Goal: Task Accomplishment & Management: Manage account settings

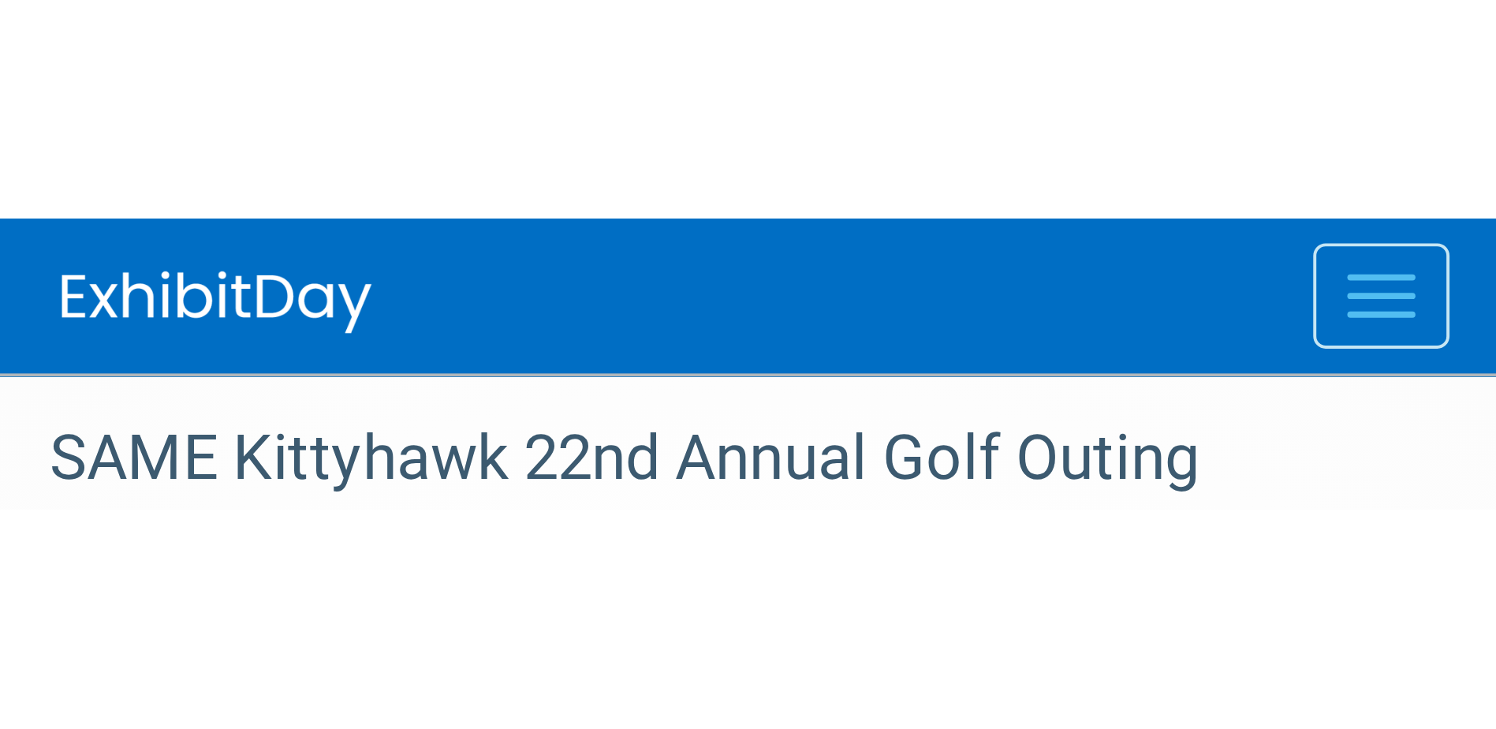
scroll to position [14, 0]
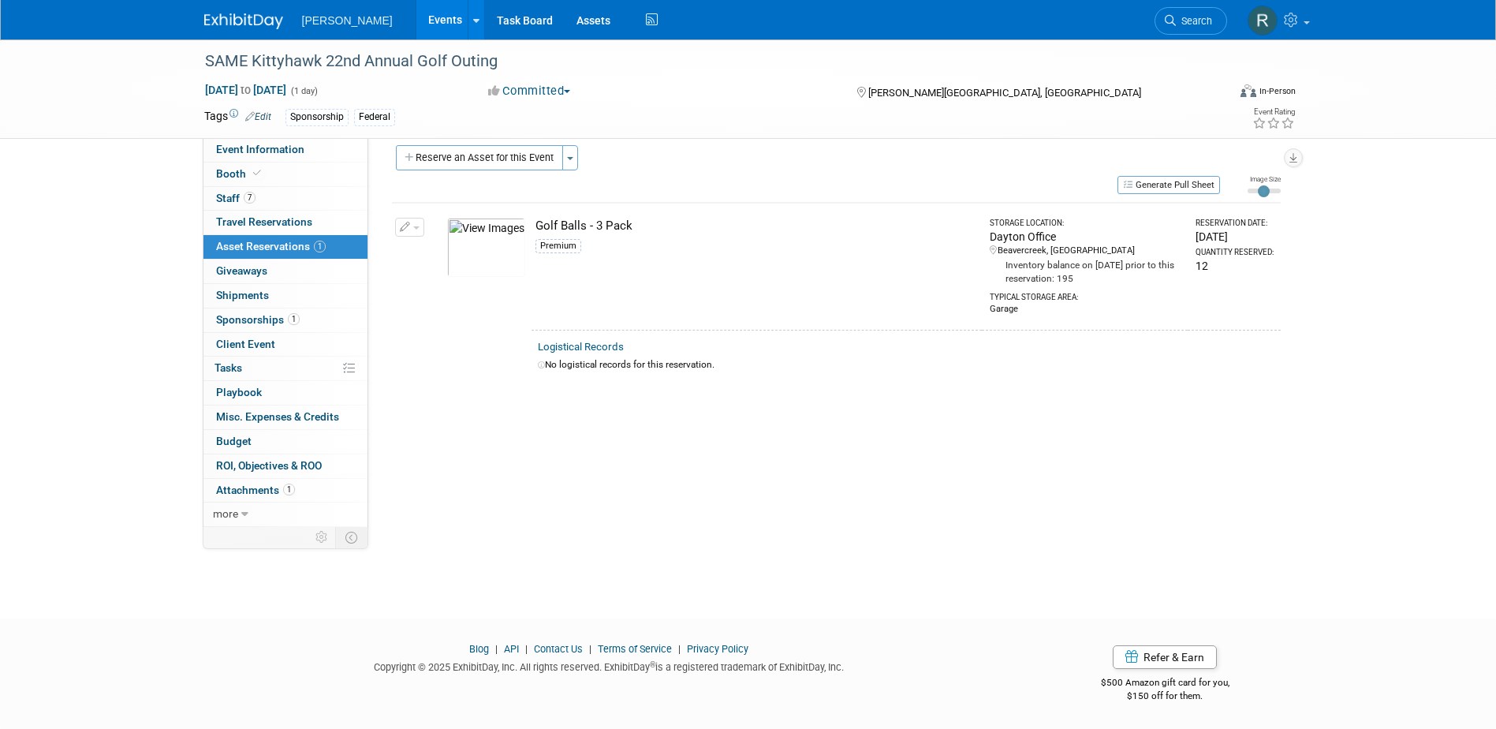
drag, startPoint x: 1203, startPoint y: 24, endPoint x: 1181, endPoint y: 32, distance: 23.0
click at [990, 24] on span "Search" at bounding box center [1194, 21] width 36 height 12
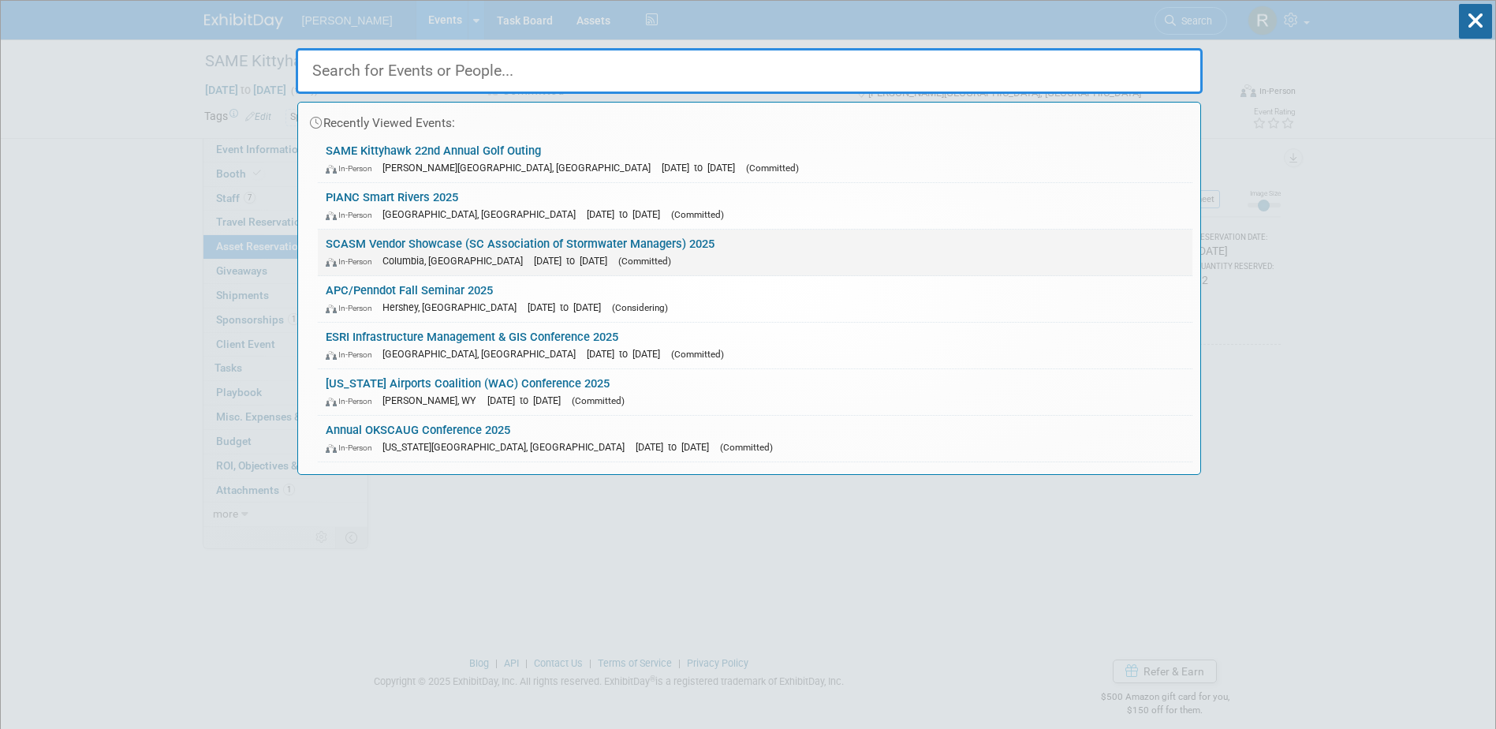
click at [412, 255] on span "Columbia, [GEOGRAPHIC_DATA]" at bounding box center [456, 261] width 148 height 12
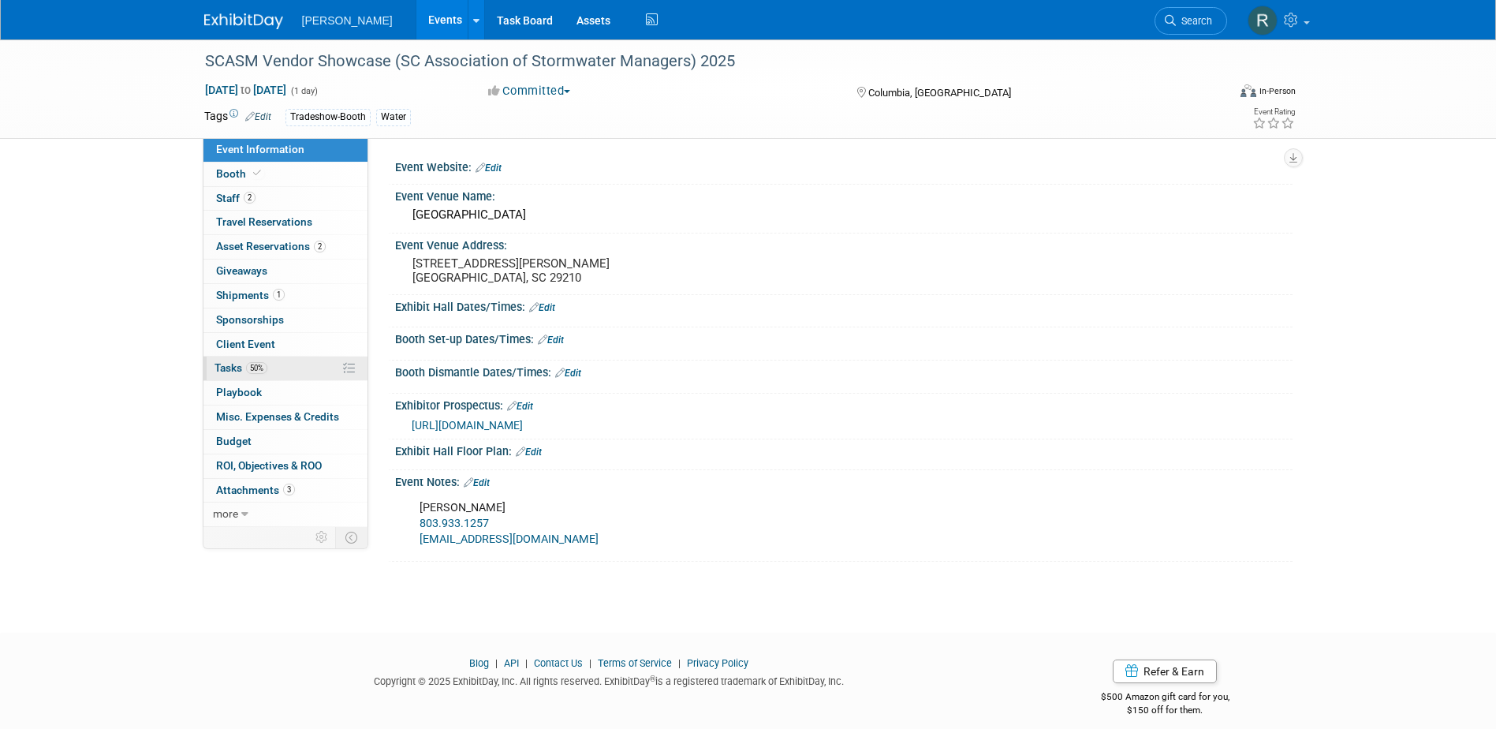
click at [225, 366] on span "Tasks 50%" at bounding box center [240, 367] width 53 height 13
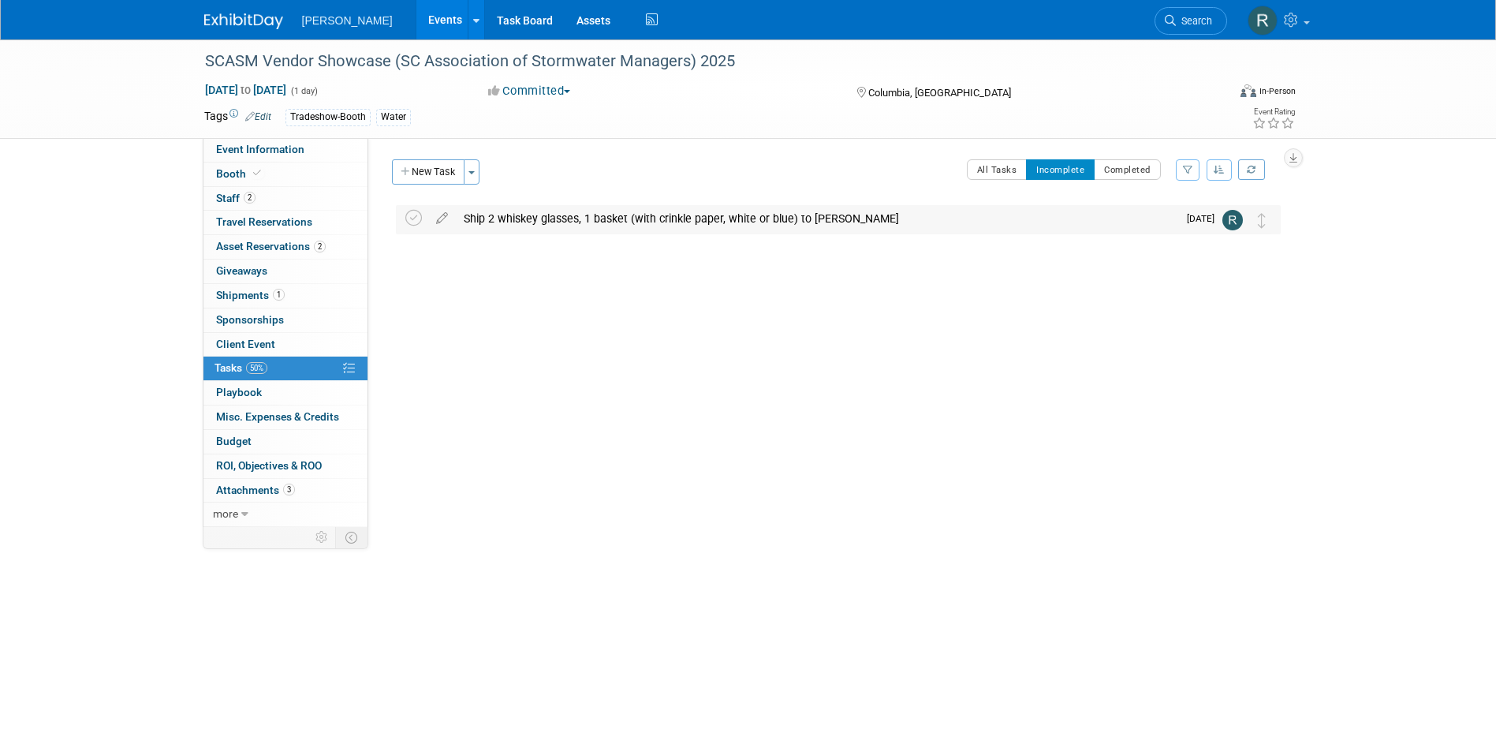
click at [535, 218] on div "Ship 2 whiskey glasses, 1 basket (with crinkle paper, white or blue) to James R…" at bounding box center [817, 218] width 722 height 27
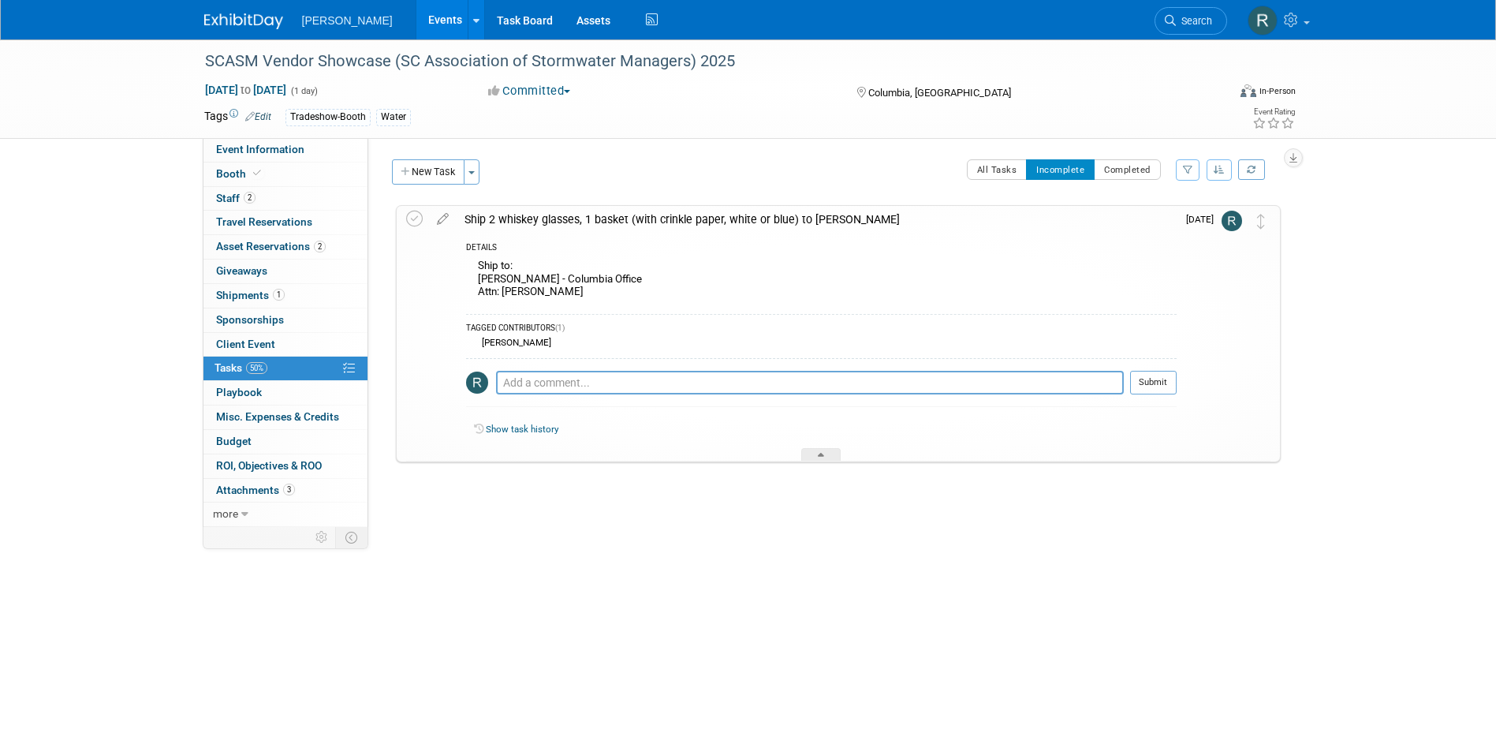
click at [535, 218] on div "Ship 2 whiskey glasses, 1 basket (with crinkle paper, white or blue) to James R…" at bounding box center [817, 219] width 720 height 27
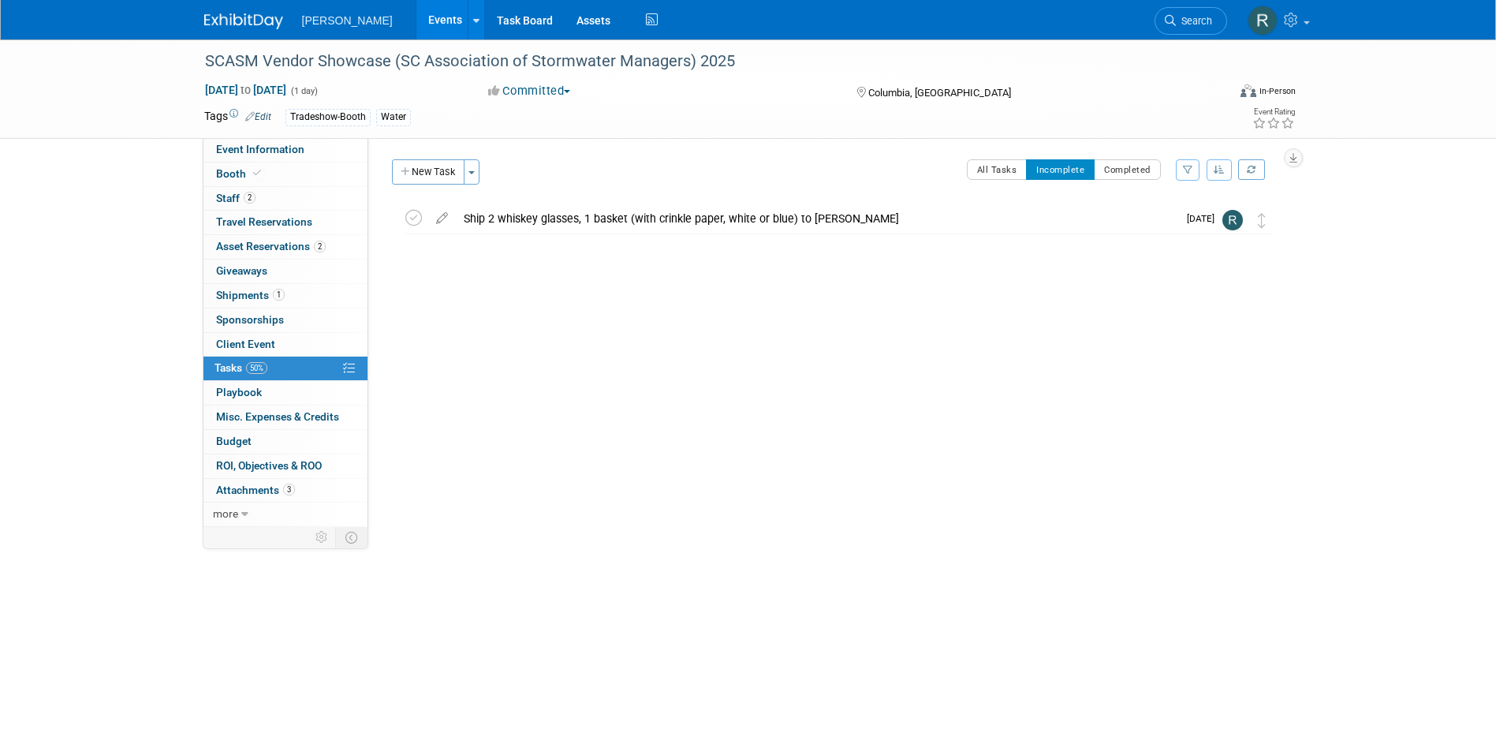
drag, startPoint x: 1206, startPoint y: 23, endPoint x: 1173, endPoint y: 23, distance: 32.3
click at [1206, 23] on span "Search" at bounding box center [1194, 21] width 36 height 12
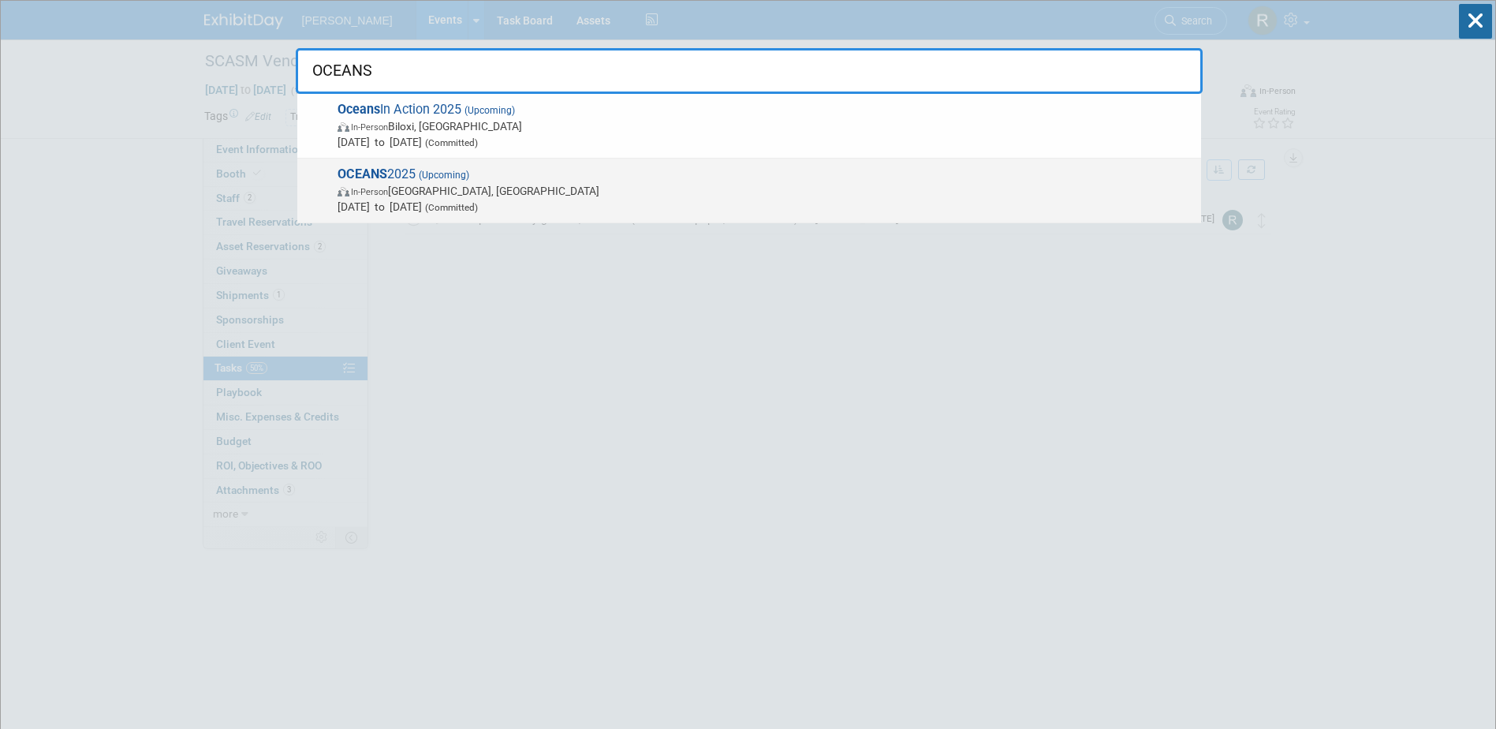
type input "OCEANS"
click at [382, 205] on span "Sep 29, 2025 to Oct 2, 2025 (Committed)" at bounding box center [766, 207] width 856 height 16
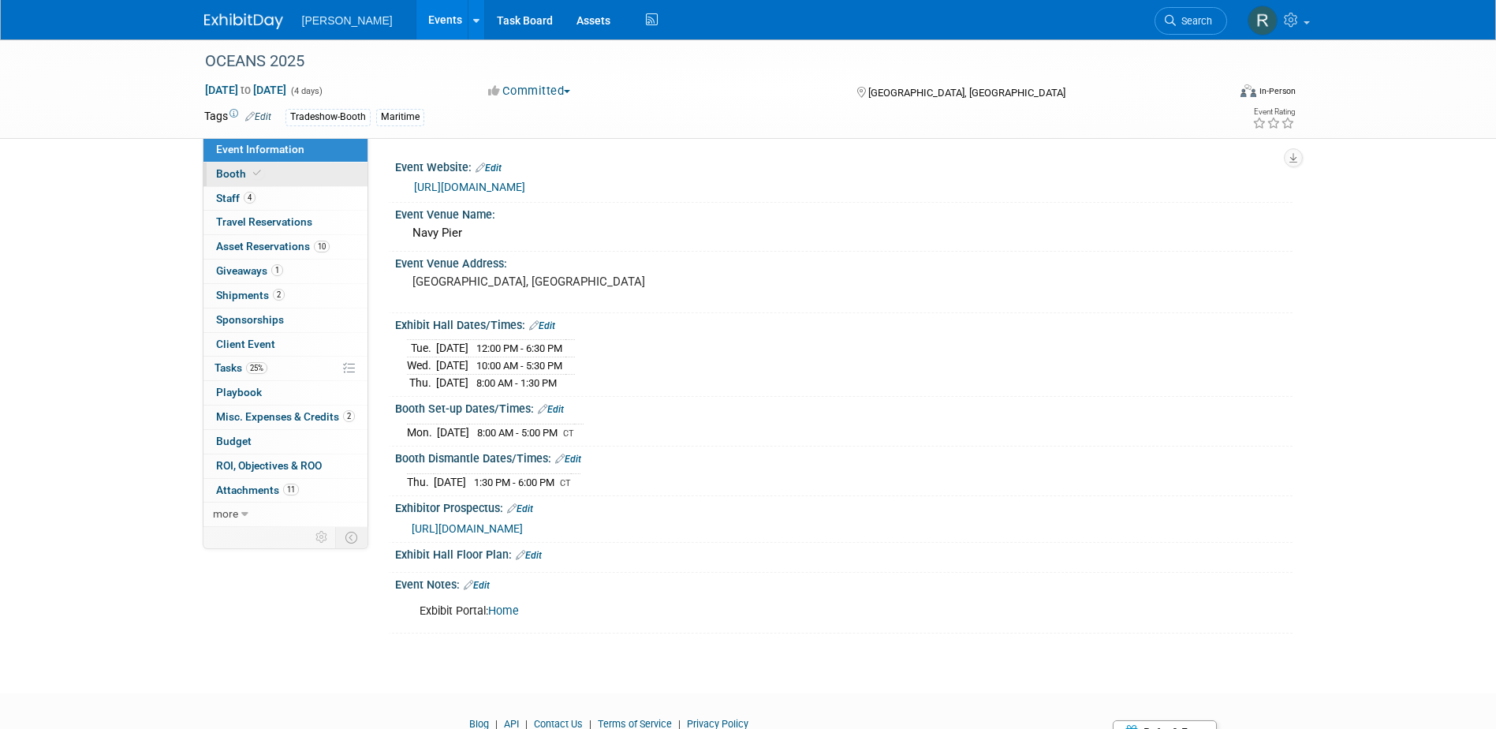
click at [261, 177] on span "Booth" at bounding box center [240, 173] width 48 height 13
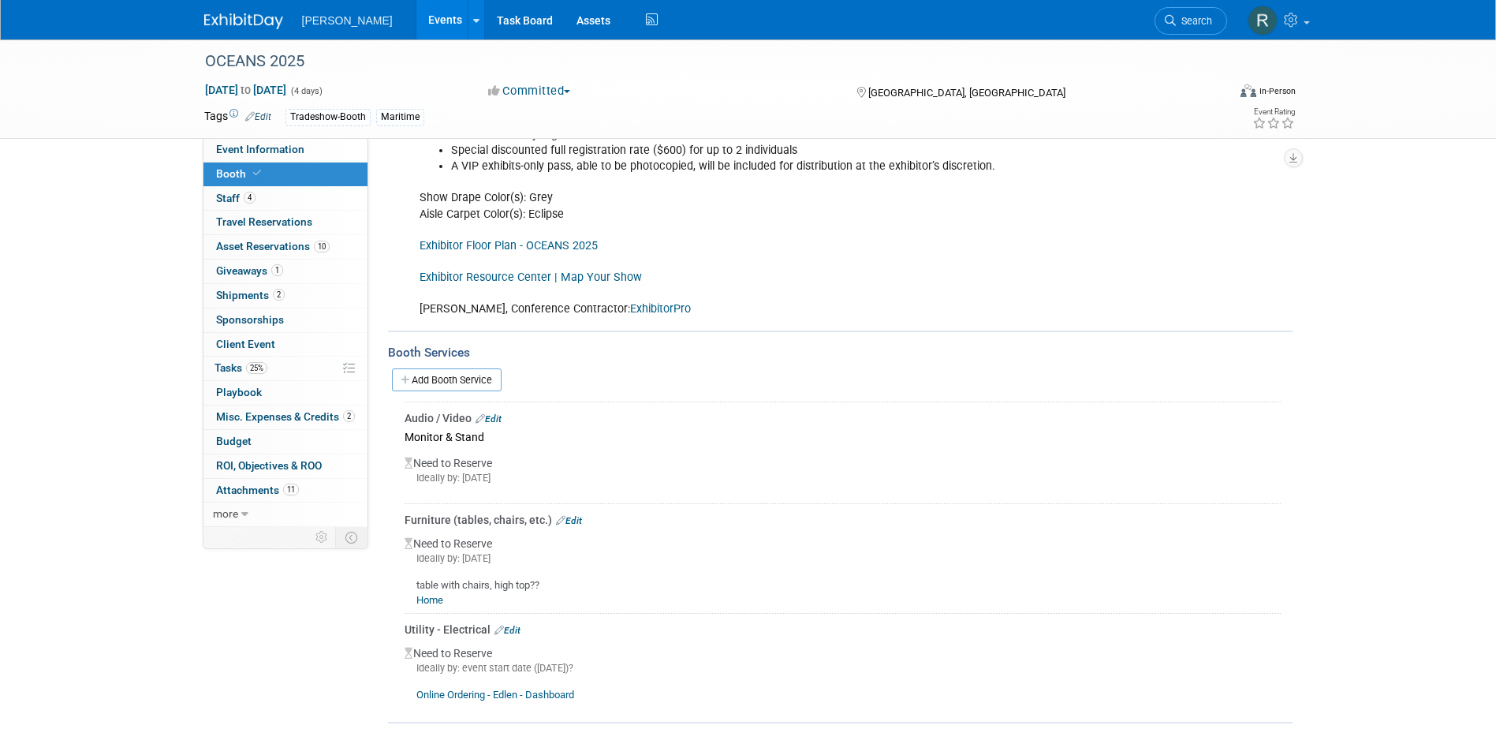
scroll to position [394, 0]
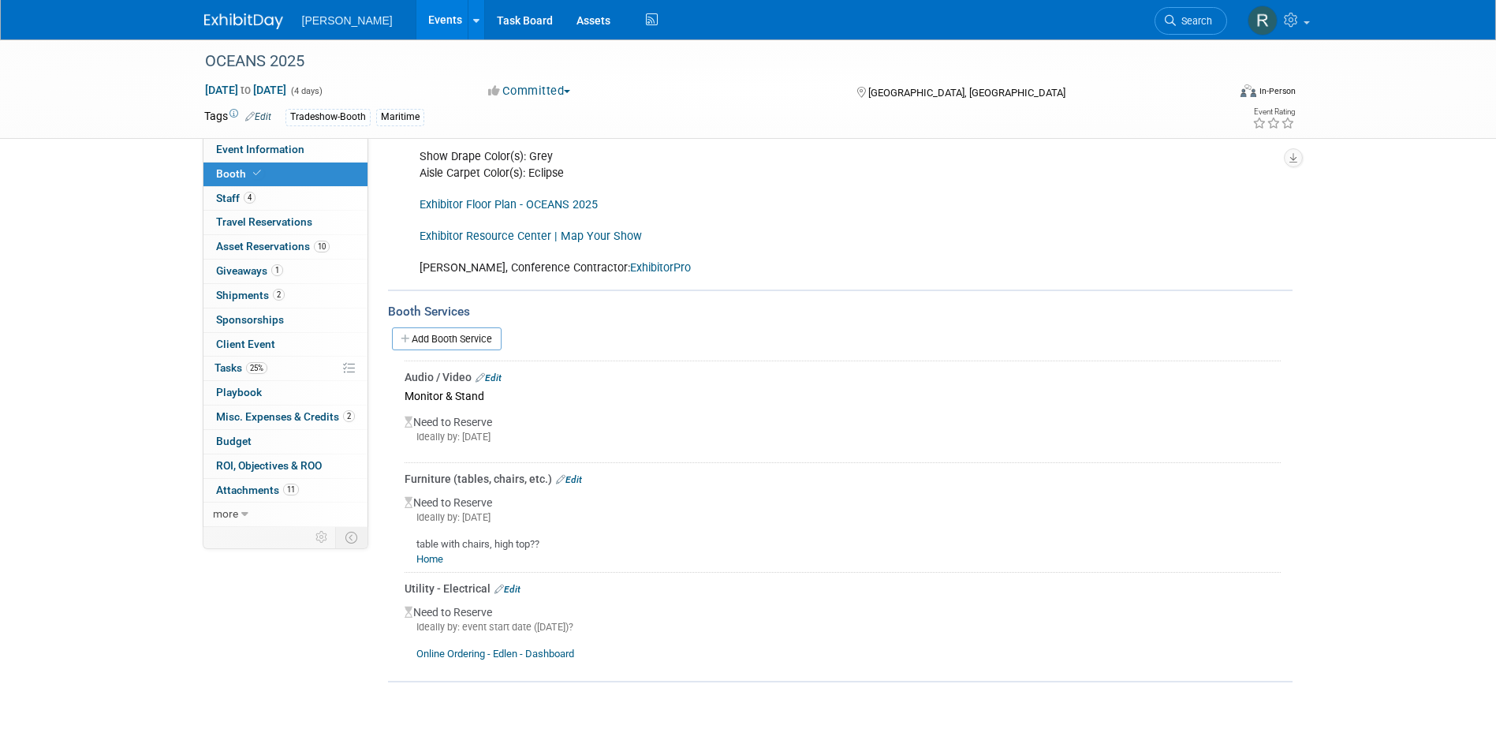
click at [489, 651] on link "Online Ordering - Edlen - Dashboard" at bounding box center [495, 653] width 158 height 12
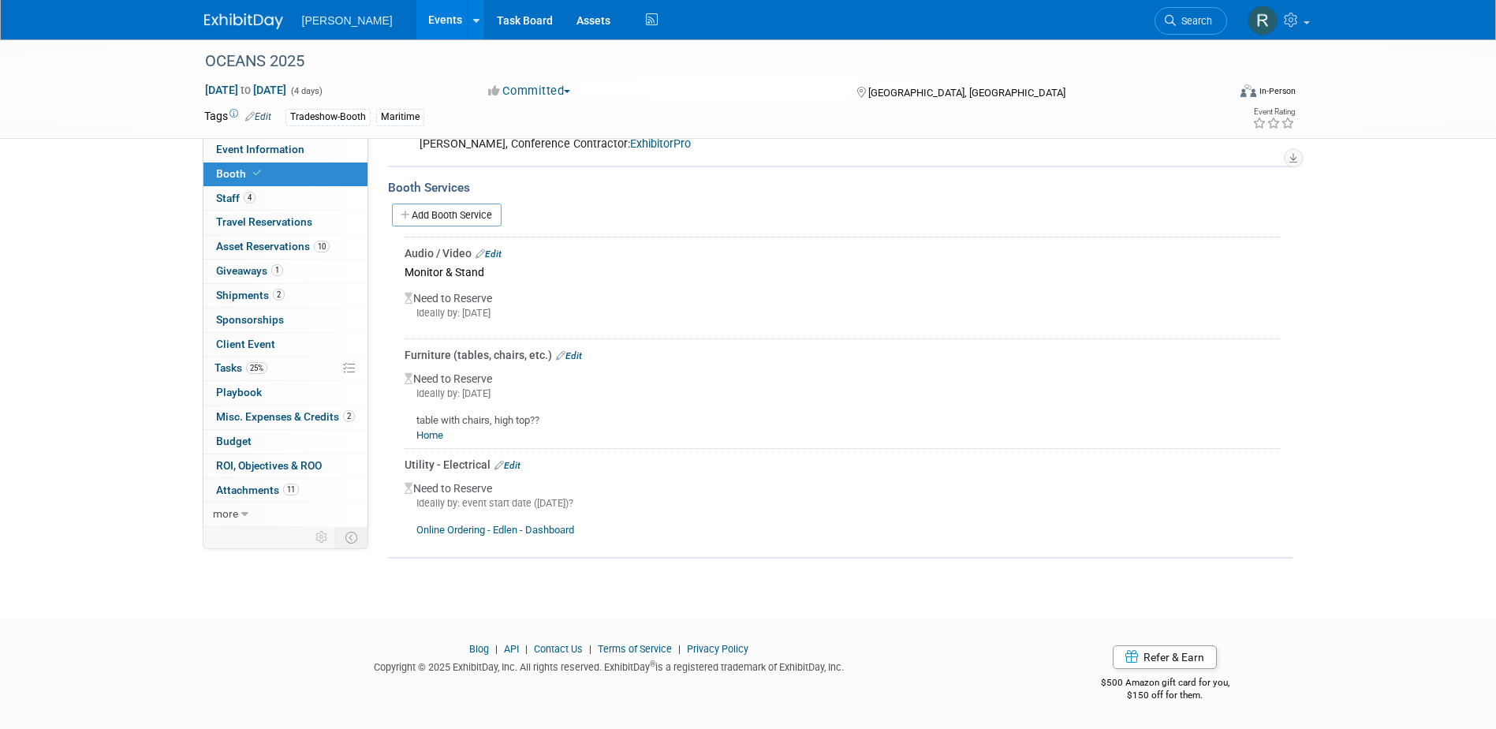
scroll to position [0, 0]
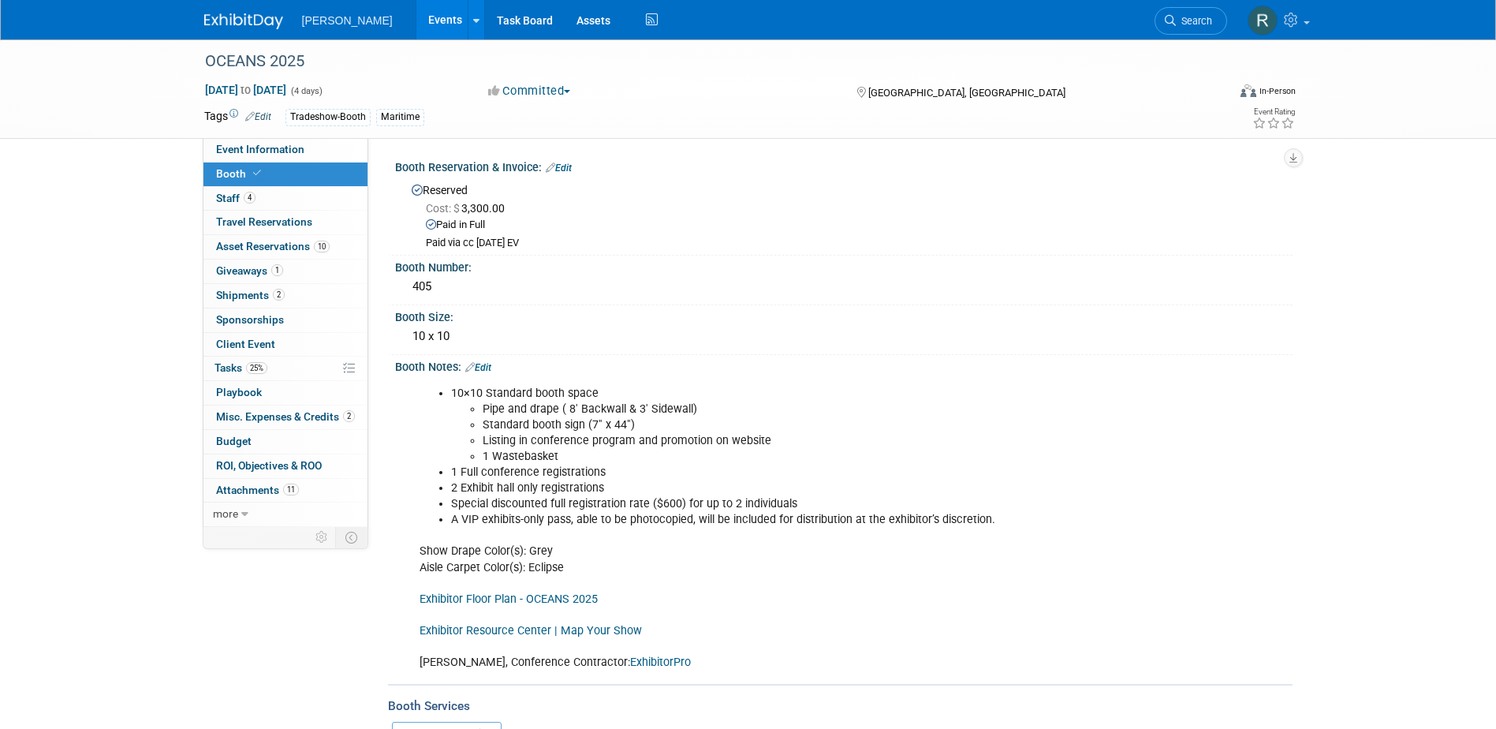
click at [528, 597] on link "Exhibitor Floor Plan - OCEANS 2025" at bounding box center [509, 598] width 178 height 13
click at [241, 367] on span "Tasks 25%" at bounding box center [240, 367] width 53 height 13
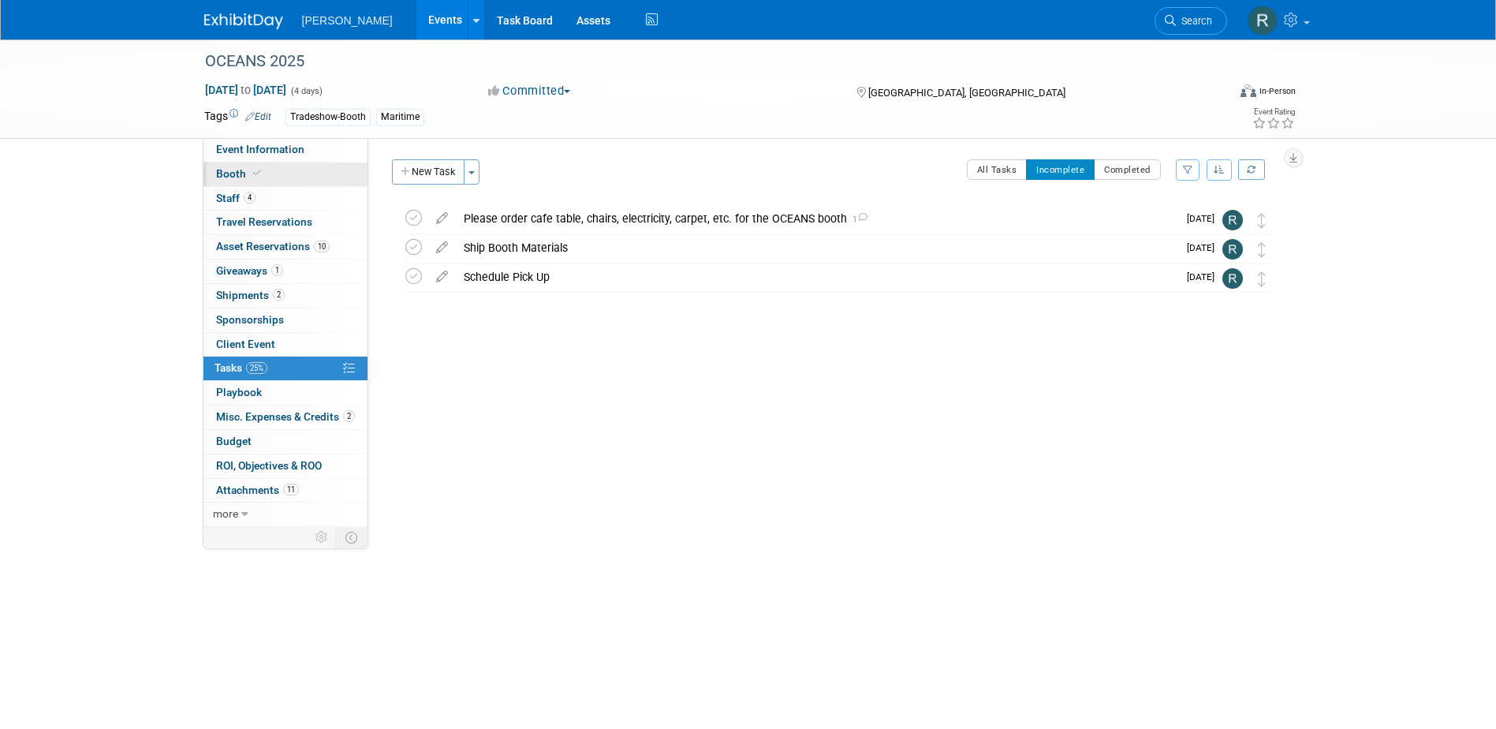
click at [276, 176] on link "Booth" at bounding box center [285, 174] width 164 height 24
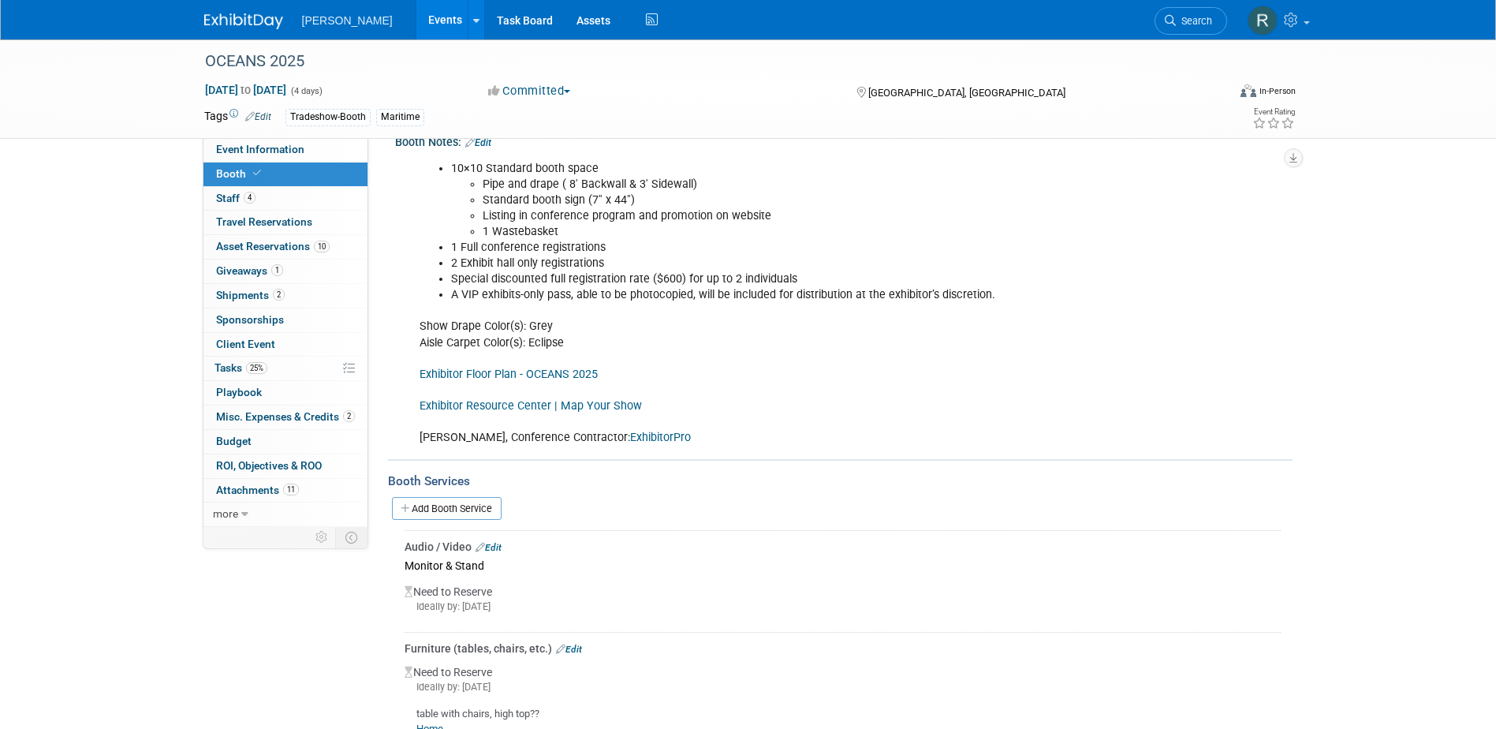
scroll to position [379, 0]
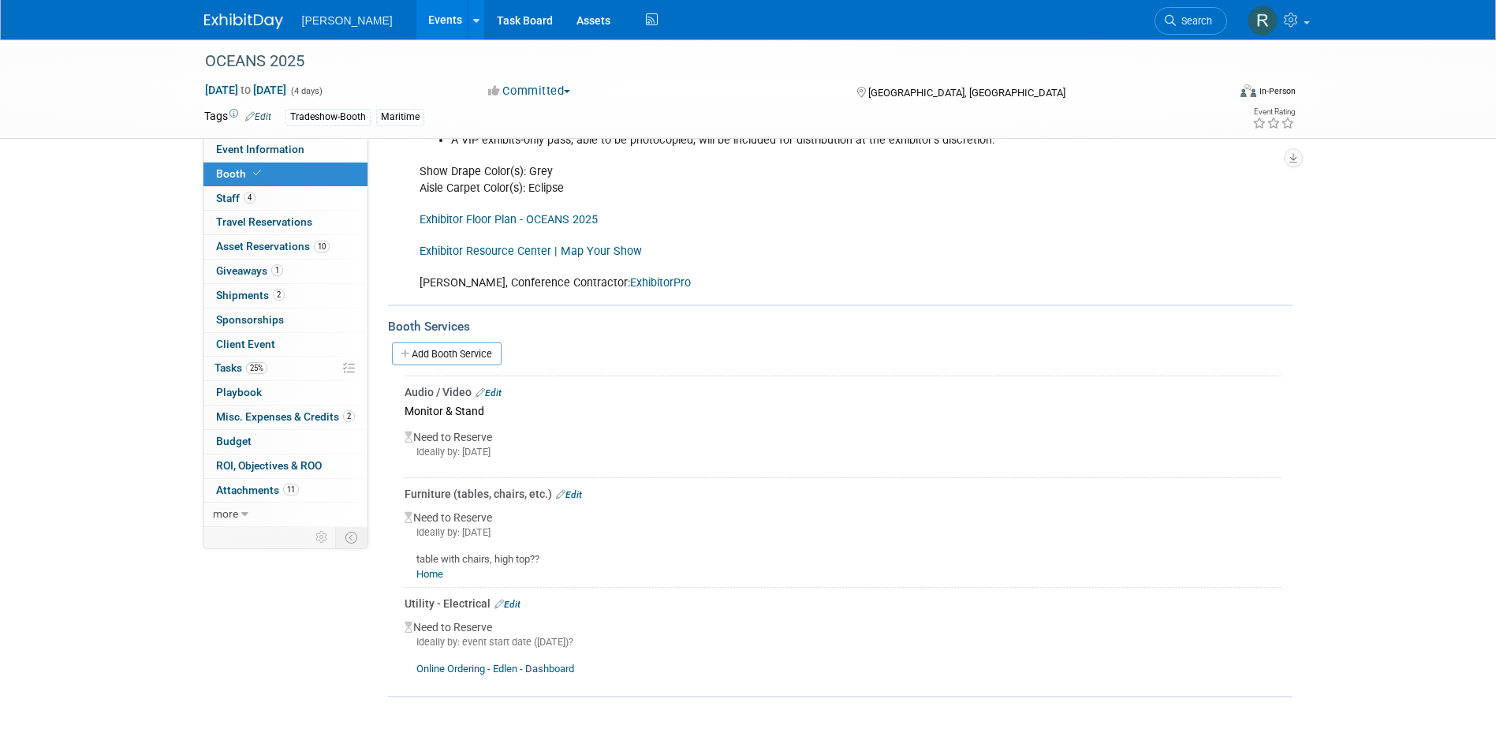
click at [513, 599] on link "Edit" at bounding box center [507, 604] width 26 height 11
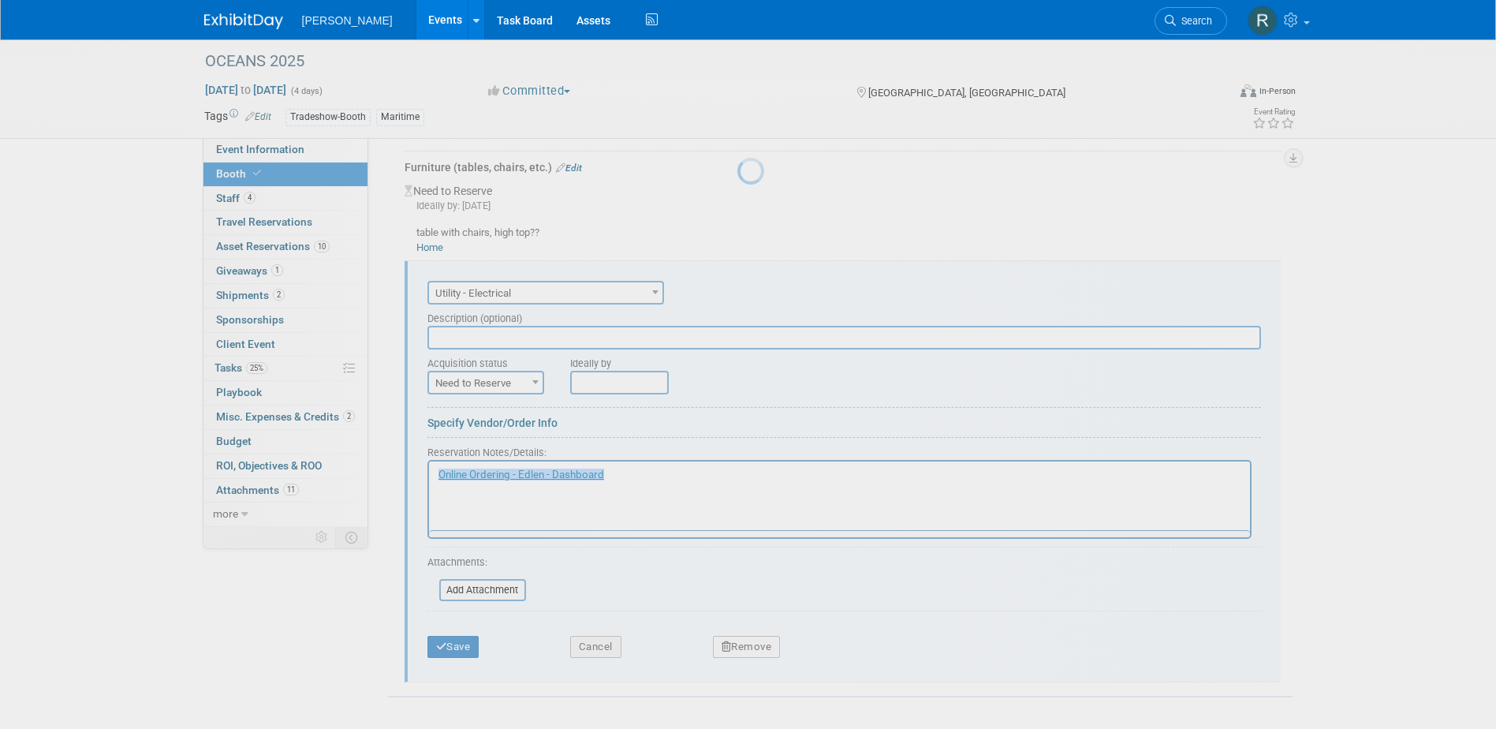
scroll to position [0, 0]
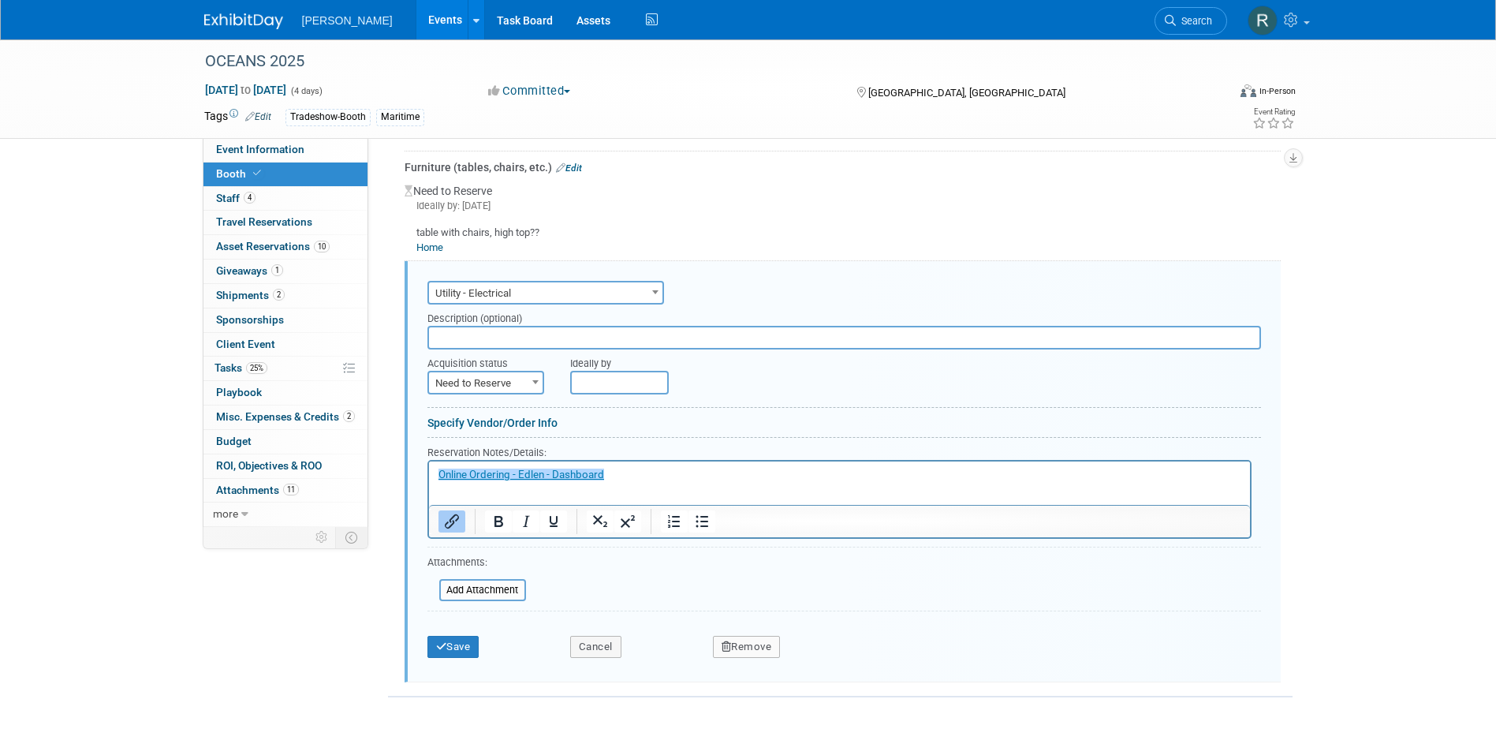
click at [525, 338] on input "text" at bounding box center [844, 338] width 834 height 24
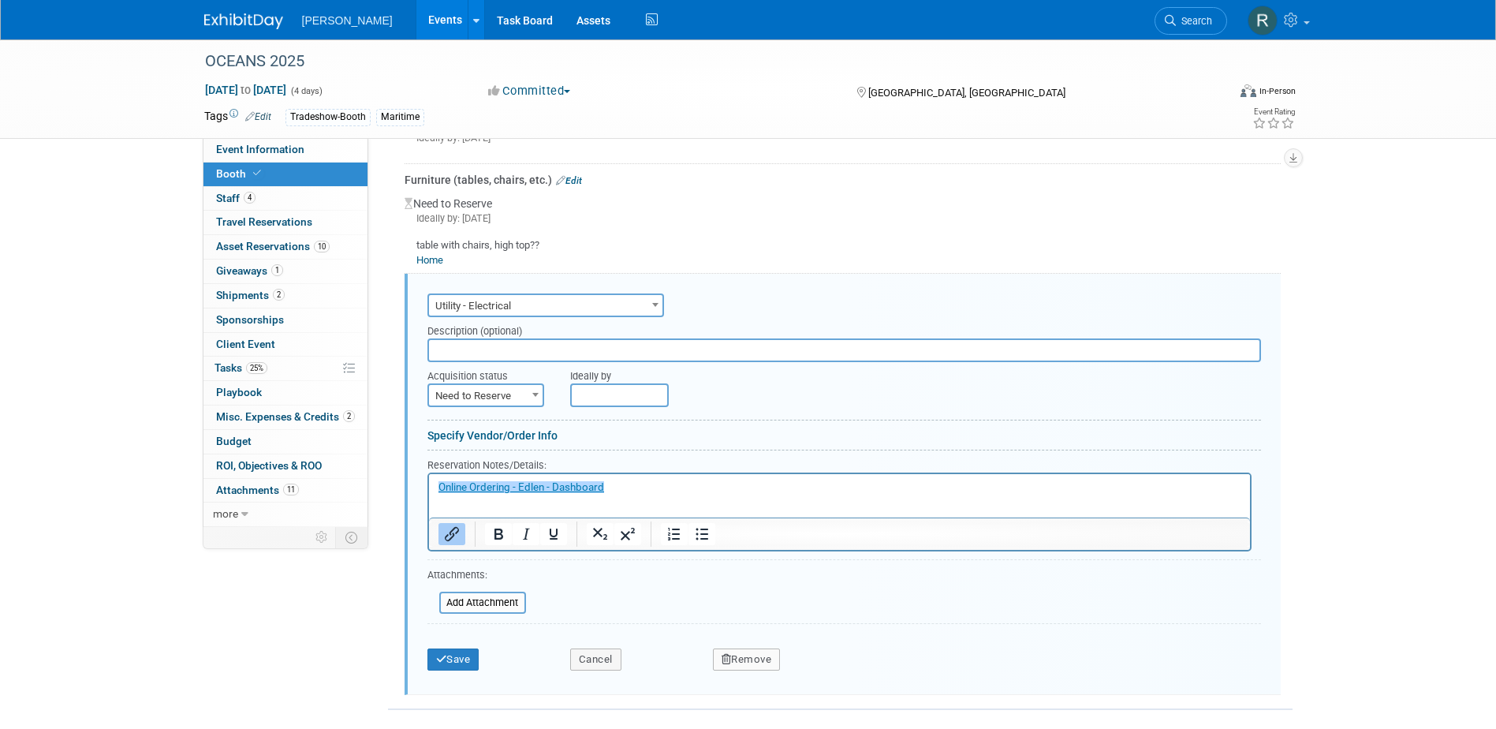
scroll to position [706, 0]
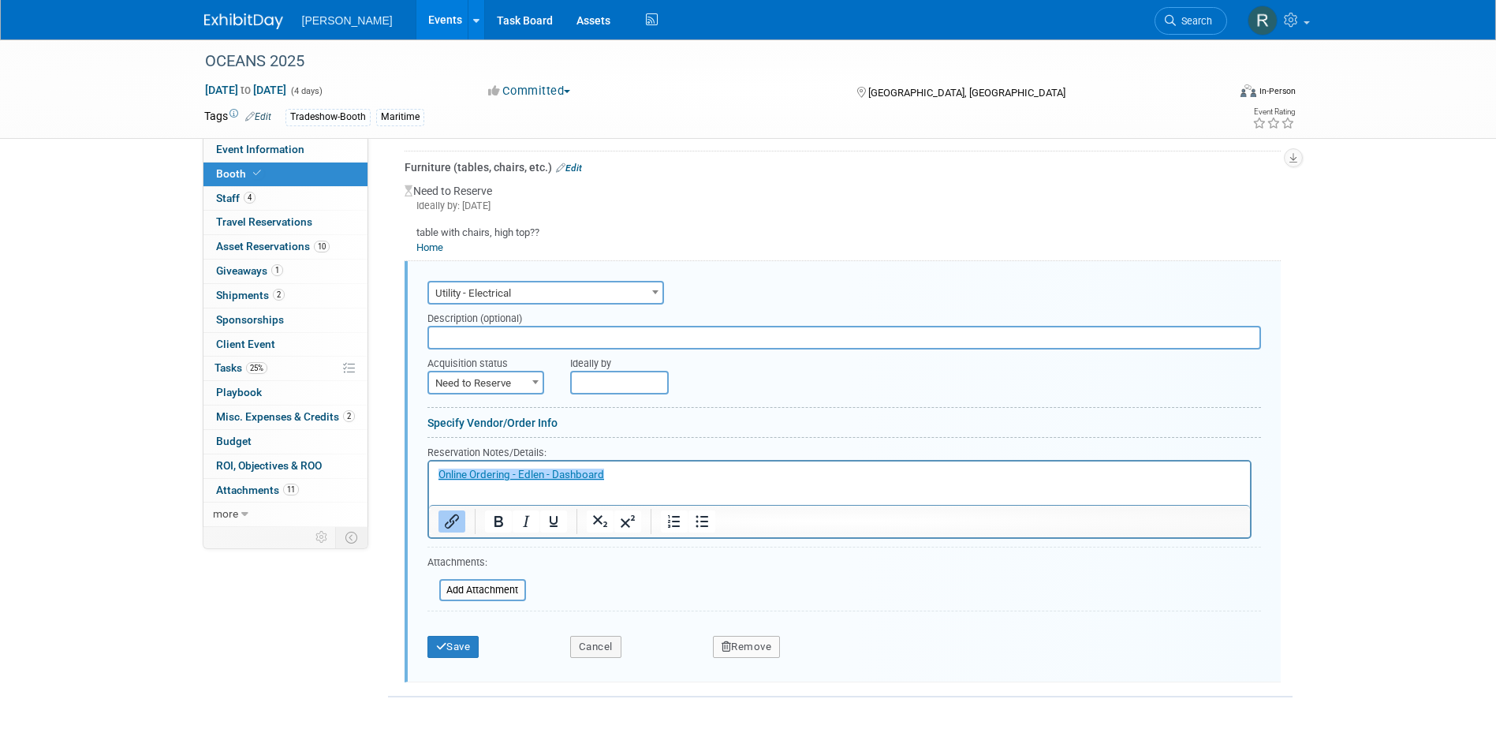
click at [525, 334] on input "text" at bounding box center [844, 338] width 834 height 24
type input "500 Watt Outlet"
click at [520, 373] on span "Need to Reserve" at bounding box center [486, 383] width 114 height 22
drag, startPoint x: 495, startPoint y: 433, endPoint x: 586, endPoint y: 391, distance: 99.9
select select "2"
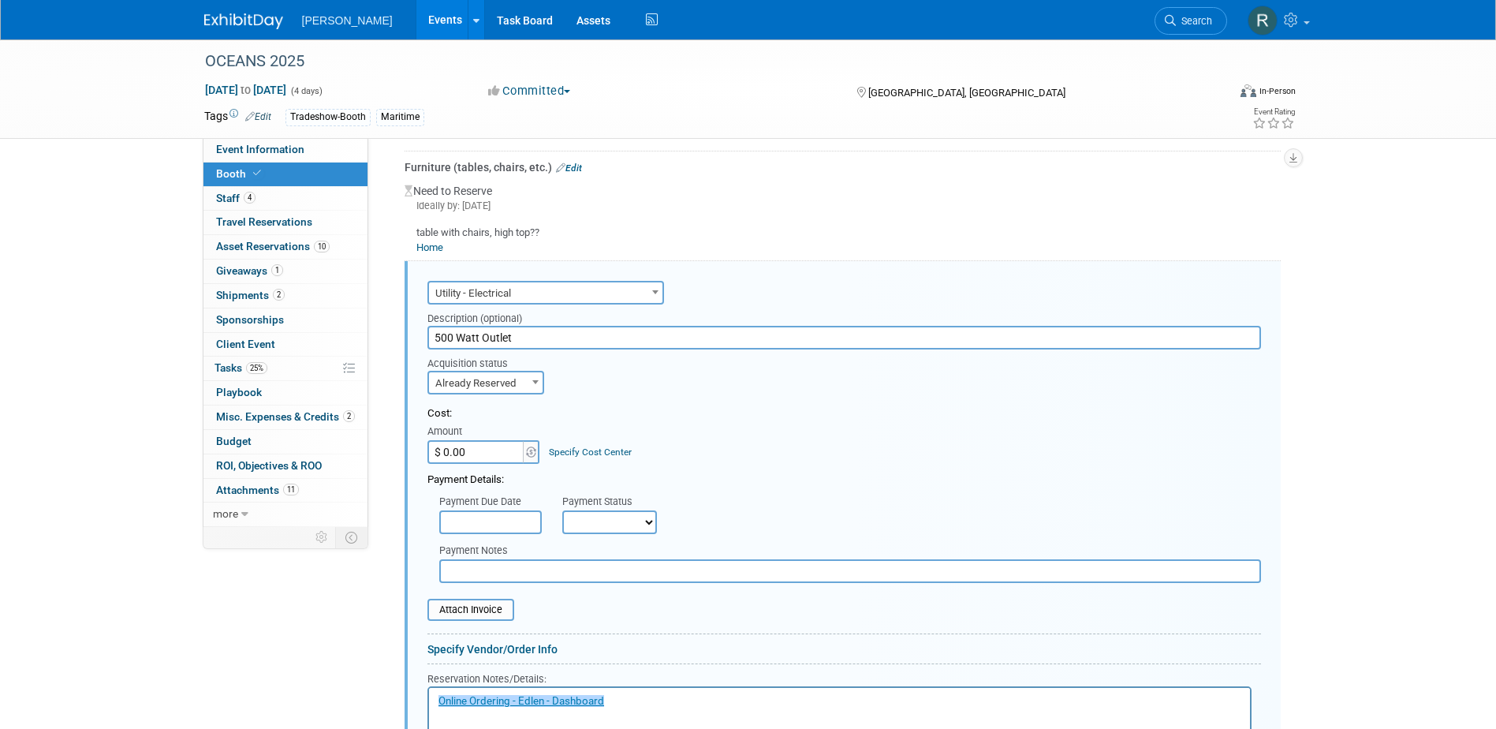
click at [488, 454] on input "$ 0.00" at bounding box center [476, 452] width 99 height 24
type input "$ 194.25"
click at [566, 450] on link "Specify Cost Center" at bounding box center [590, 451] width 83 height 11
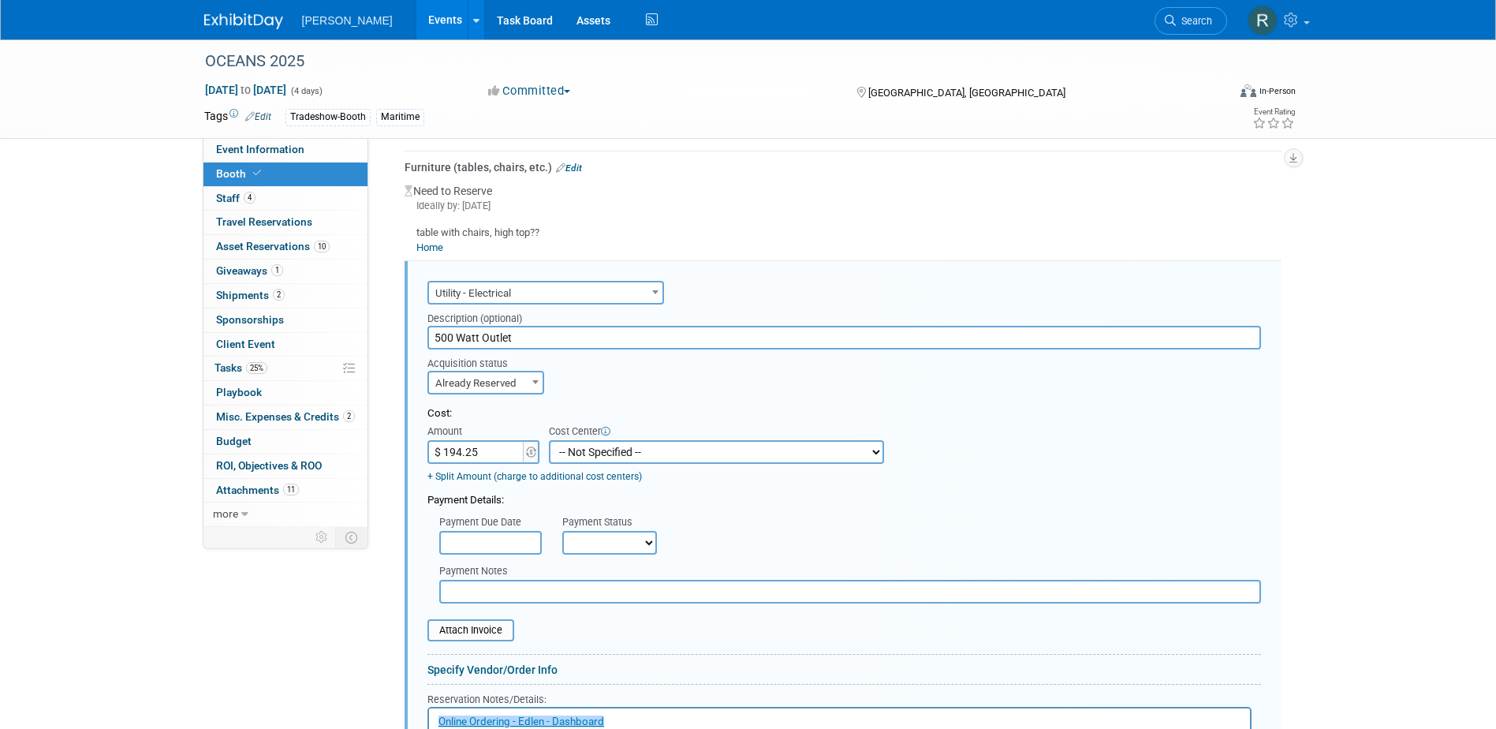
click at [587, 448] on select "-- Not Specified -- Advisory Services - Expenses_1001.502 Aerial Acquisition - …" at bounding box center [716, 452] width 335 height 24
select select "18966249"
click at [549, 440] on select "-- Not Specified -- Advisory Services - Expenses_1001.502 Aerial Acquisition - …" at bounding box center [716, 452] width 335 height 24
click at [485, 539] on input "text" at bounding box center [490, 543] width 103 height 24
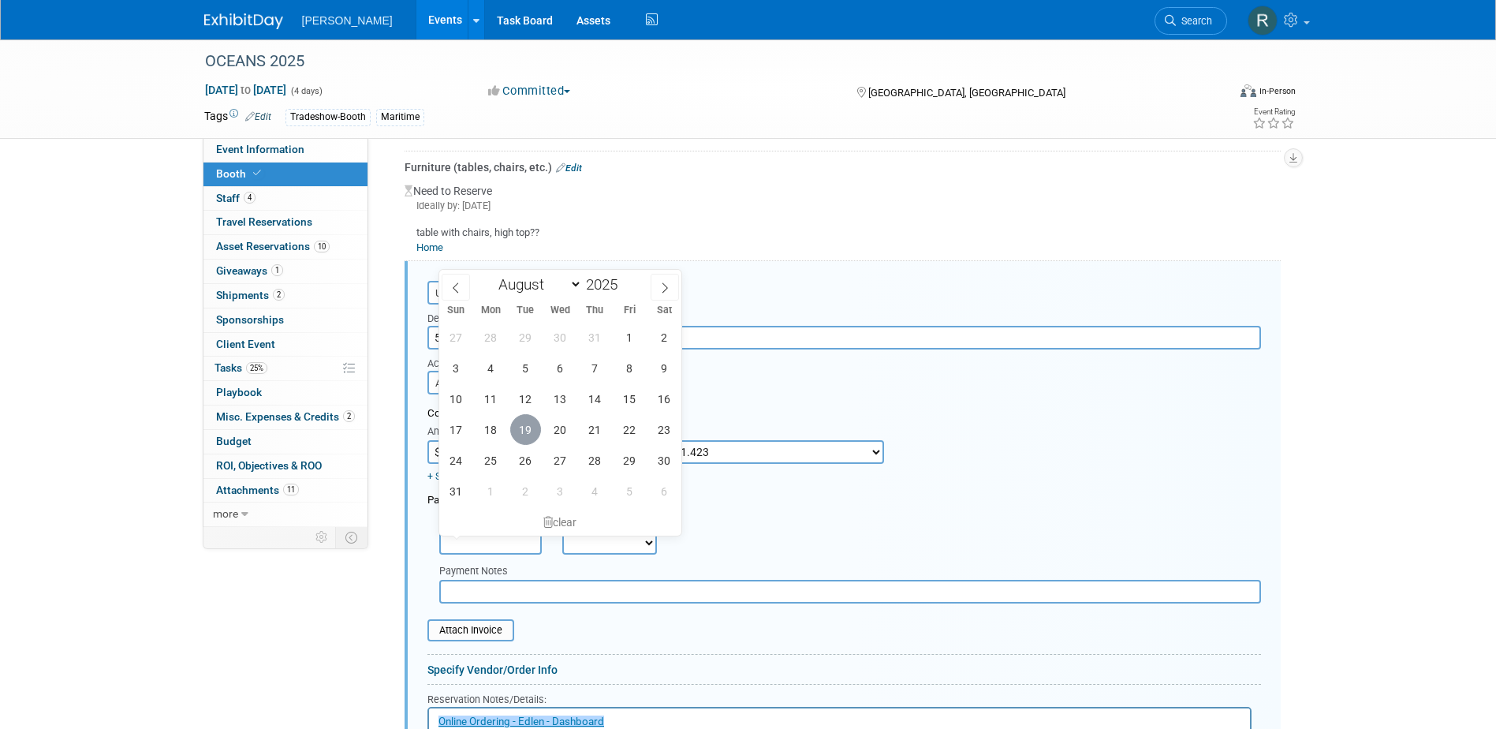
click at [533, 431] on span "19" at bounding box center [525, 429] width 31 height 31
type input "[DATE]"
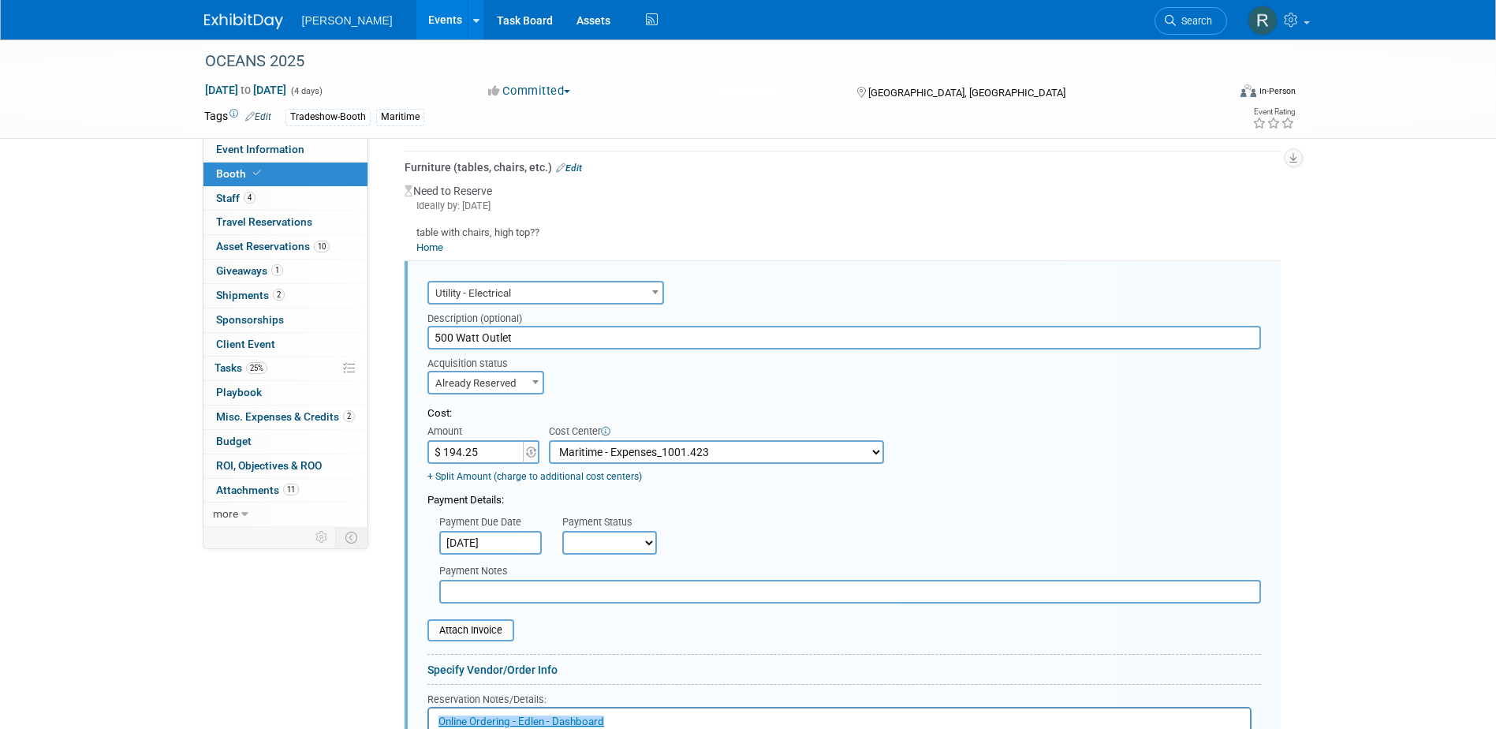
drag, startPoint x: 610, startPoint y: 542, endPoint x: 613, endPoint y: 555, distance: 13.8
click at [610, 542] on select "Not Paid Yet Partially Paid Paid in Full" at bounding box center [609, 543] width 95 height 24
select select "1"
click at [562, 531] on select "Not Paid Yet Partially Paid Paid in Full" at bounding box center [609, 543] width 95 height 24
click at [609, 595] on input "text" at bounding box center [850, 592] width 822 height 24
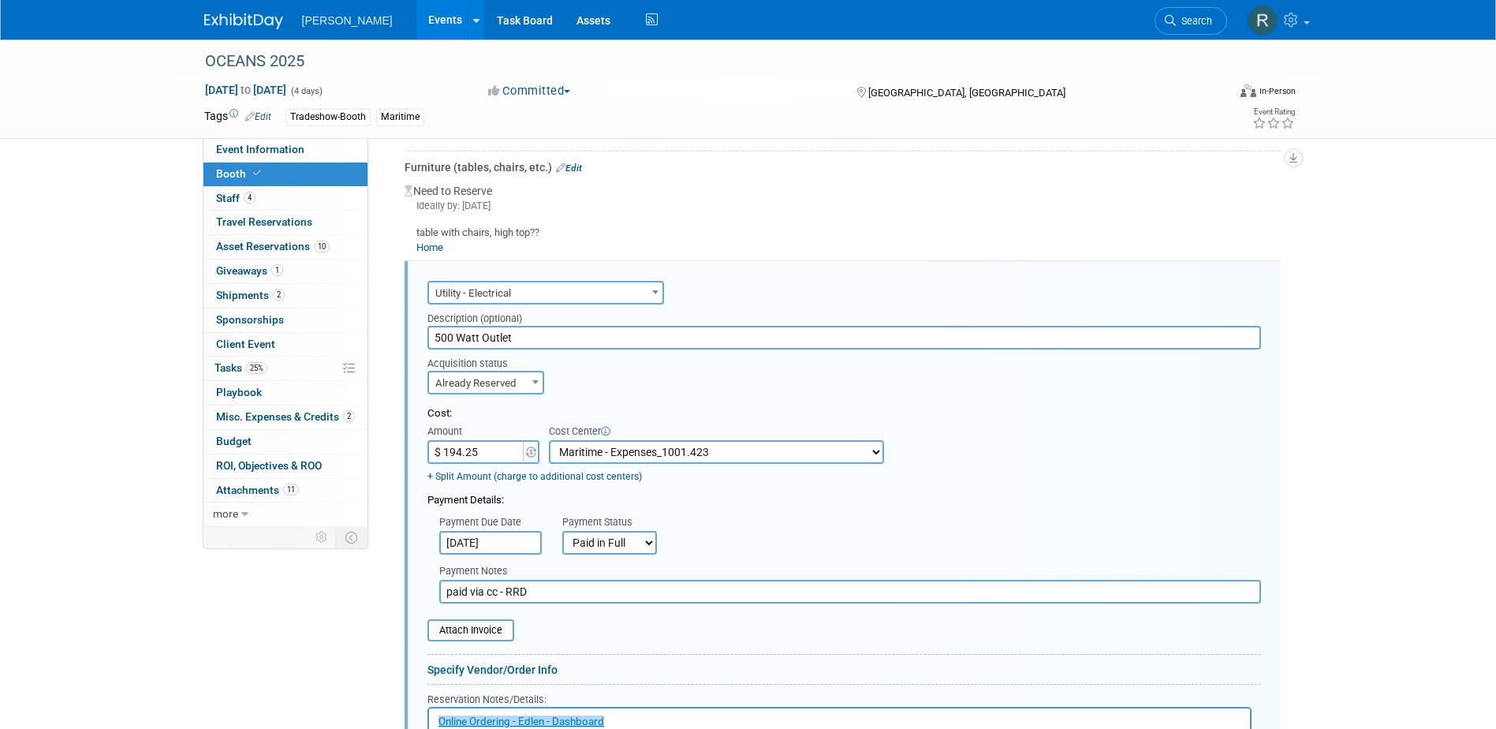
type input "paid via cc - RRD"
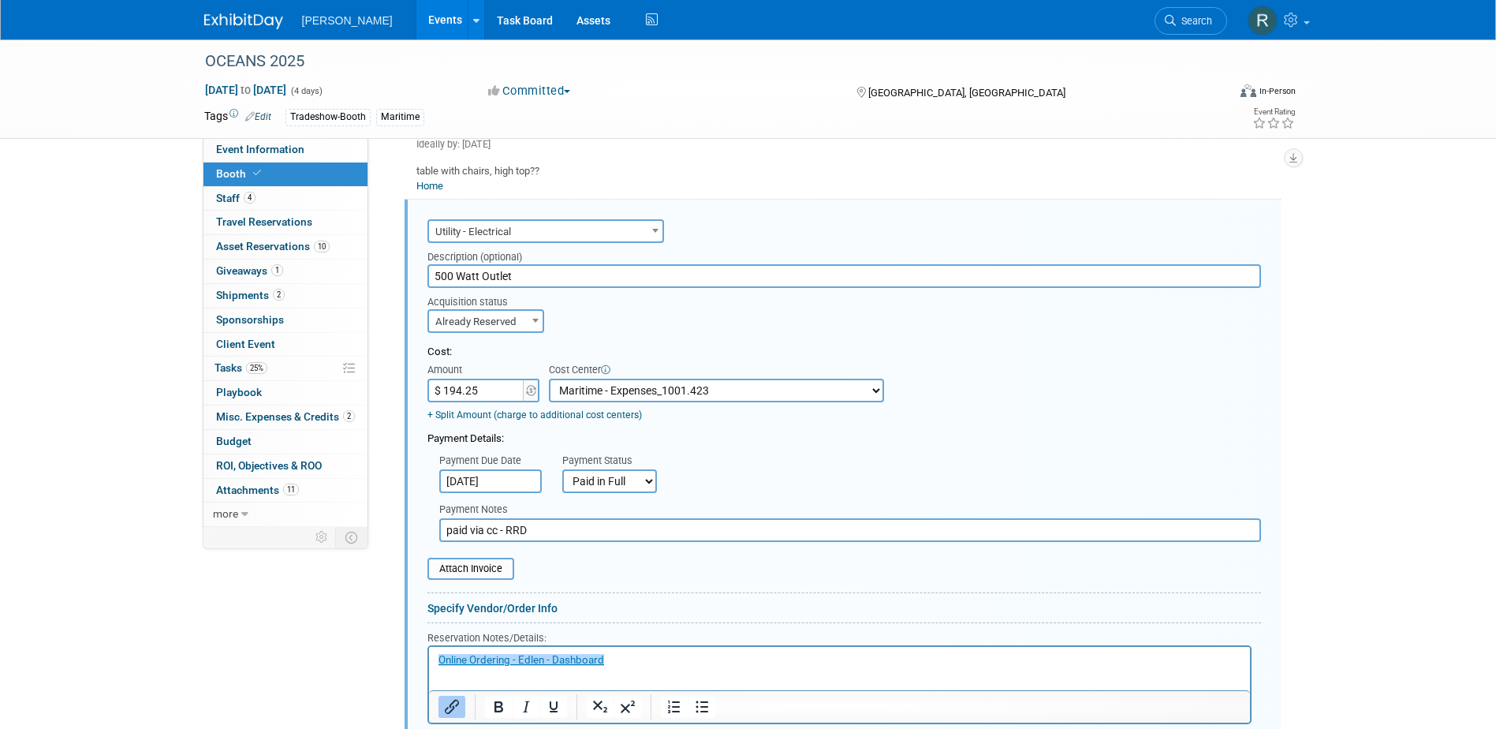
scroll to position [942, 0]
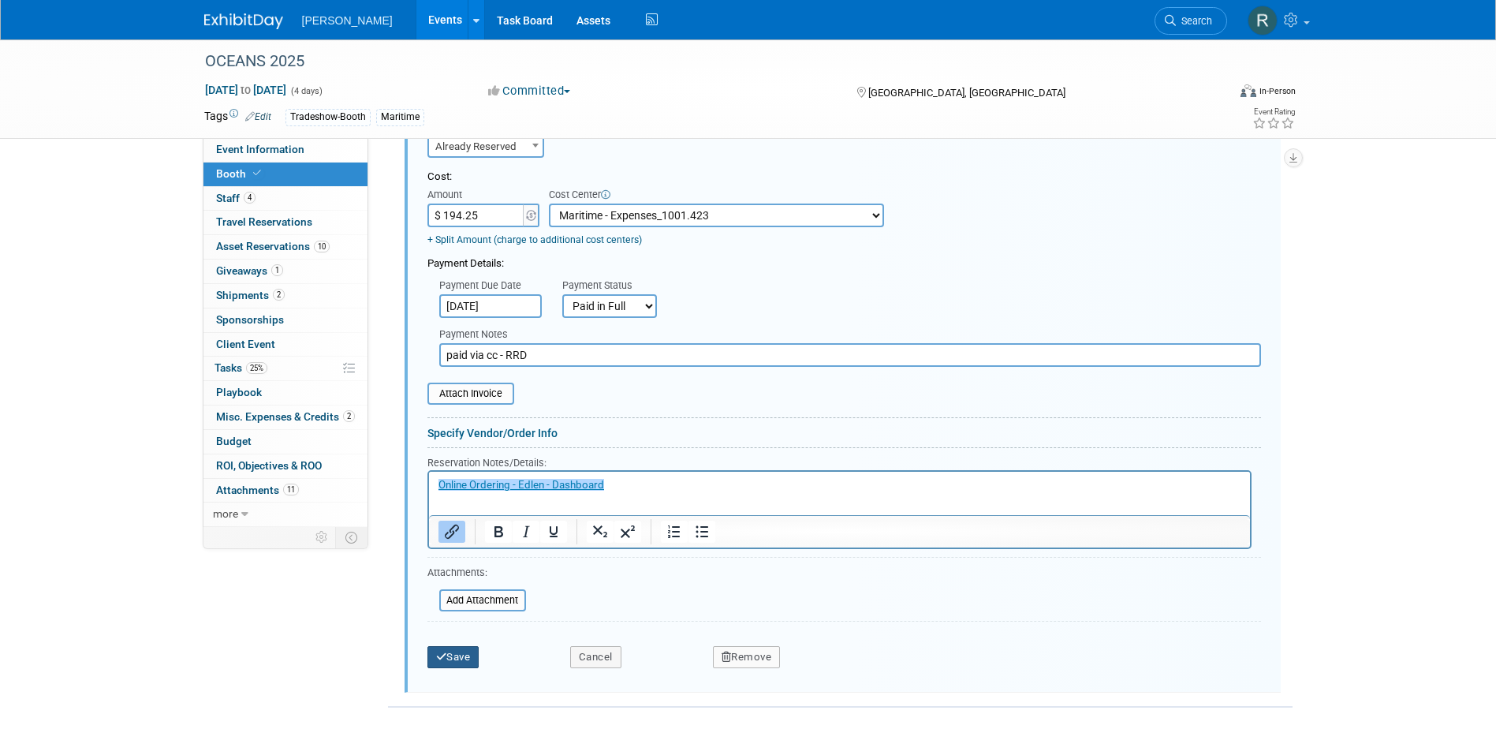
click at [466, 655] on button "Save" at bounding box center [453, 657] width 52 height 22
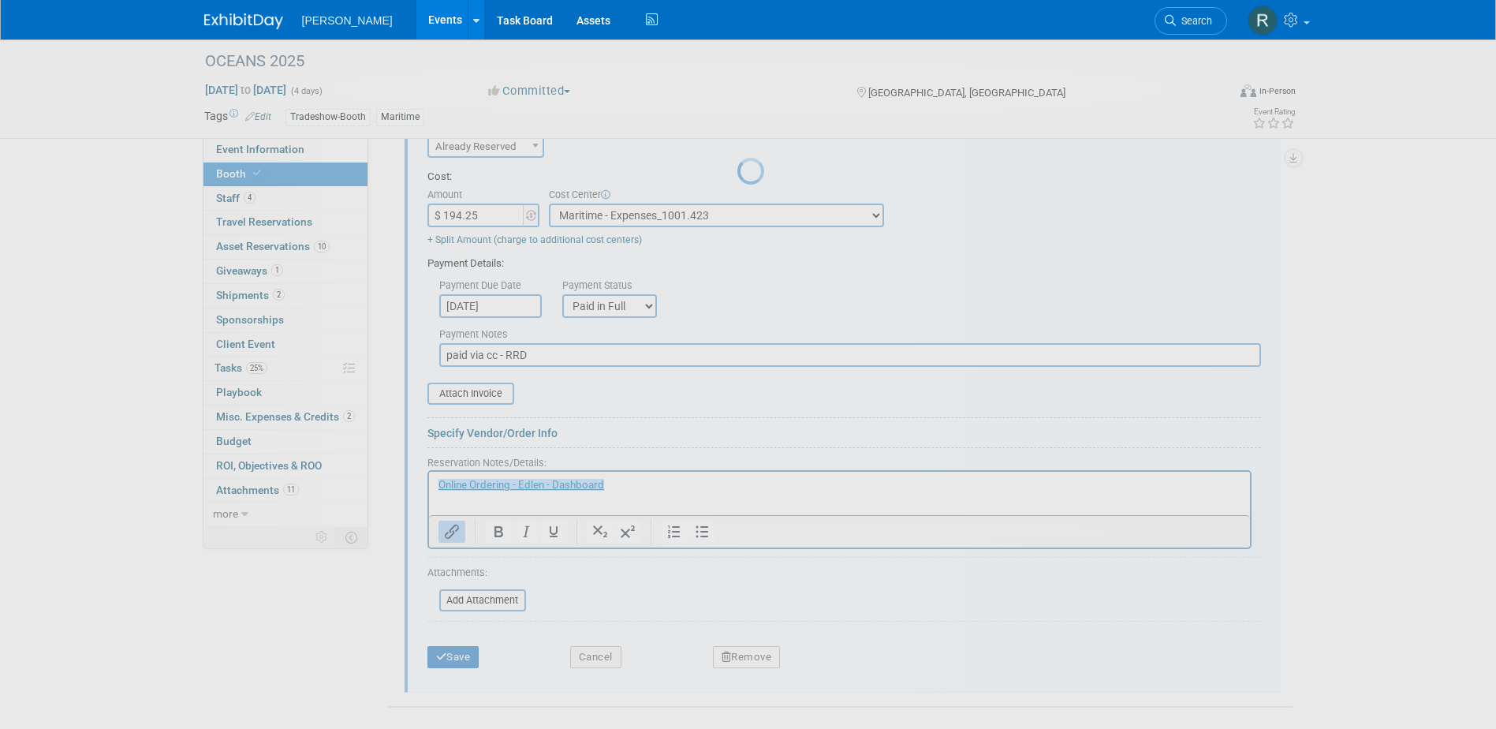
scroll to position [455, 0]
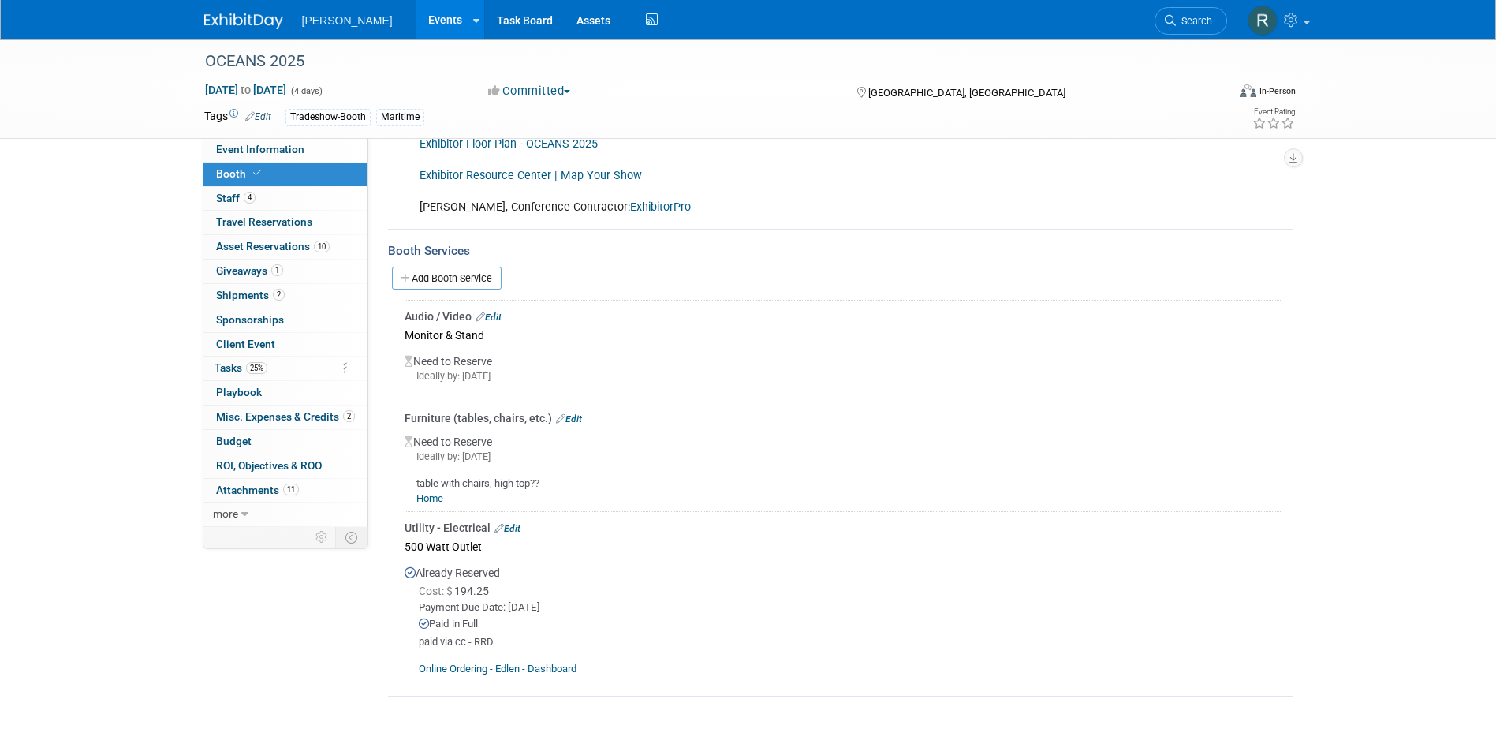
click at [630, 210] on link "ExhibitorPro" at bounding box center [660, 206] width 61 height 13
click at [509, 526] on link "Edit" at bounding box center [507, 528] width 26 height 11
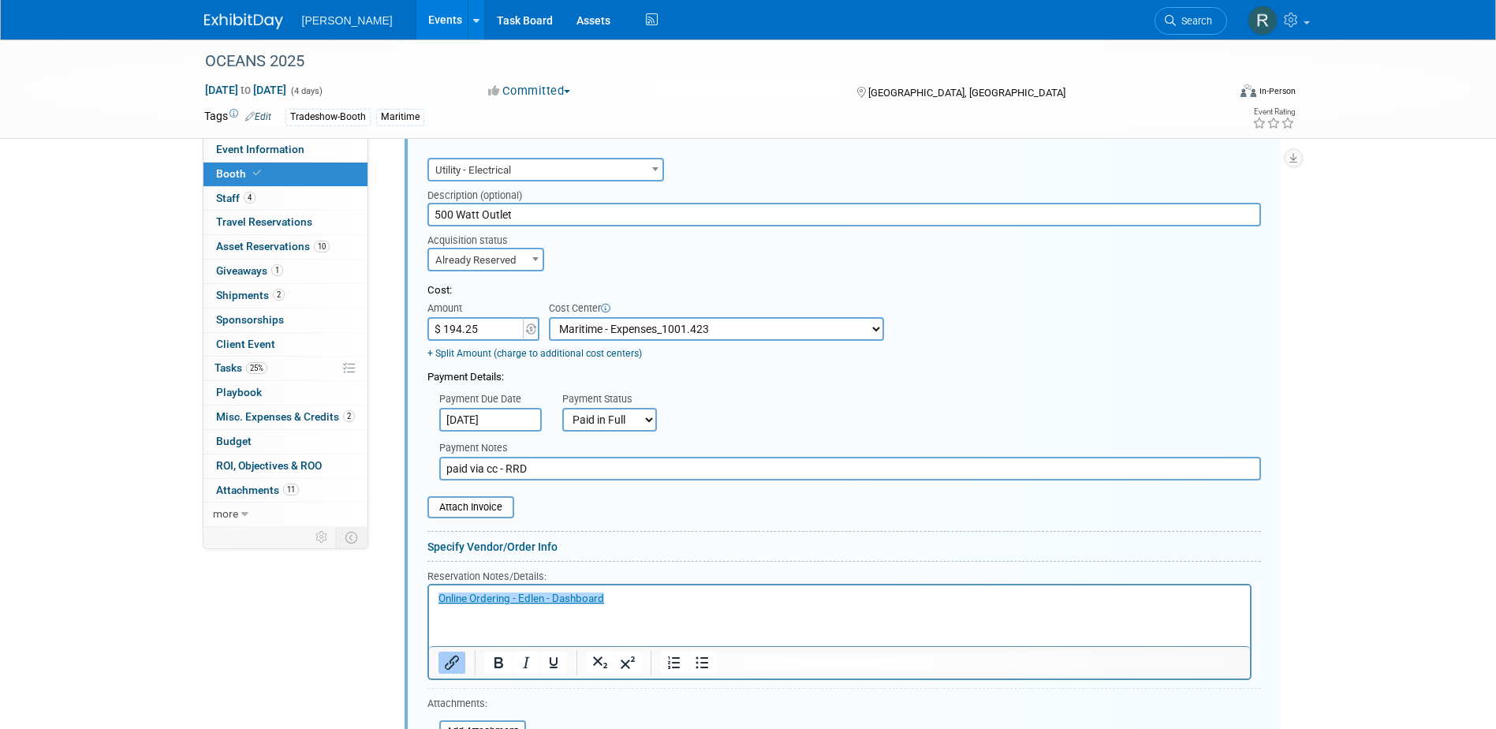
scroll to position [867, 0]
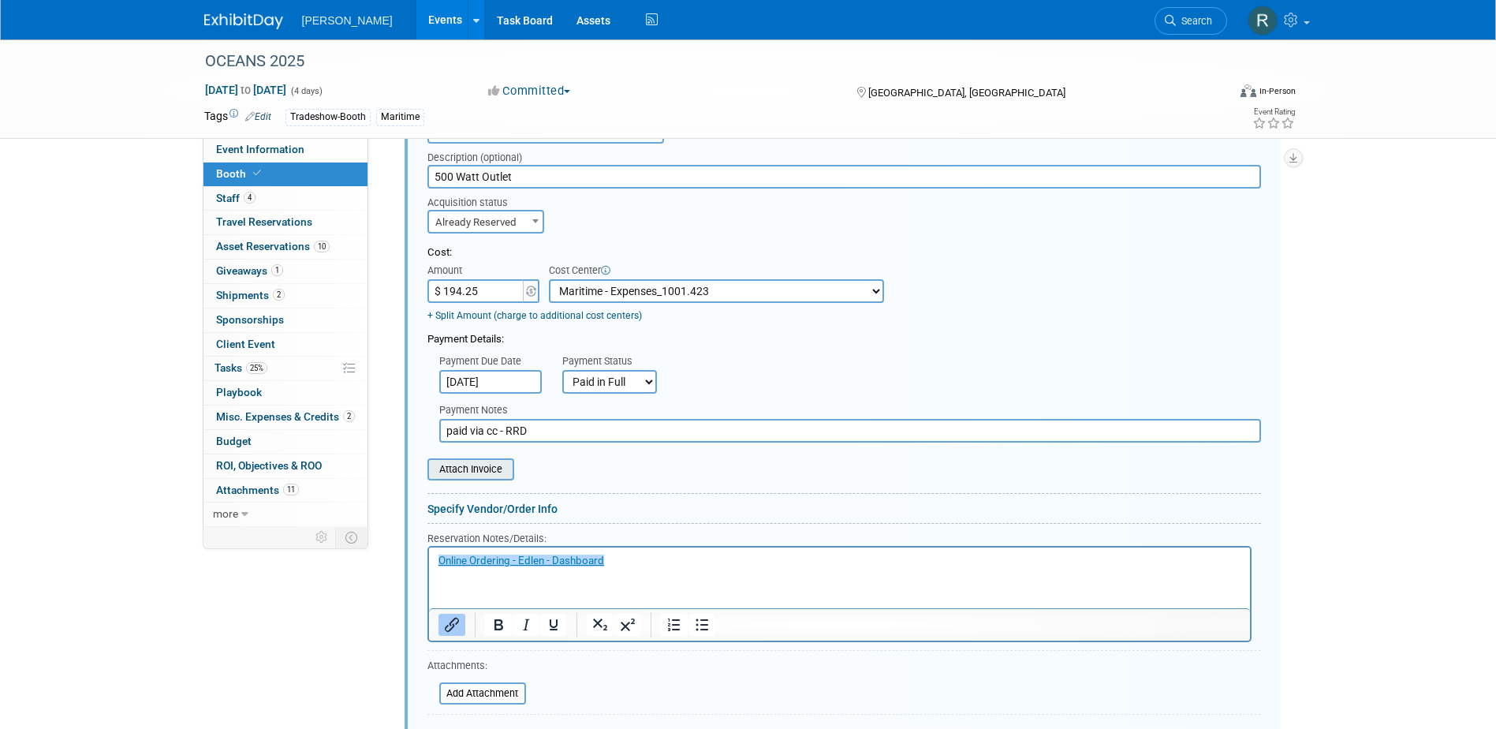
click at [485, 476] on input "file" at bounding box center [419, 469] width 188 height 19
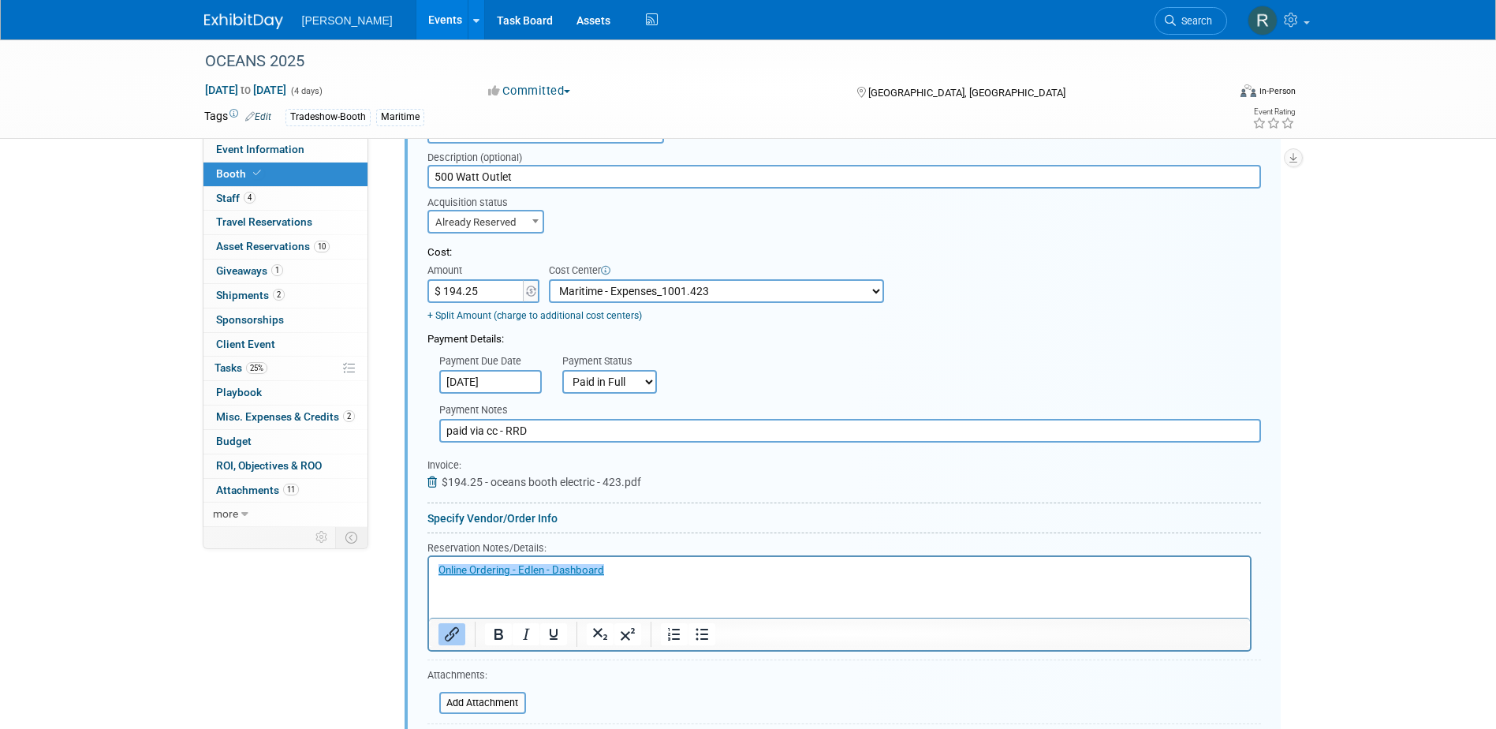
scroll to position [946, 0]
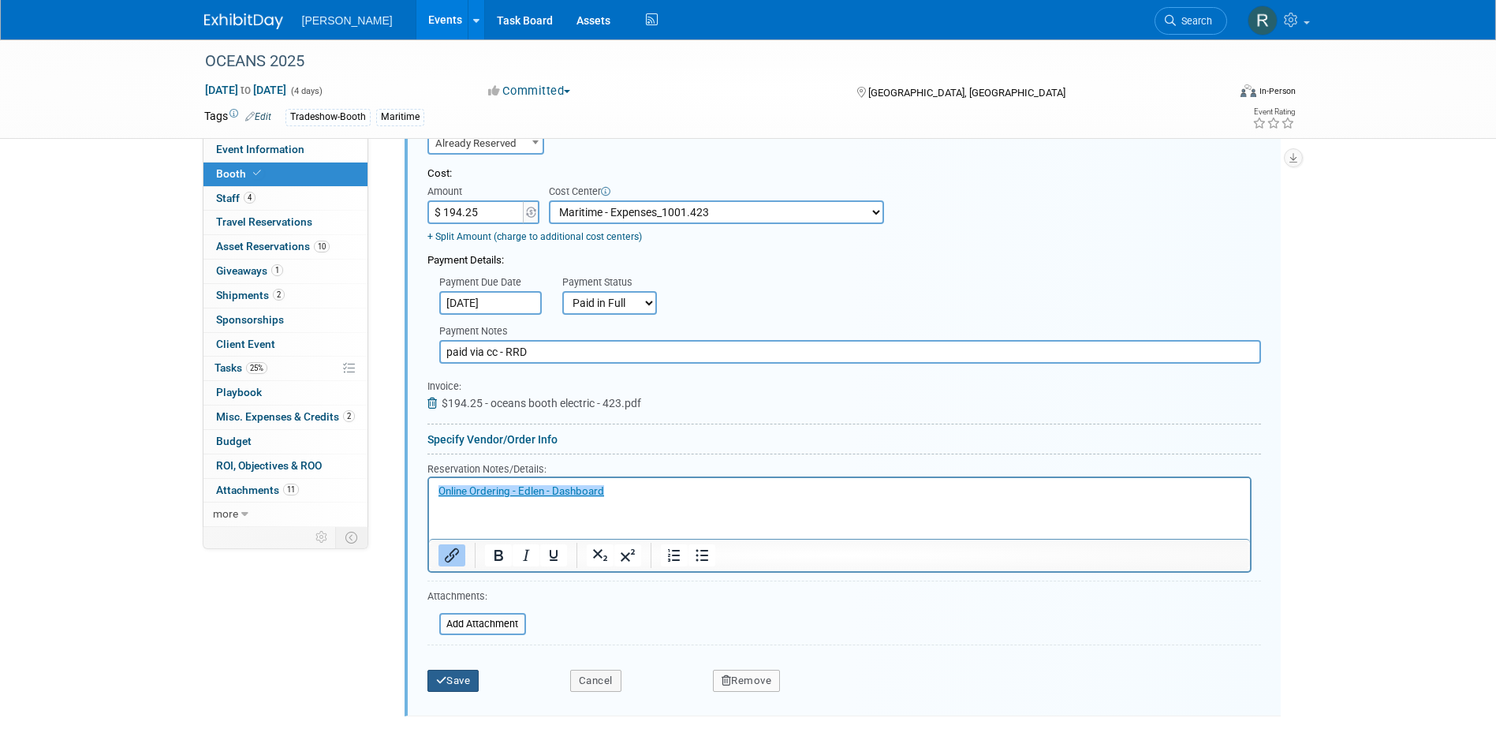
click at [465, 681] on button "Save" at bounding box center [453, 681] width 52 height 22
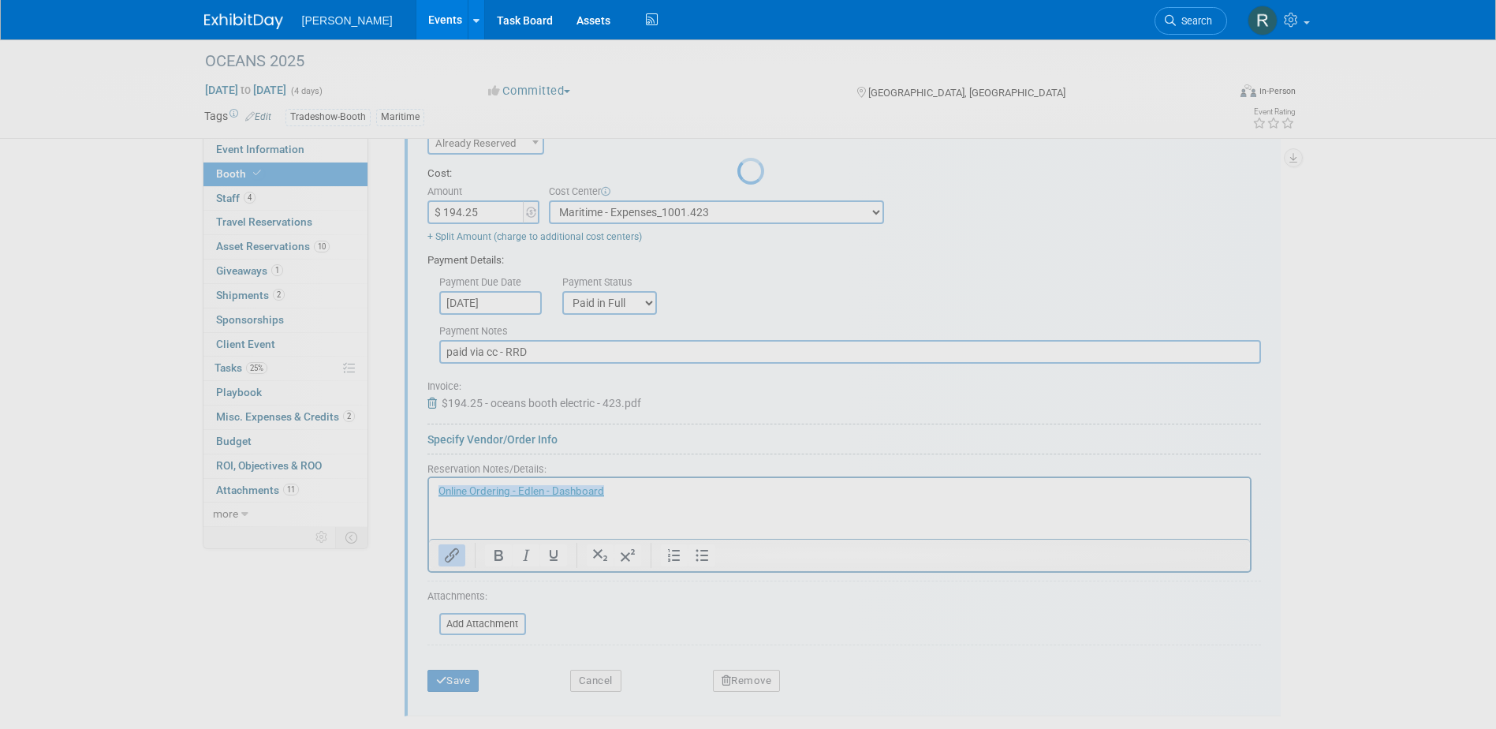
scroll to position [455, 0]
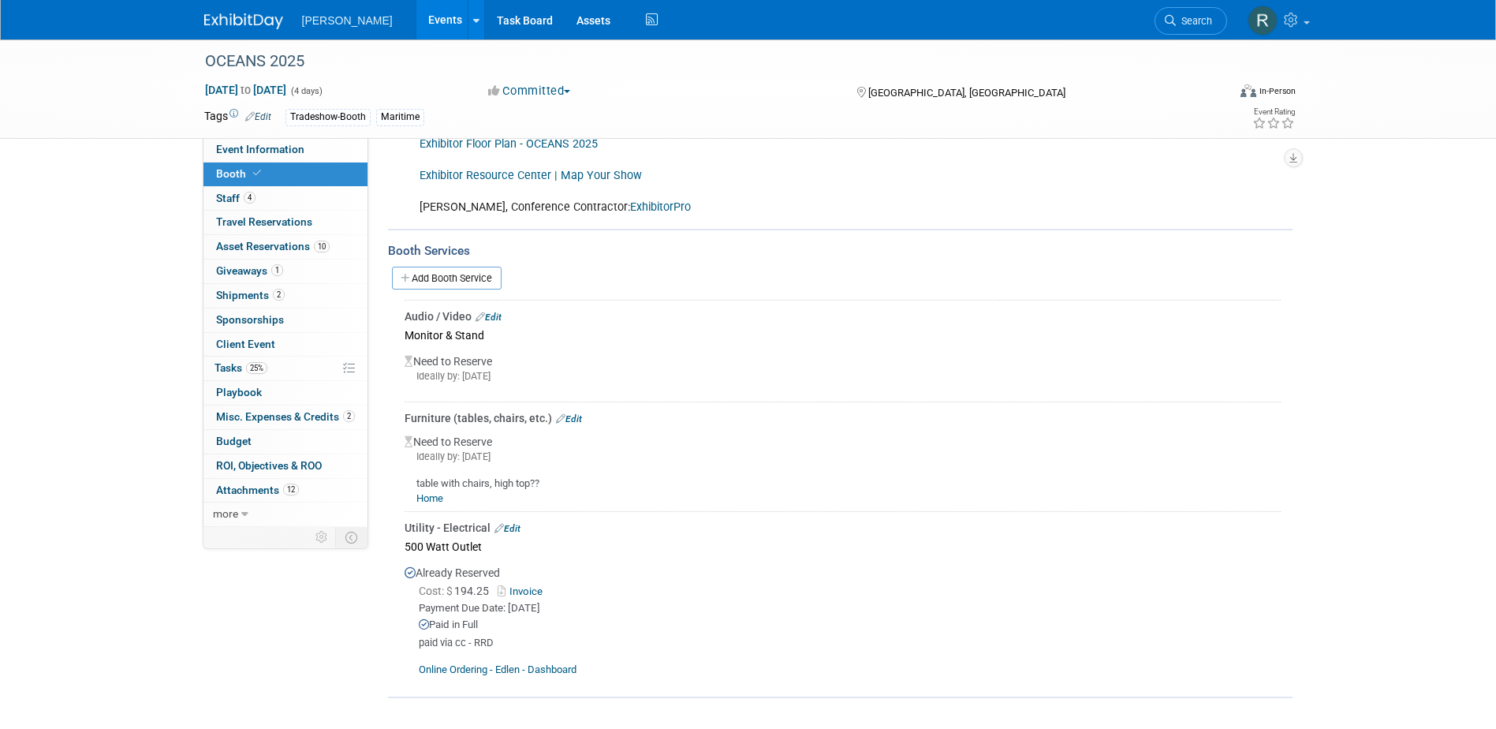
click at [1185, 28] on link "Search" at bounding box center [1191, 21] width 73 height 28
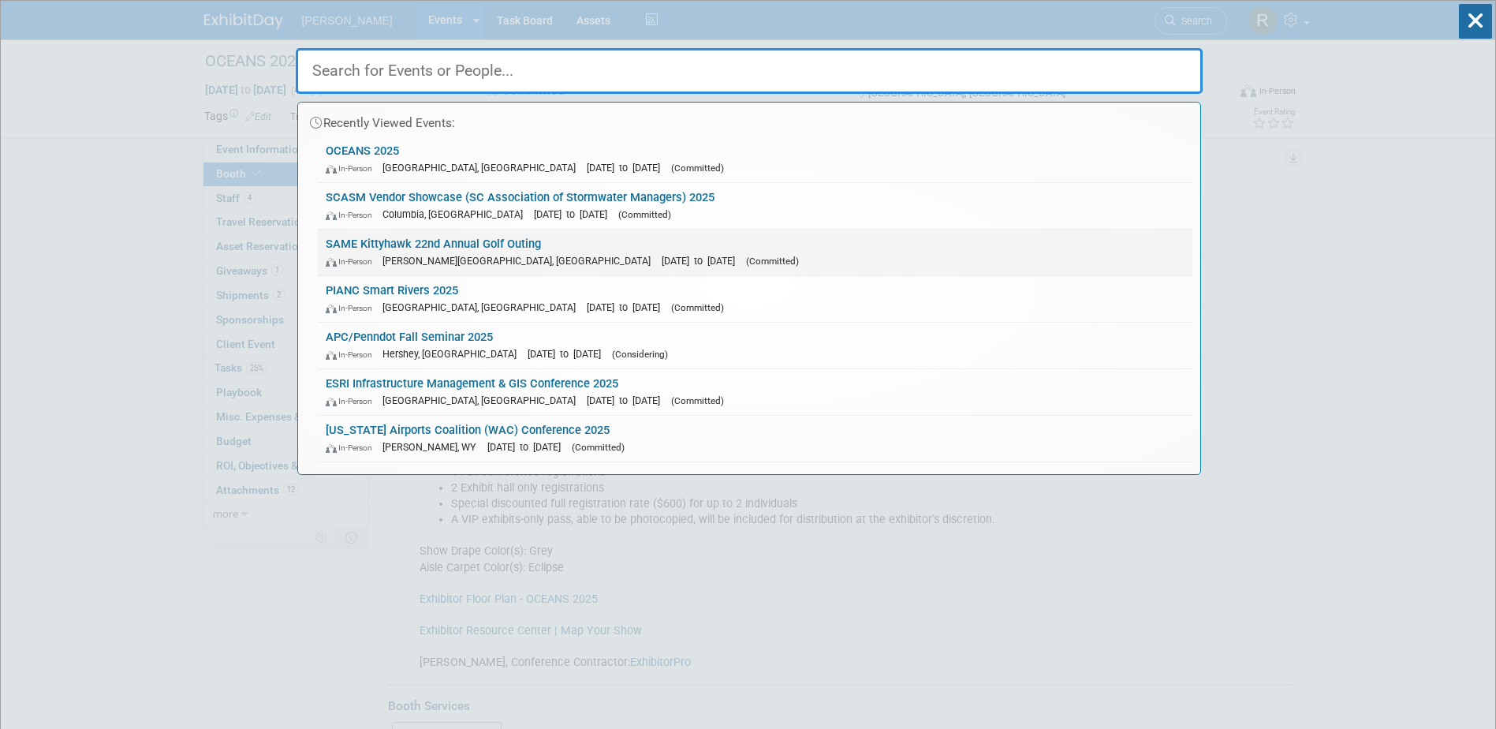
click at [454, 257] on span "[PERSON_NAME][GEOGRAPHIC_DATA], [GEOGRAPHIC_DATA]" at bounding box center [520, 261] width 276 height 12
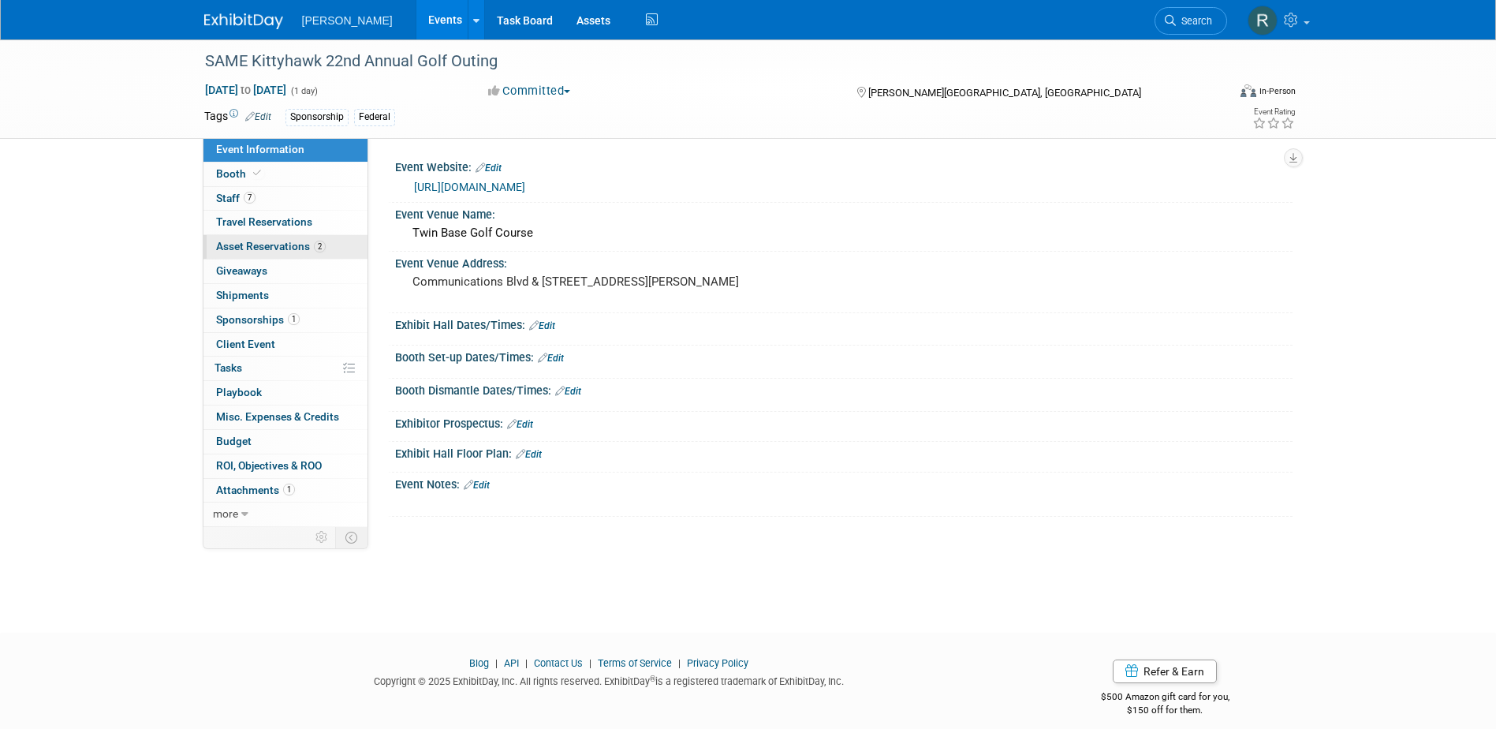
click at [339, 249] on link "2 Asset Reservations 2" at bounding box center [285, 247] width 164 height 24
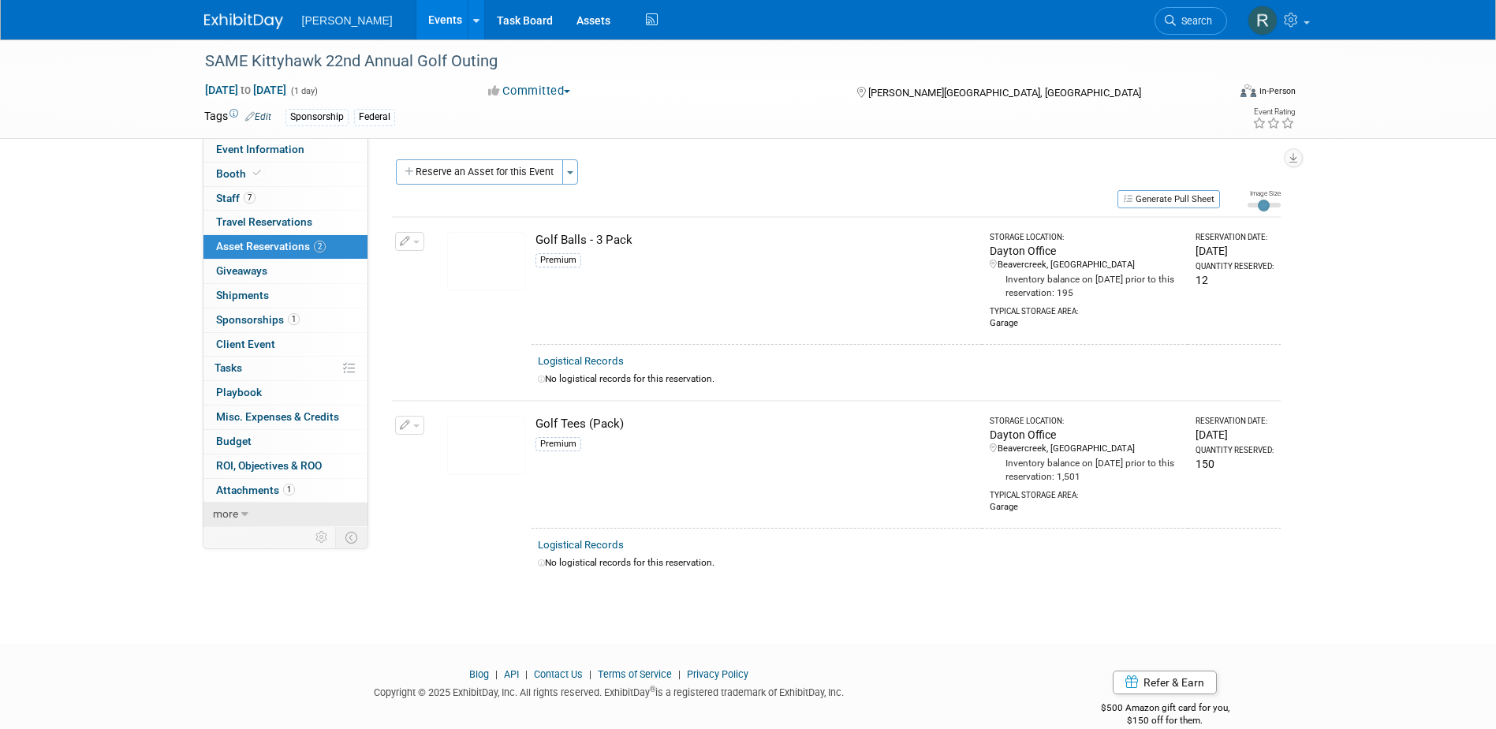
click at [234, 515] on span "more" at bounding box center [225, 513] width 25 height 13
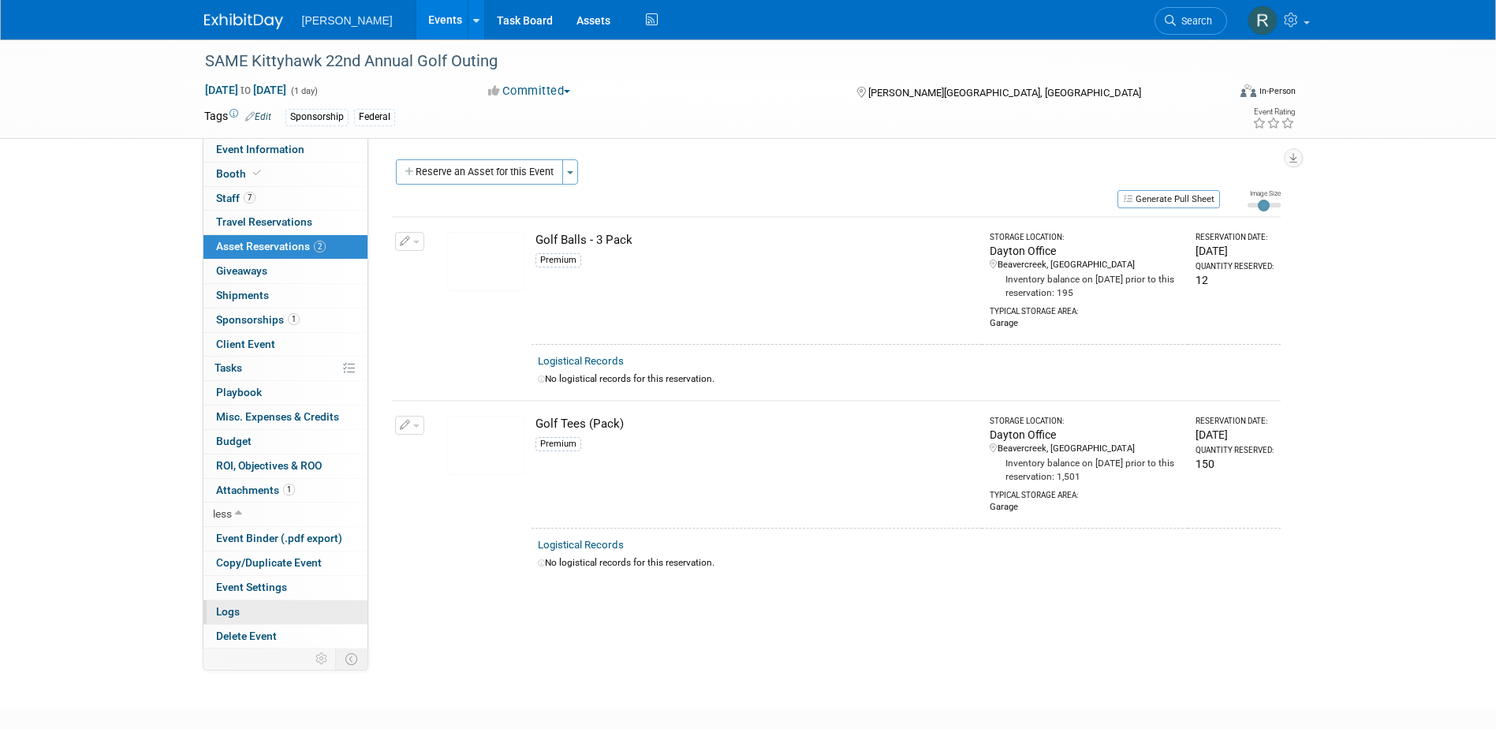
click at [256, 610] on link "Logs" at bounding box center [285, 612] width 164 height 24
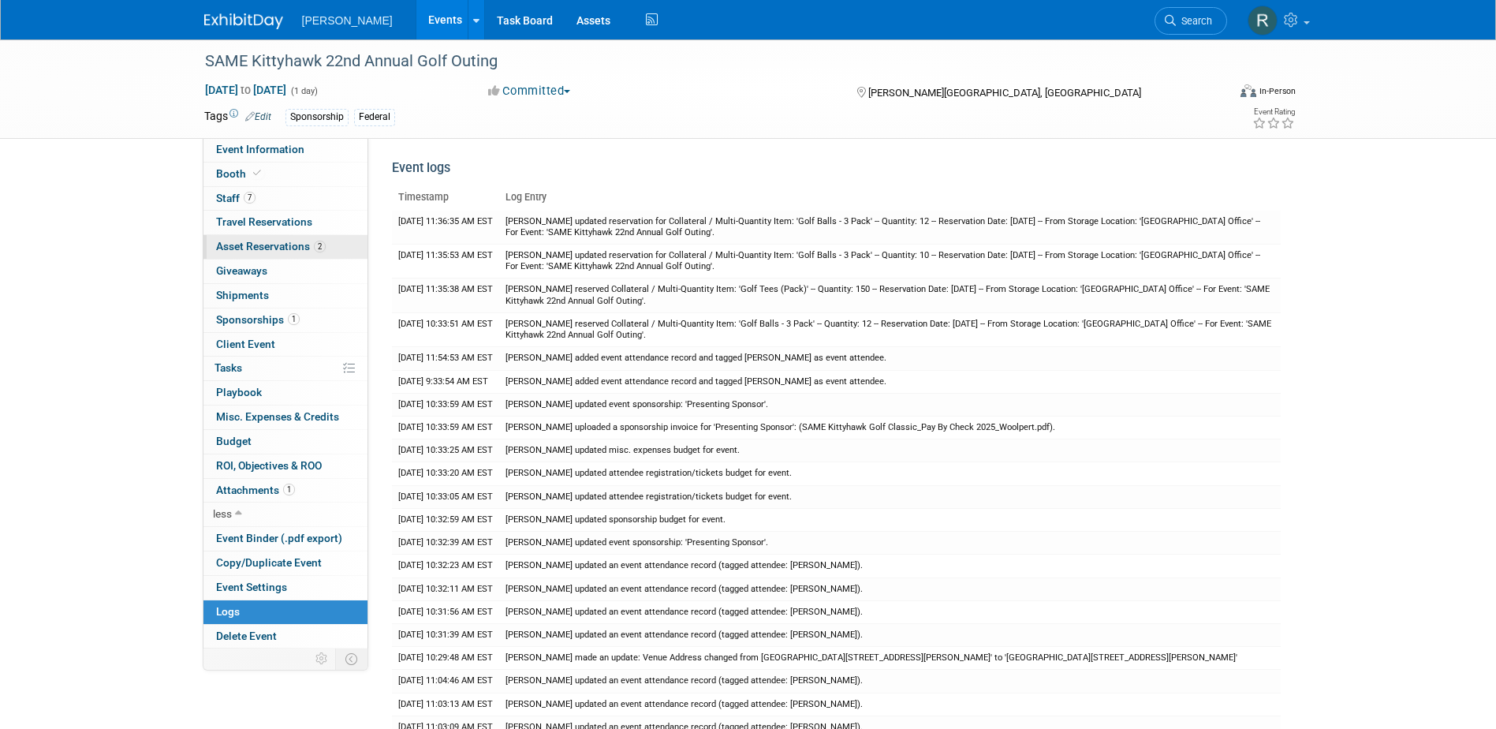
click at [267, 244] on span "Asset Reservations 2" at bounding box center [271, 246] width 110 height 13
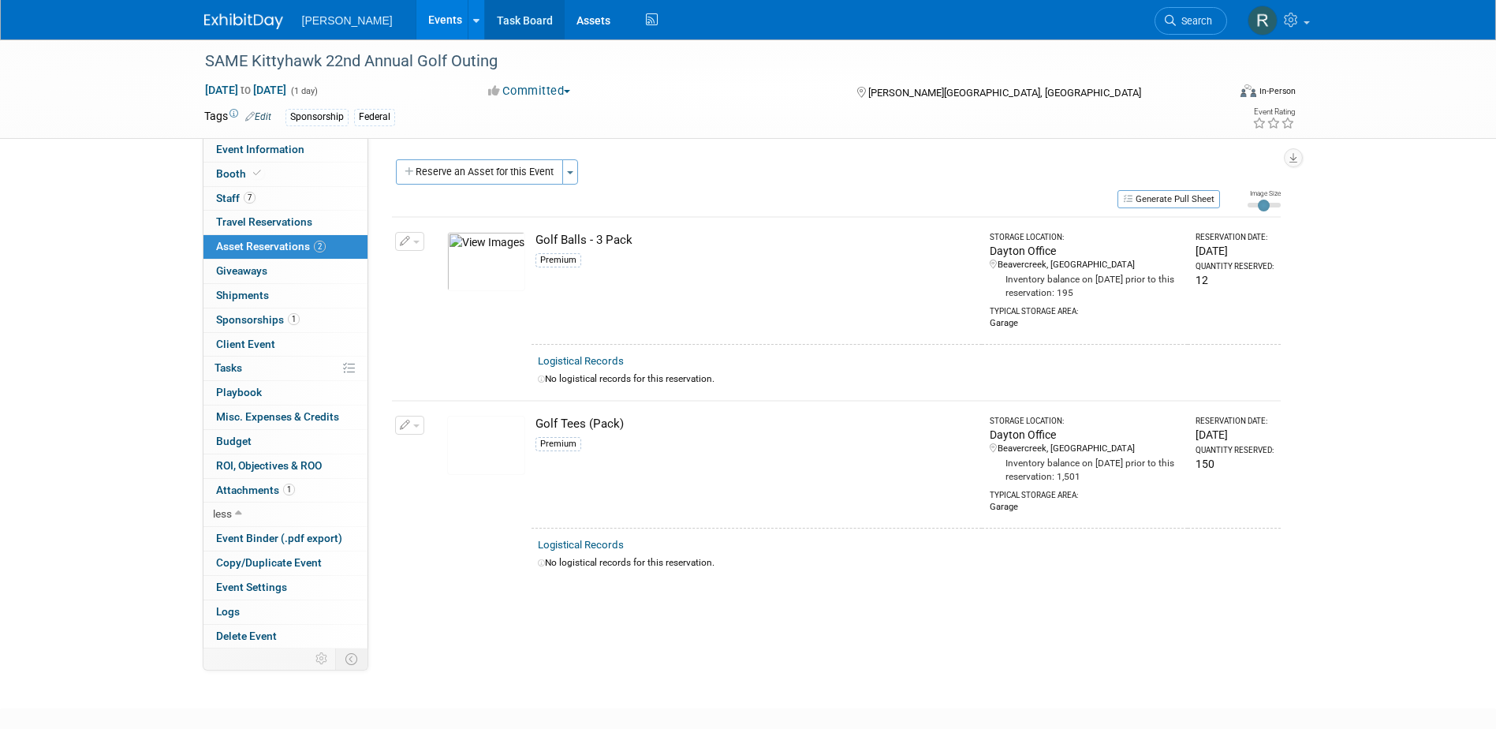
click at [492, 21] on link "Task Board" at bounding box center [525, 19] width 80 height 39
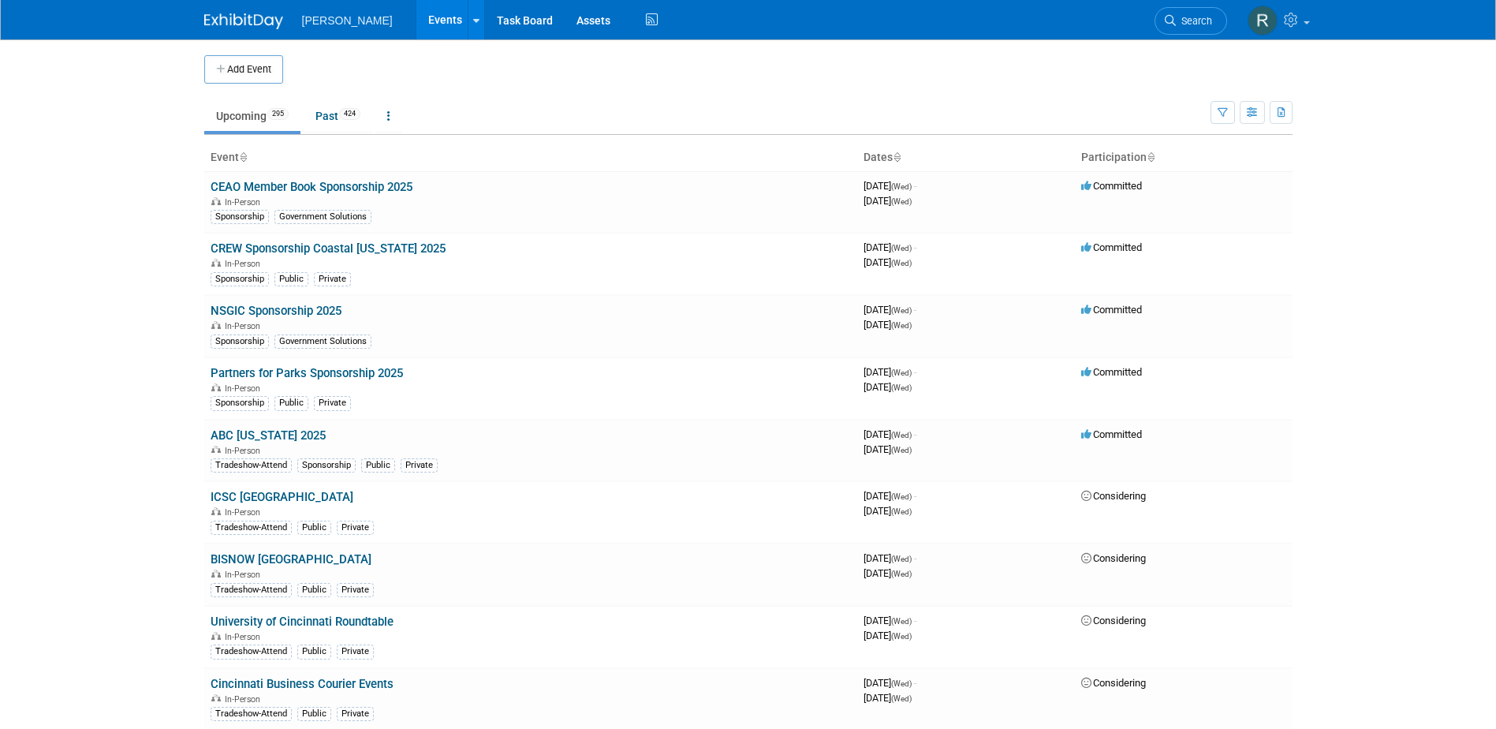
drag, startPoint x: 1197, startPoint y: 21, endPoint x: 1151, endPoint y: 32, distance: 47.1
click at [1197, 21] on span "Search" at bounding box center [1194, 21] width 36 height 12
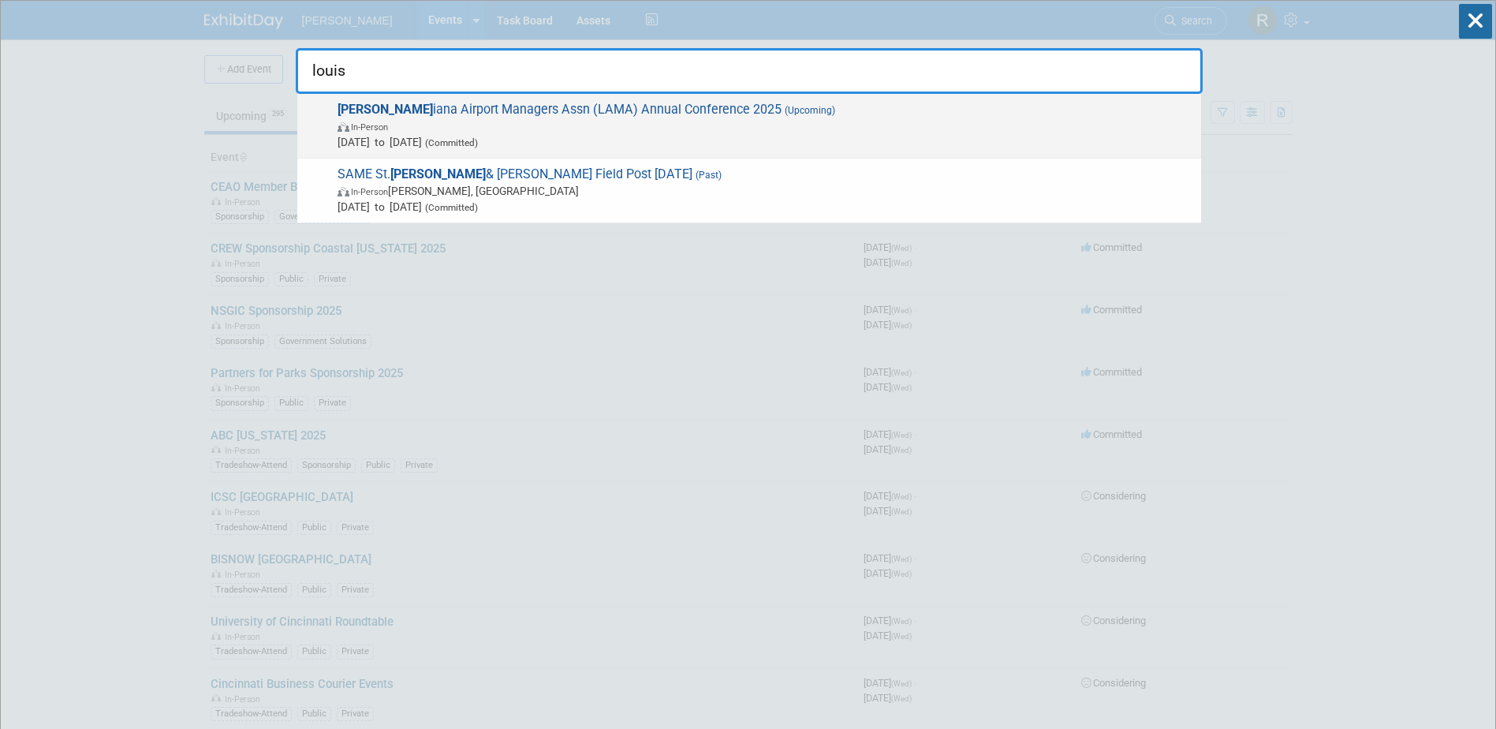
type input "louis"
click at [703, 109] on span "Louis iana Airport Managers Assn (LAMA) Annual Conference 2025 (Upcoming) In-Pe…" at bounding box center [763, 126] width 860 height 48
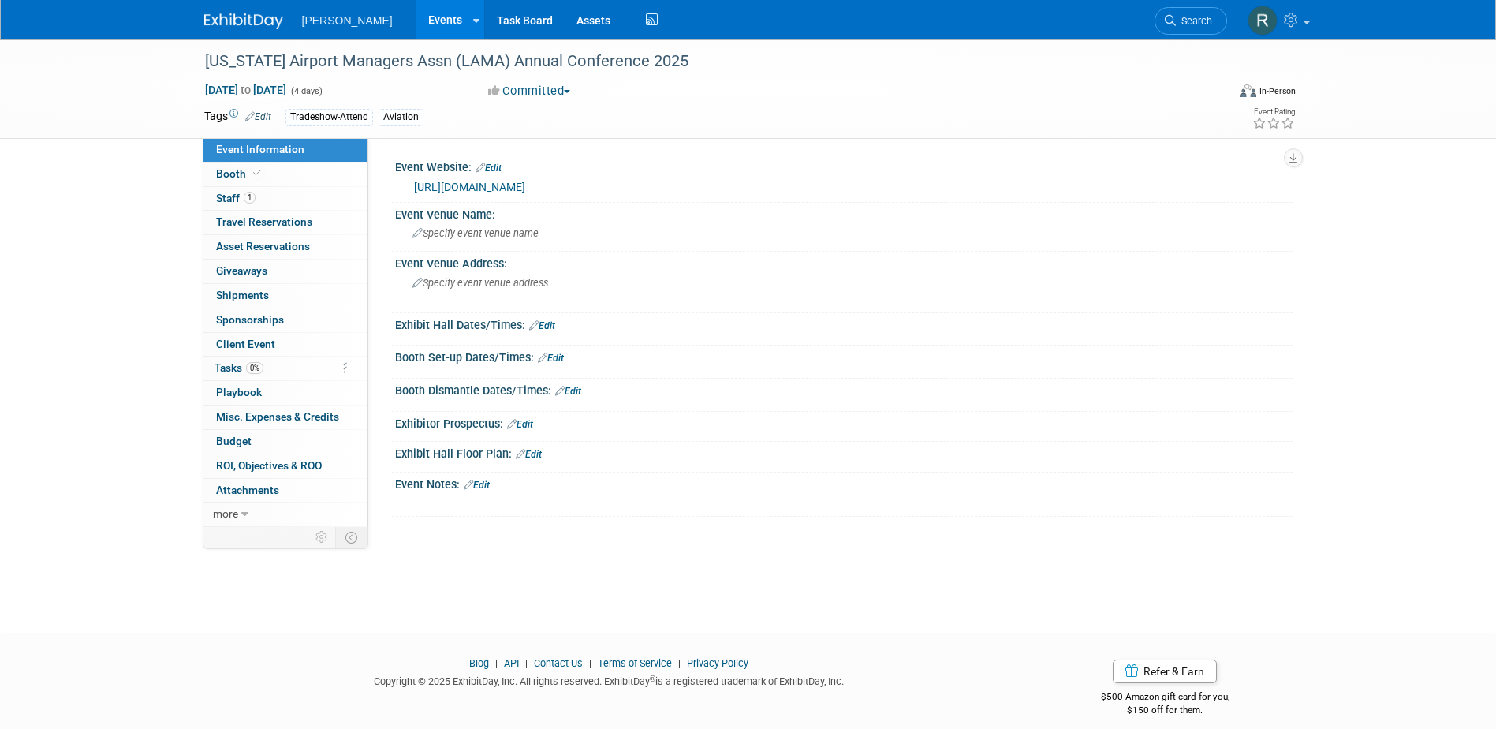
click at [507, 188] on link "[URL][DOMAIN_NAME]" at bounding box center [469, 187] width 111 height 13
click at [566, 237] on div "Specify event venue name" at bounding box center [844, 233] width 874 height 24
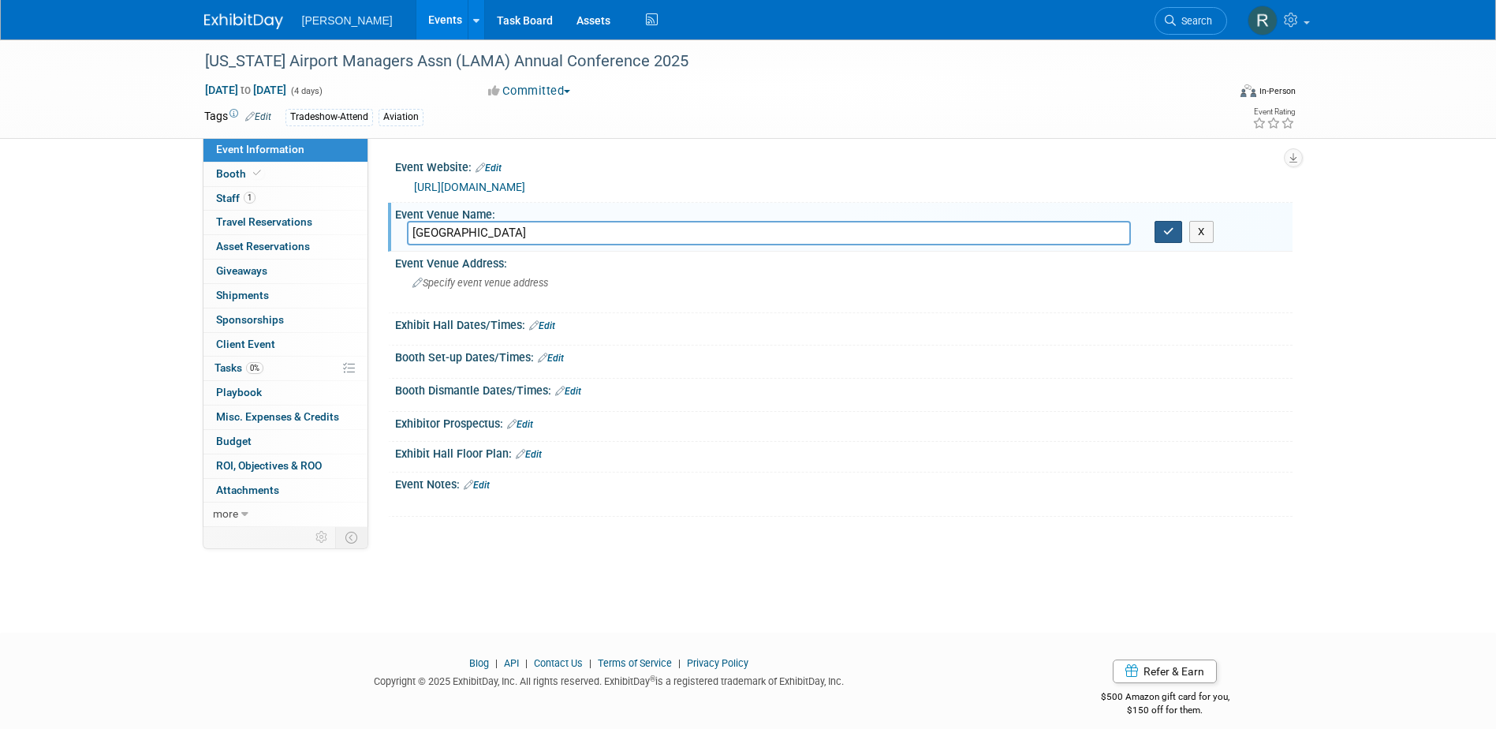
type input "L'Auberge Casino & Hotel"
click at [1166, 233] on icon "button" at bounding box center [1168, 231] width 11 height 10
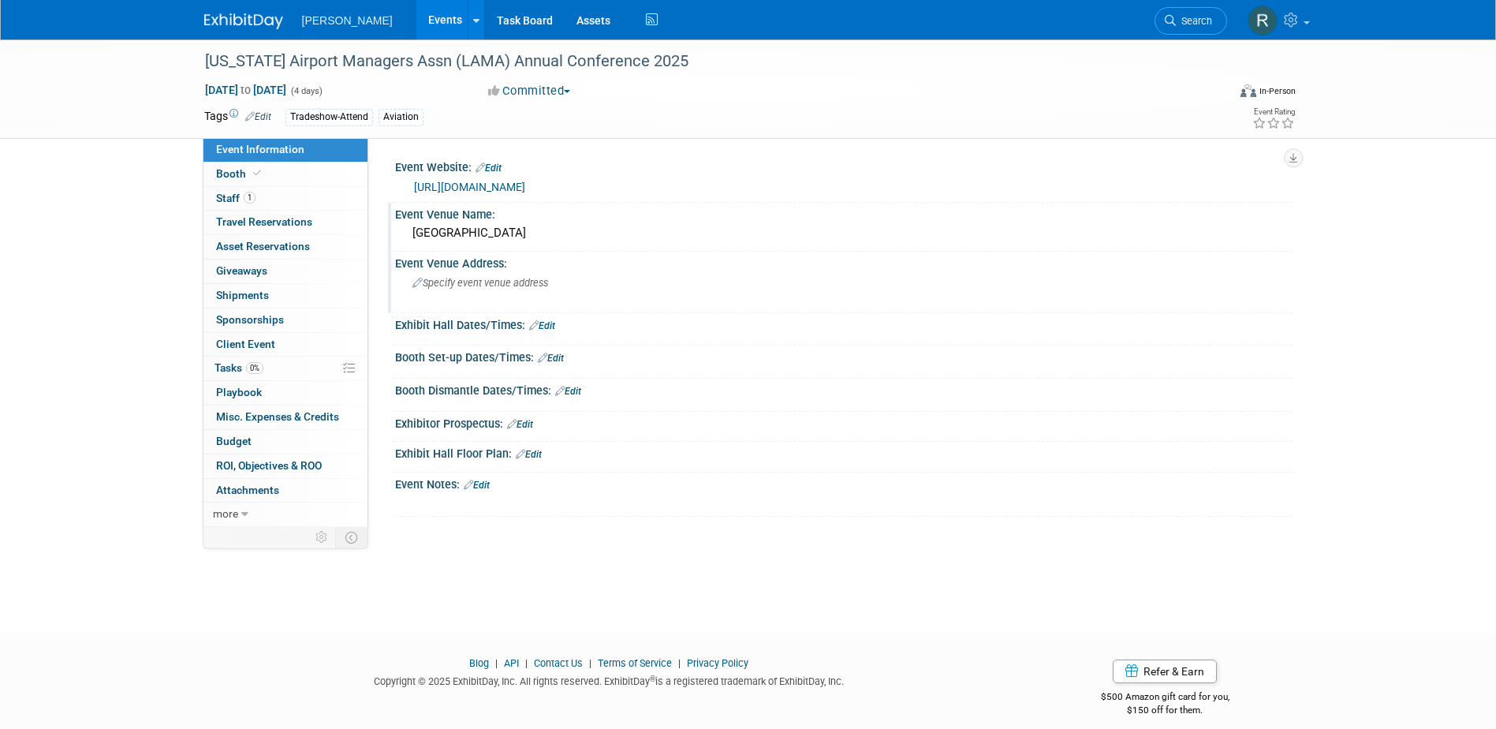
click at [593, 297] on div "Specify event venue address" at bounding box center [582, 288] width 350 height 36
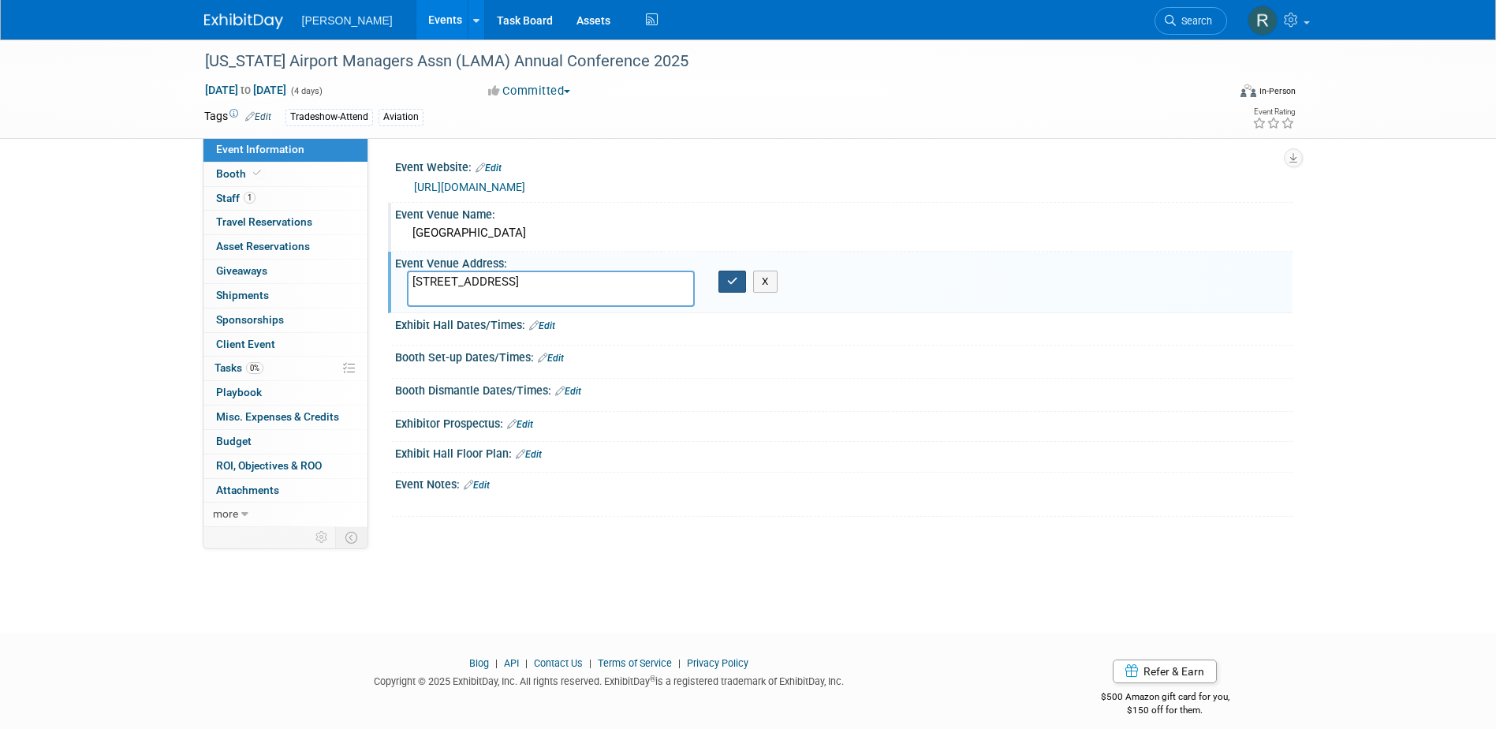
type textarea "777 Avenue L'Auberge, Lake Charles, LA 70601"
click at [730, 283] on icon "button" at bounding box center [732, 281] width 11 height 10
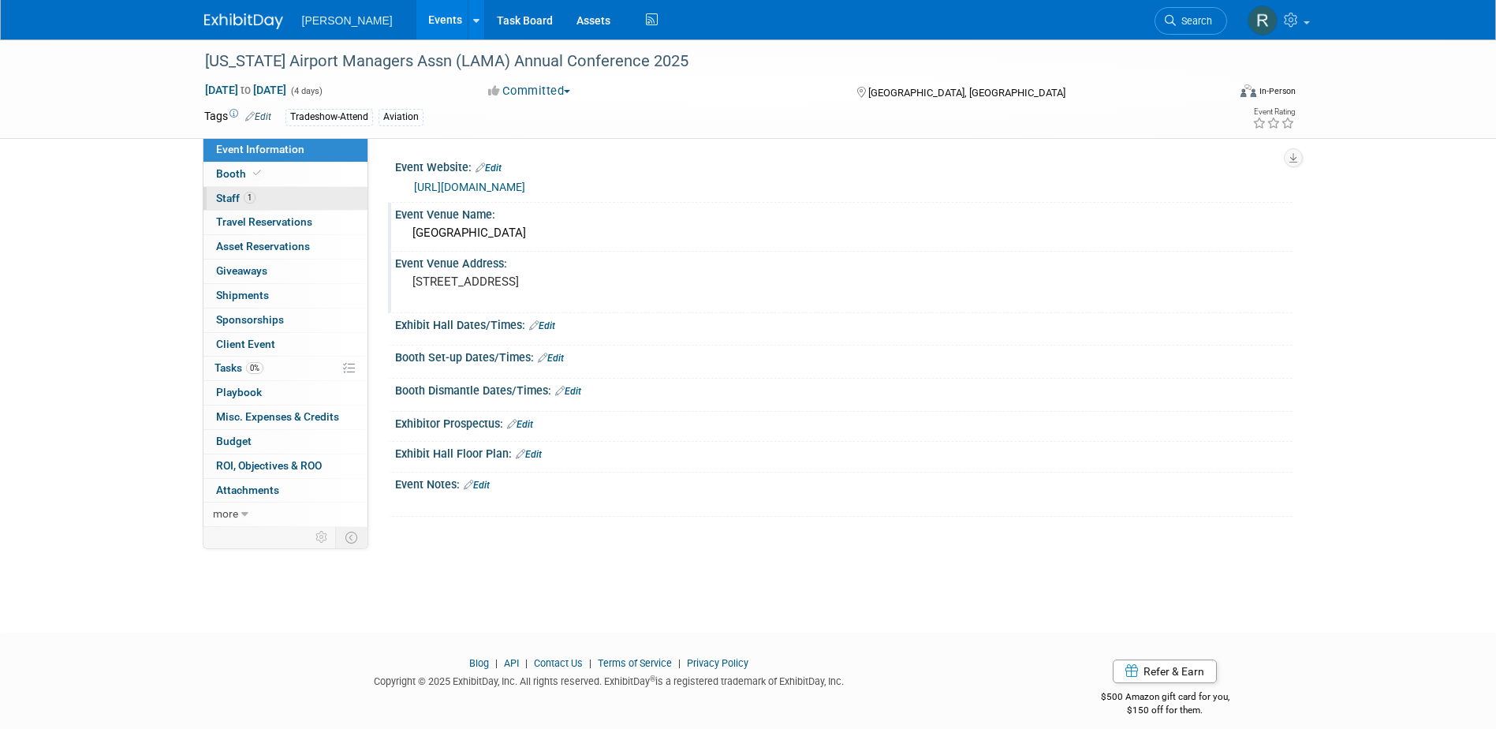
click at [290, 197] on link "1 Staff 1" at bounding box center [285, 199] width 164 height 24
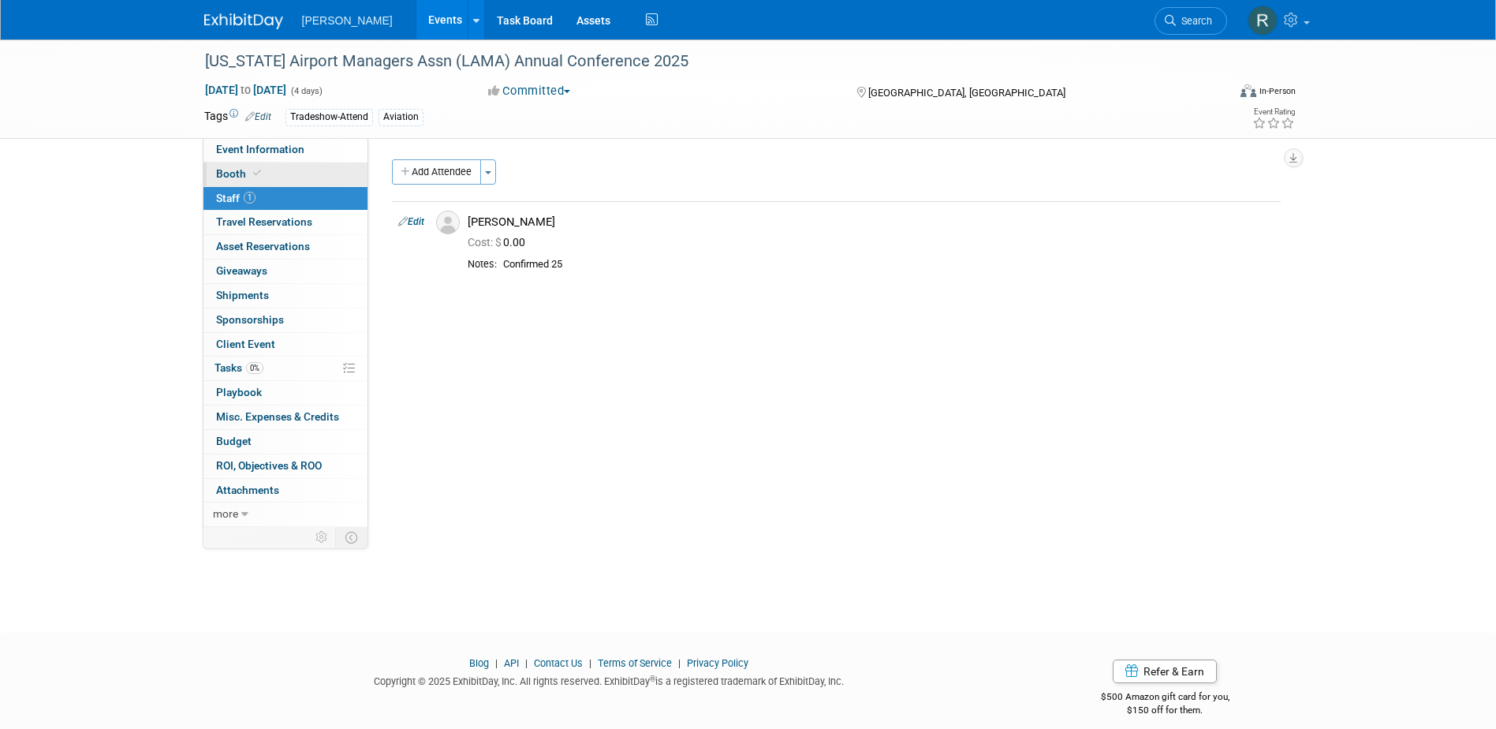
click at [305, 167] on link "Booth" at bounding box center [285, 174] width 164 height 24
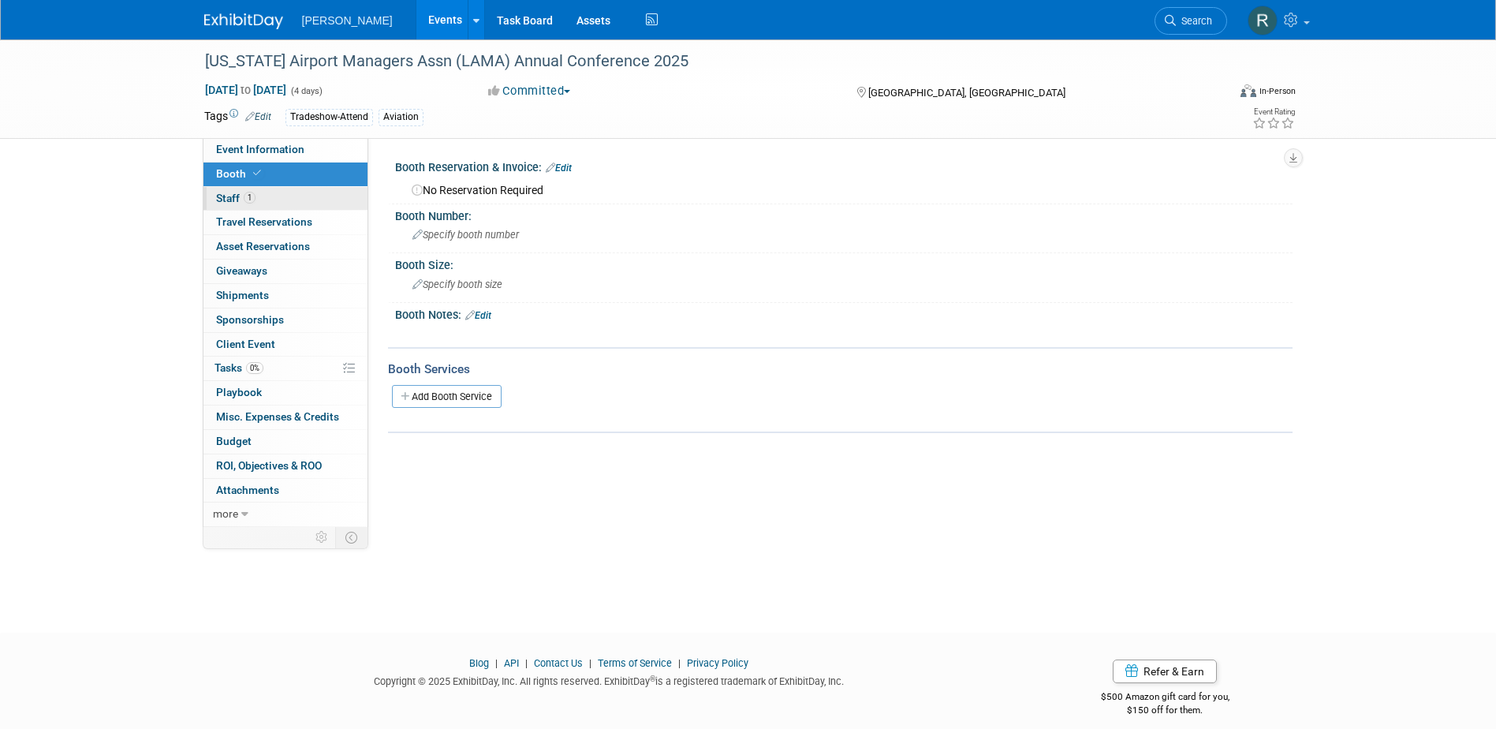
click at [305, 202] on link "1 Staff 1" at bounding box center [285, 199] width 164 height 24
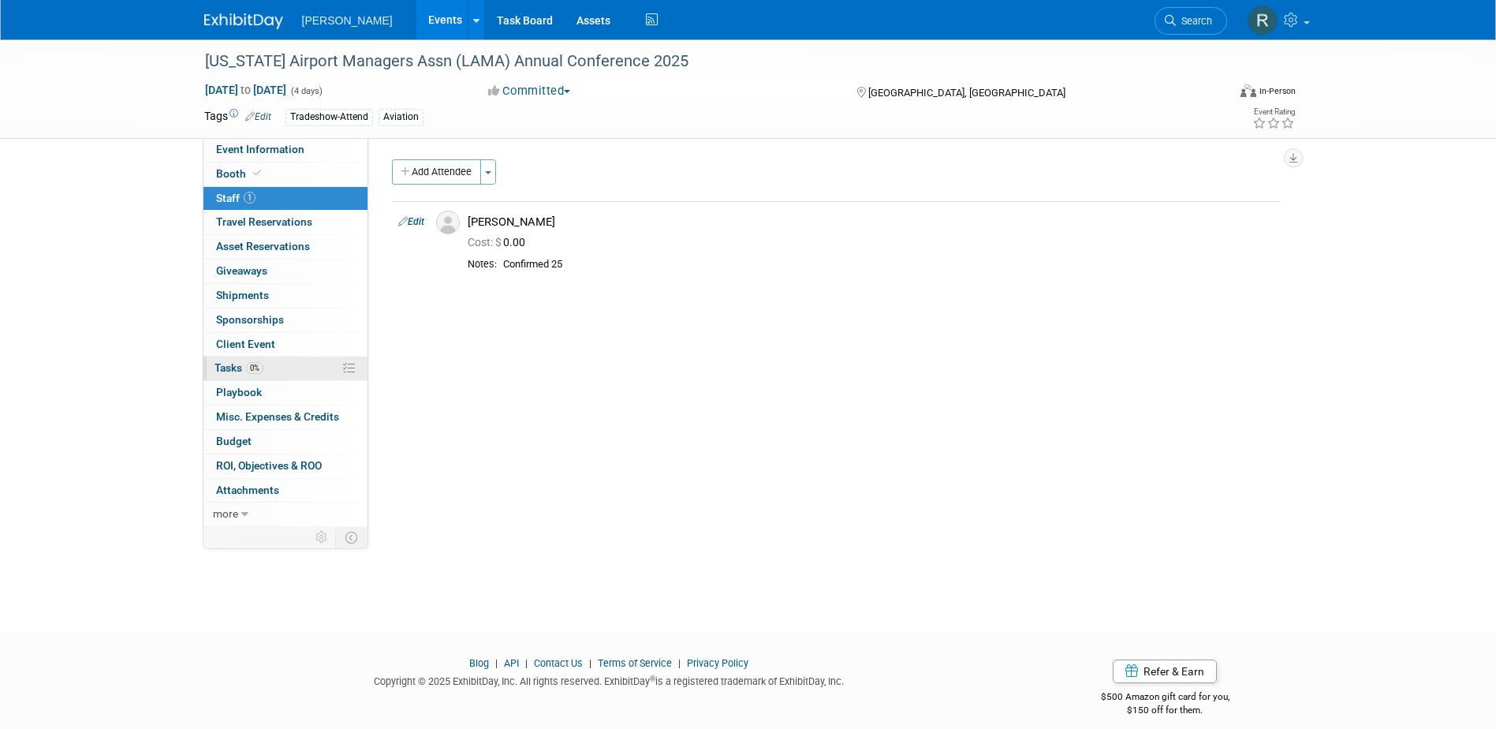
drag, startPoint x: 247, startPoint y: 369, endPoint x: 274, endPoint y: 371, distance: 26.9
click at [247, 369] on span "0%" at bounding box center [254, 368] width 17 height 12
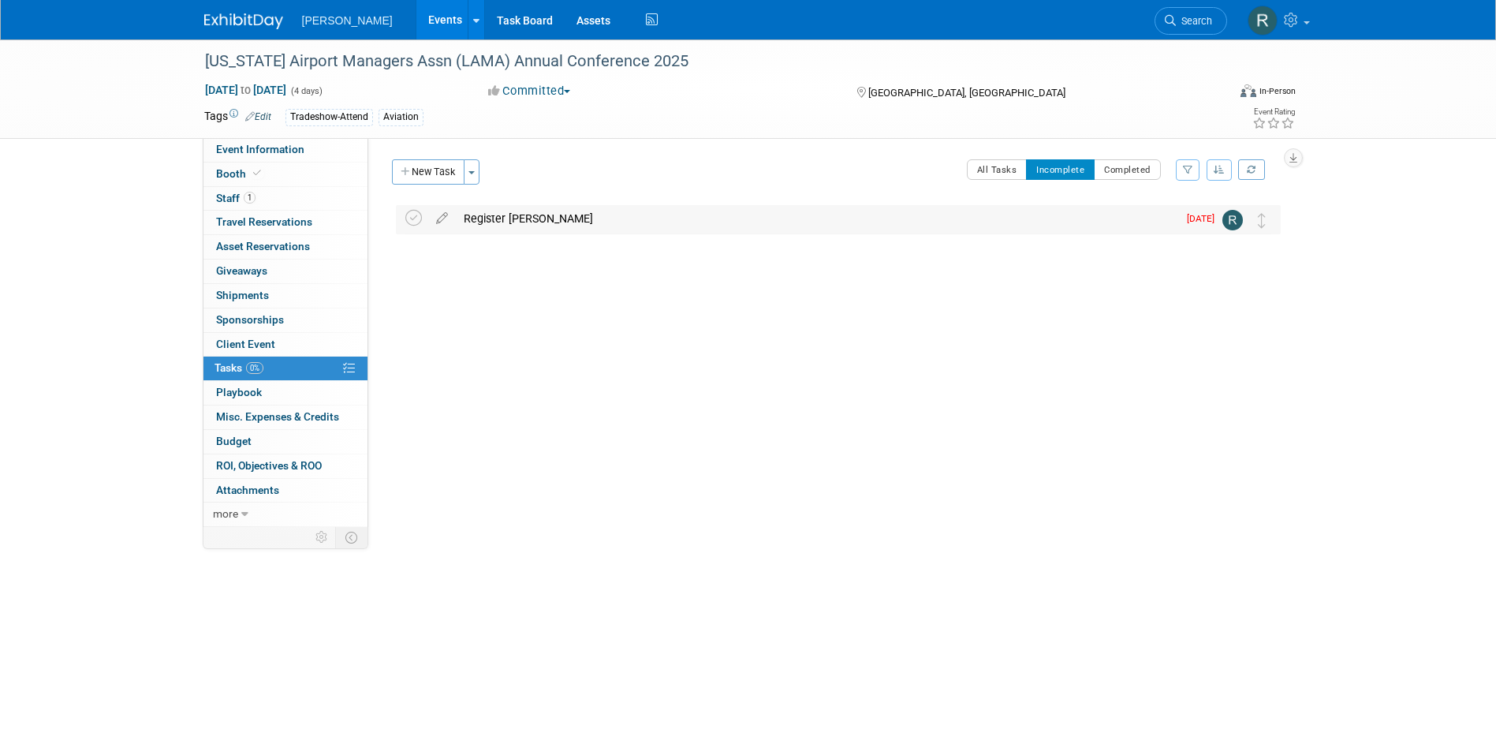
click at [506, 222] on div "Register Ed Copeland" at bounding box center [817, 218] width 722 height 27
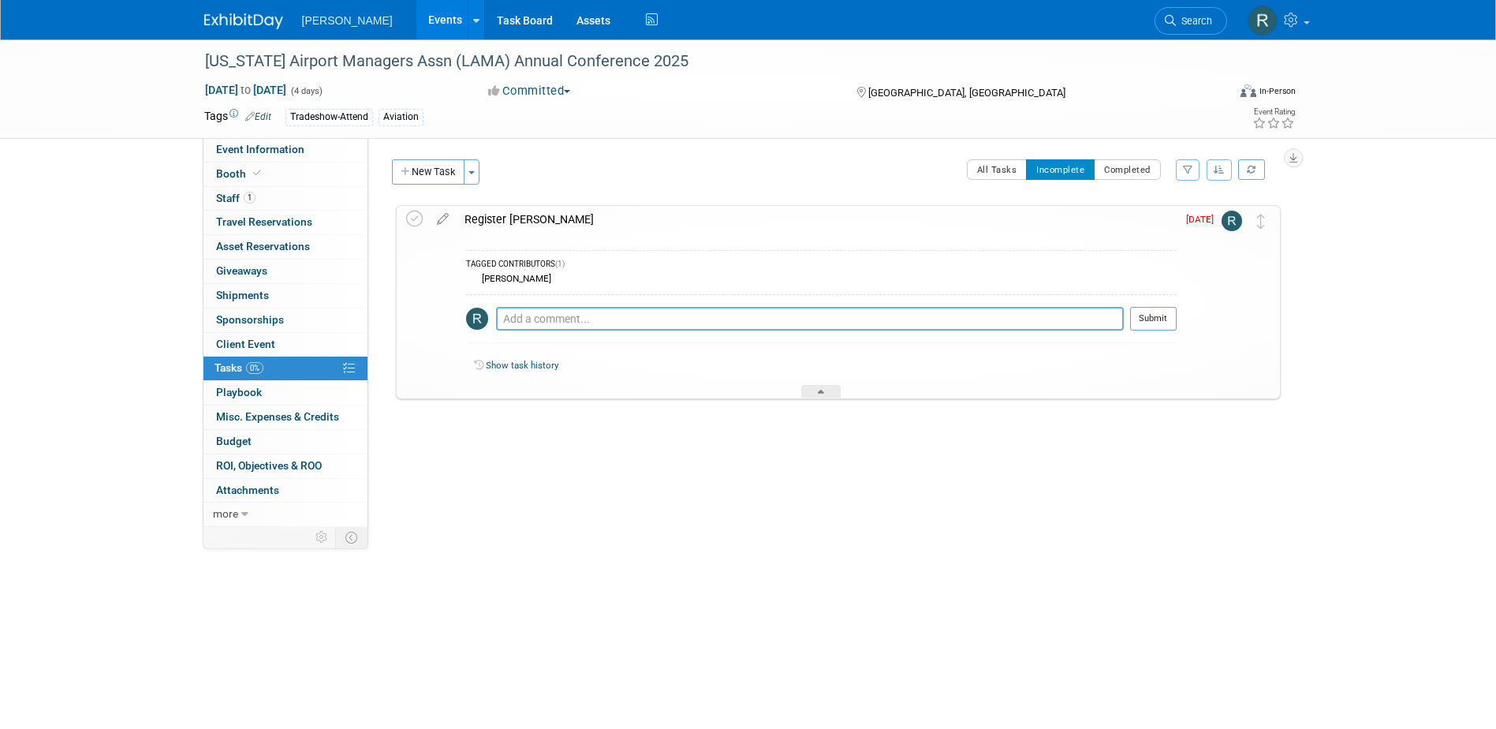
click at [542, 315] on textarea at bounding box center [810, 319] width 628 height 24
click at [767, 320] on textarea "Registration is not open yet, moving the date out." at bounding box center [810, 319] width 628 height 24
type textarea "Registration is not open yet, moving the date out. 8.19.25 RRD"
click at [1163, 315] on button "Submit" at bounding box center [1153, 319] width 47 height 24
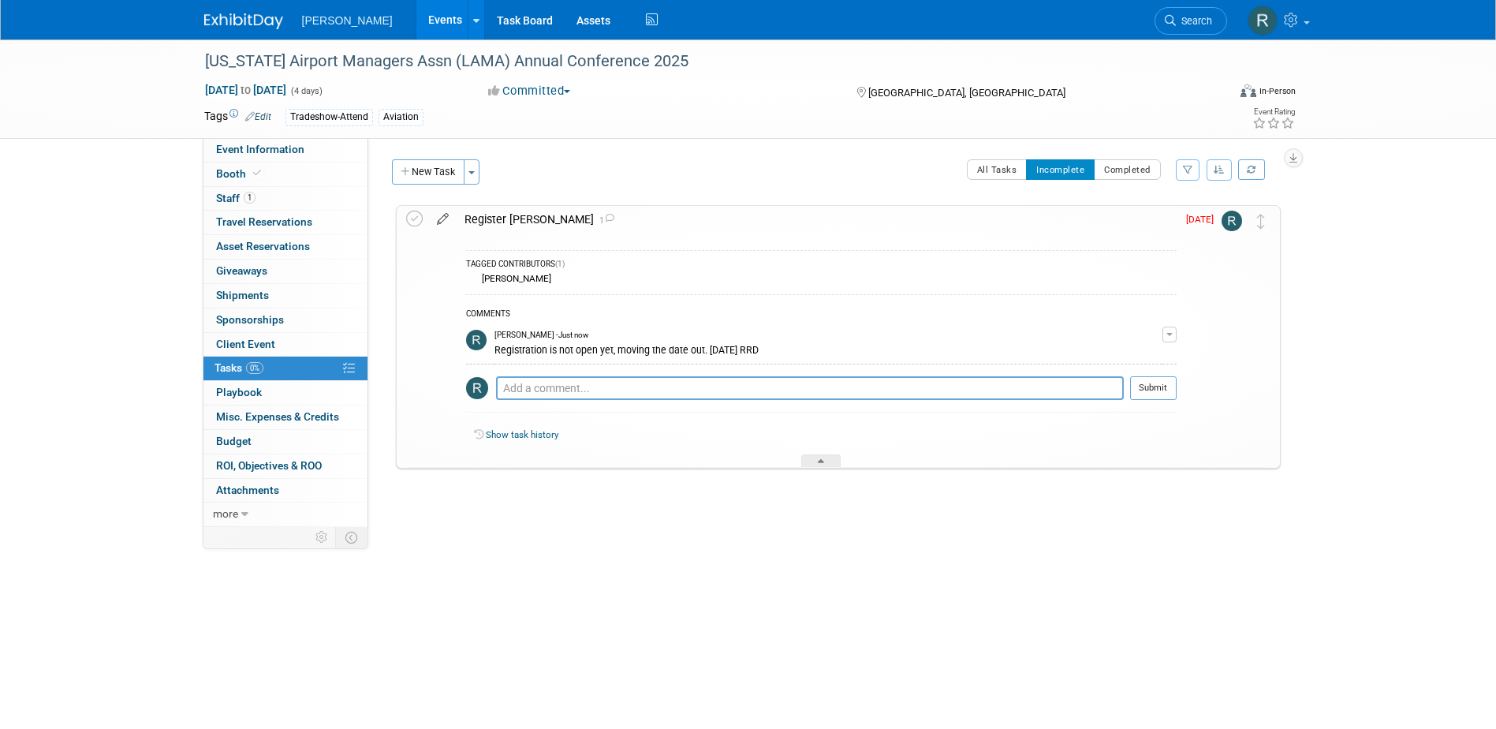
click at [440, 218] on icon at bounding box center [443, 216] width 28 height 20
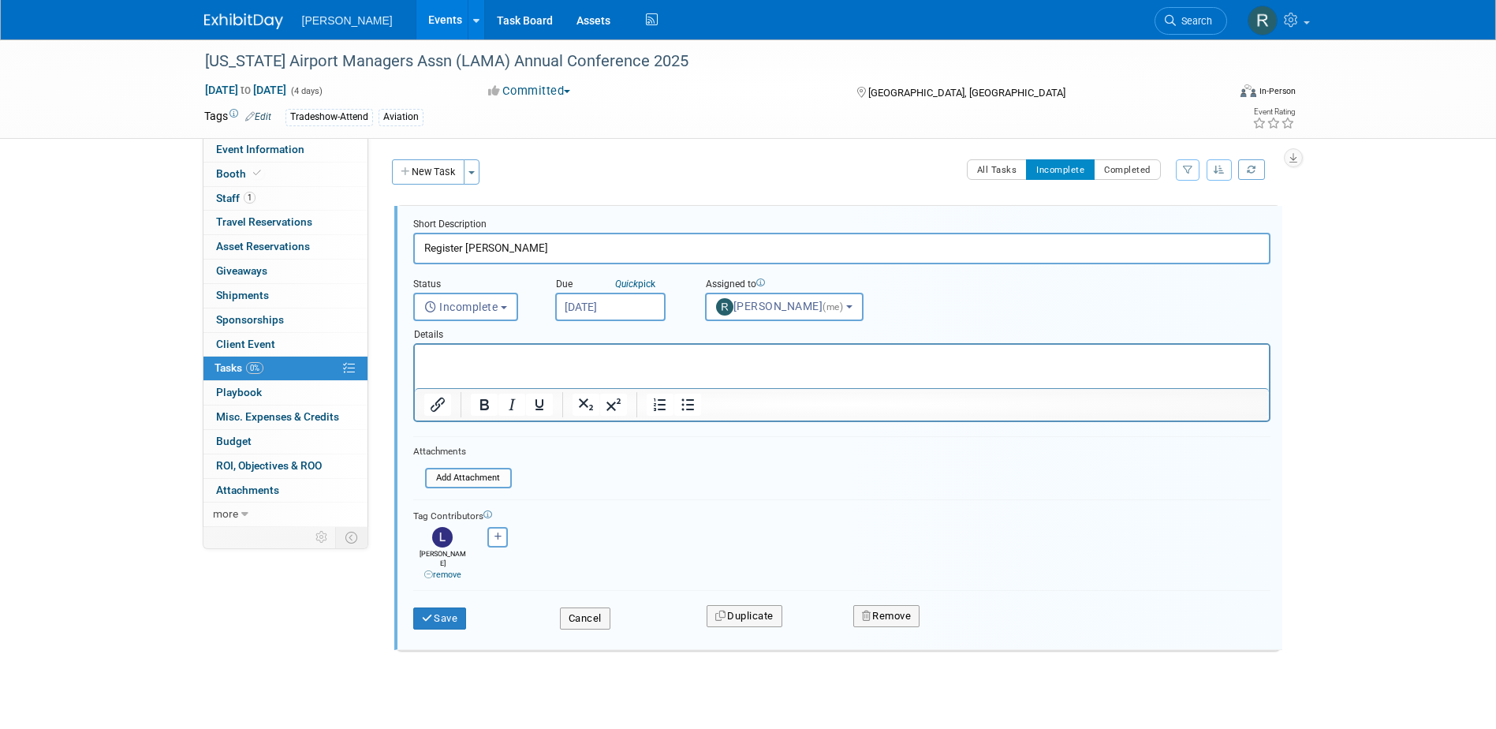
click at [654, 299] on input "[DATE]" at bounding box center [610, 307] width 110 height 28
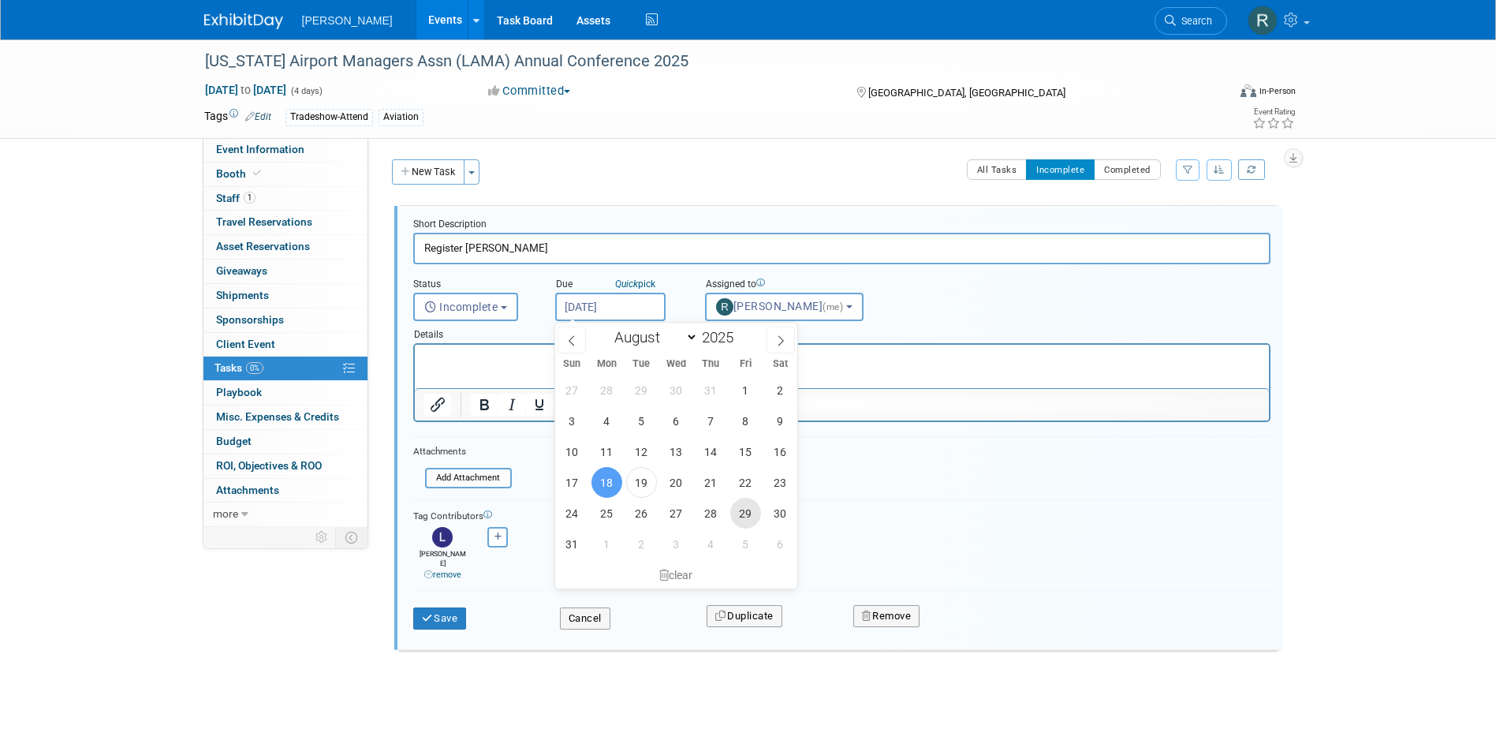
click at [740, 513] on span "29" at bounding box center [745, 513] width 31 height 31
type input "Aug 29, 2025"
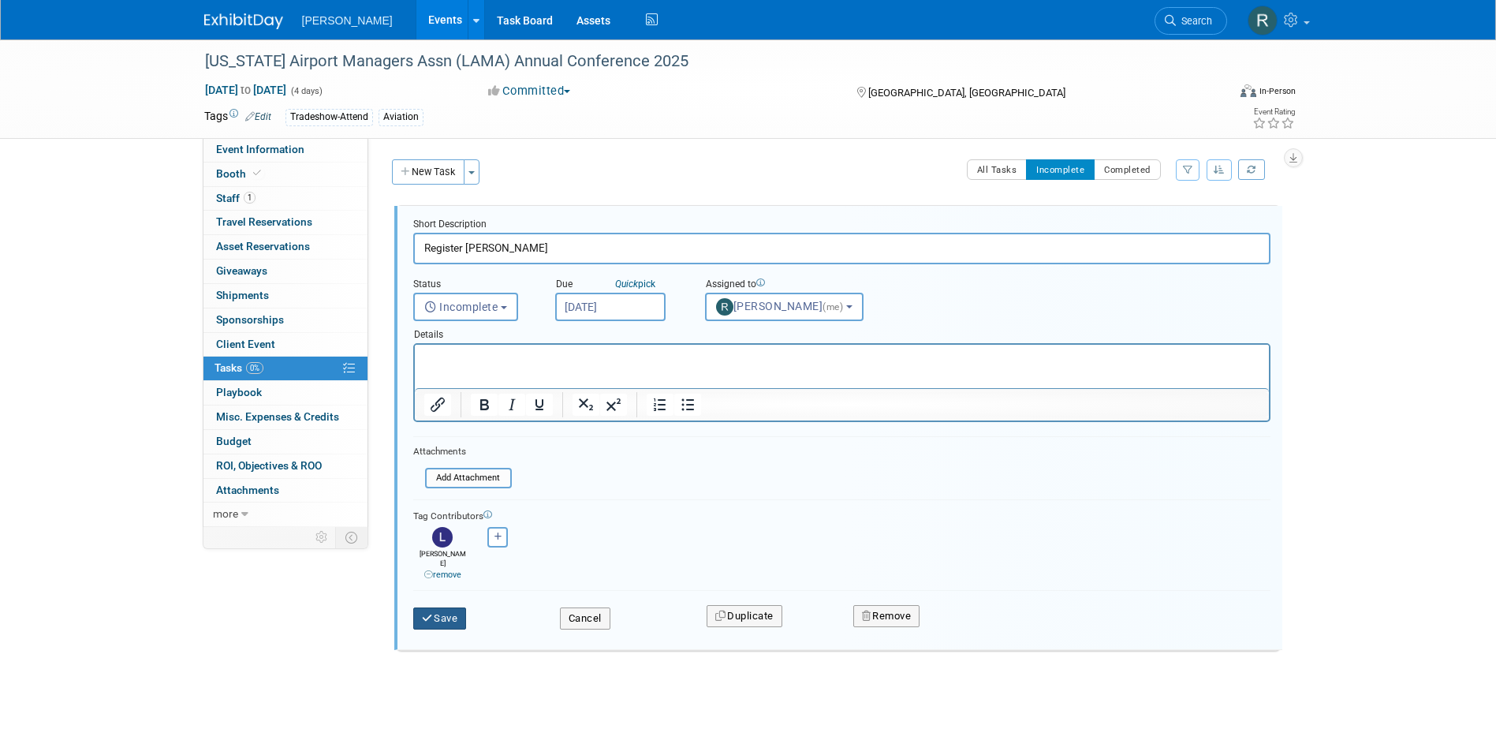
click at [435, 608] on button "Save" at bounding box center [440, 618] width 54 height 22
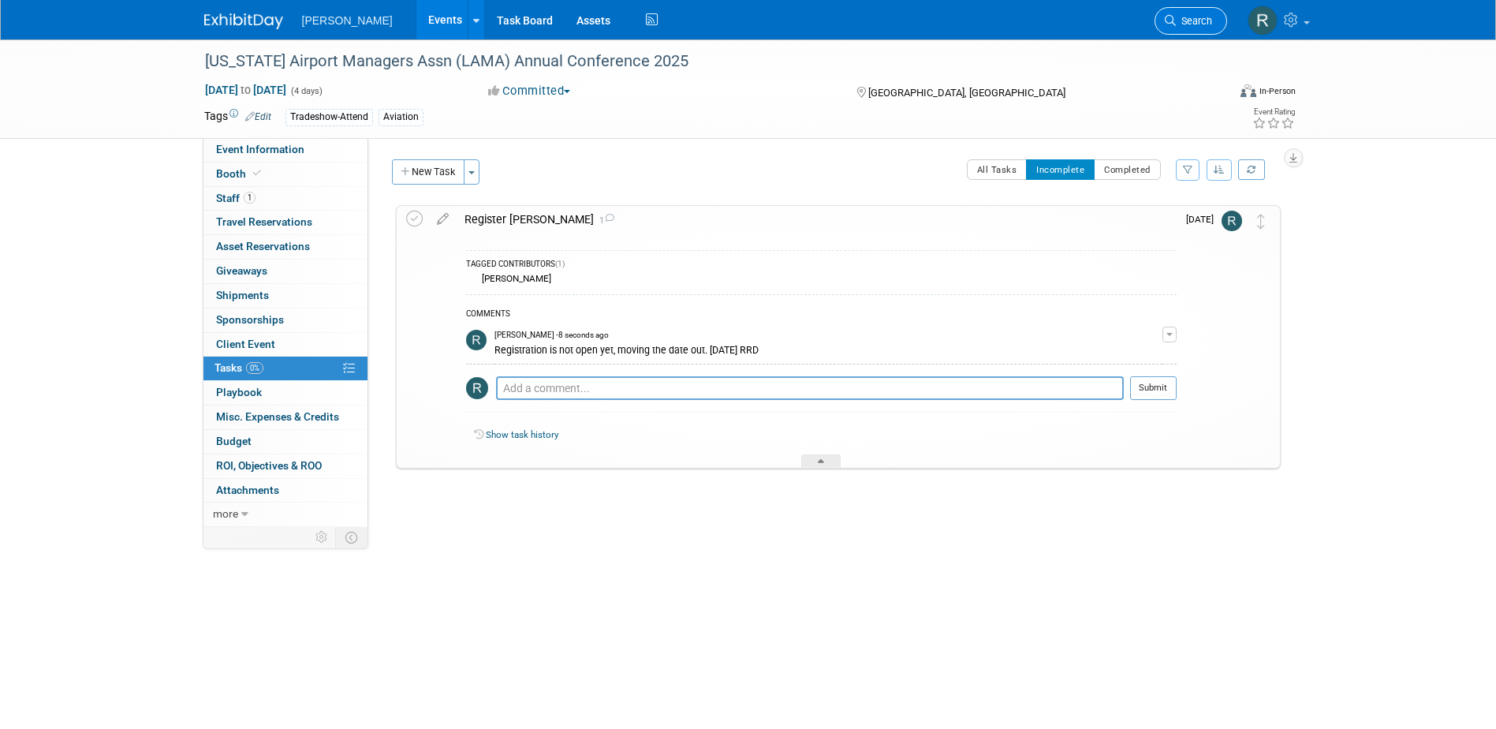
click at [1185, 12] on link "Search" at bounding box center [1191, 21] width 73 height 28
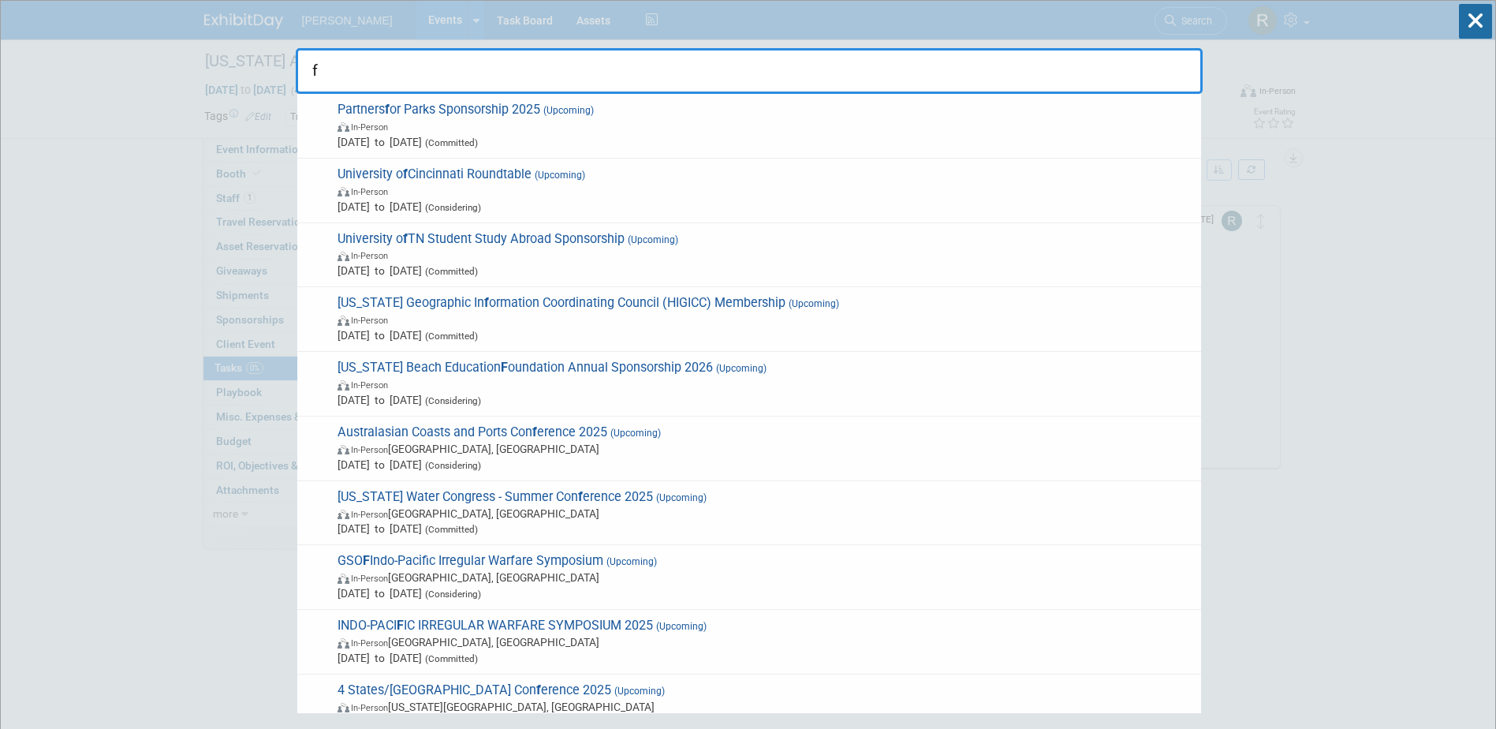
type input "f."
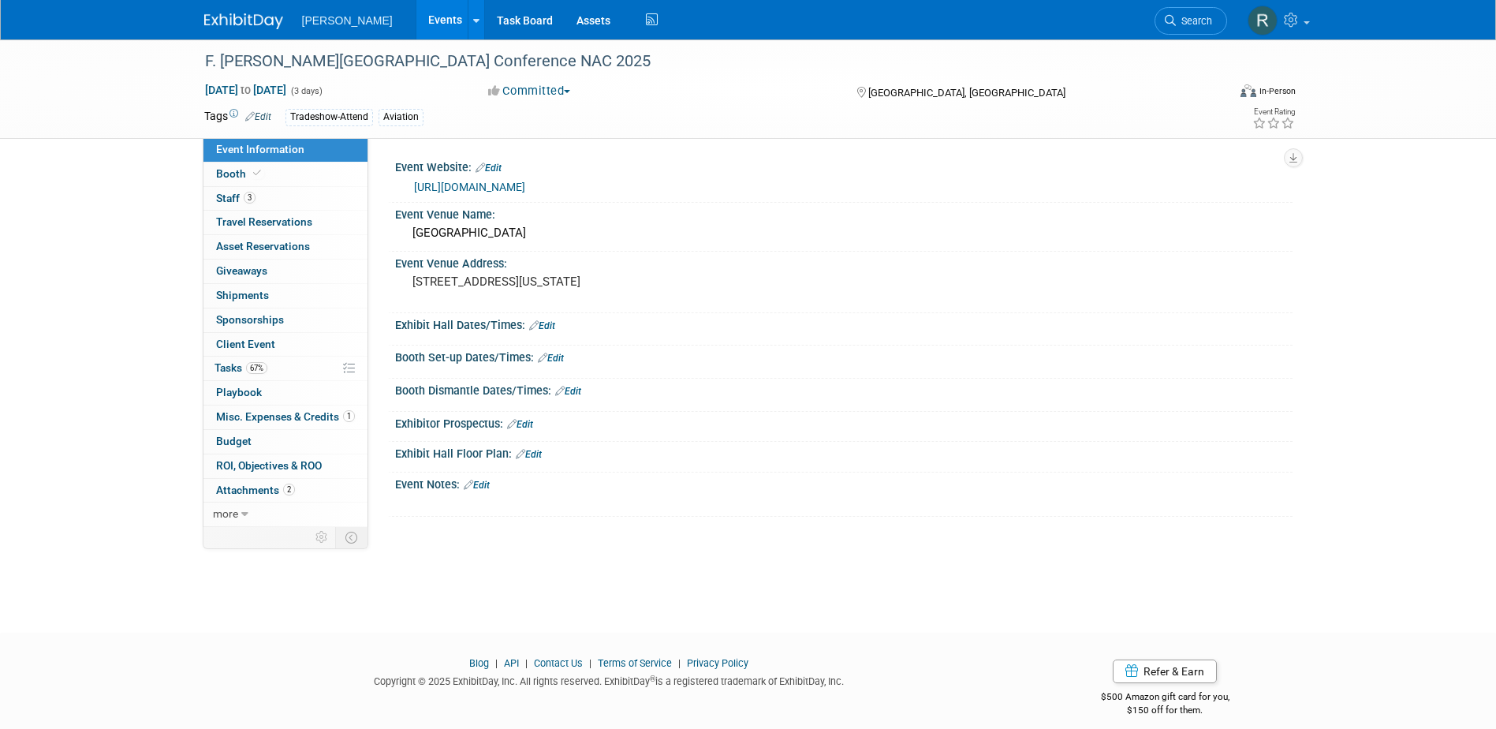
click at [466, 186] on link "[URL][DOMAIN_NAME]" at bounding box center [469, 187] width 111 height 13
click at [253, 203] on span "Staff 3" at bounding box center [235, 198] width 39 height 13
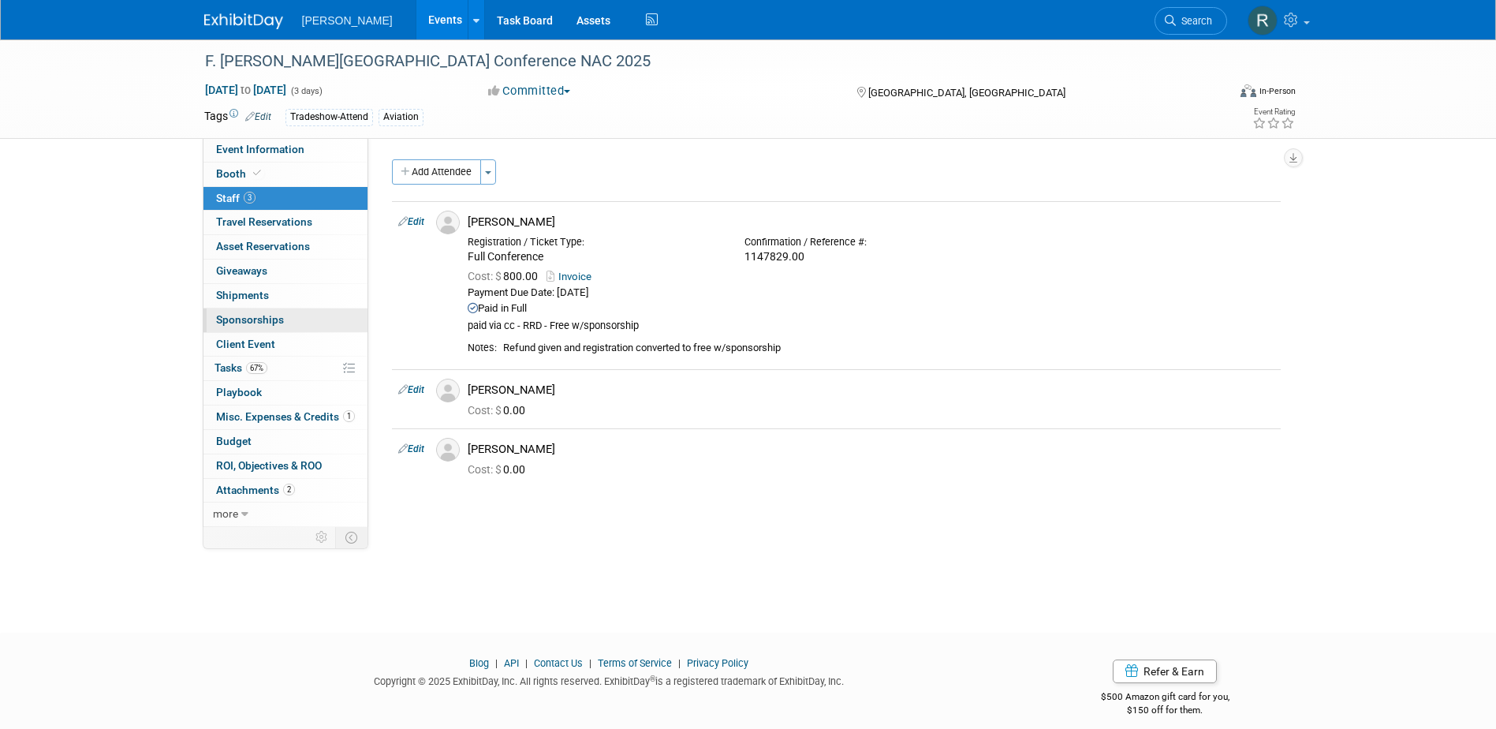
click at [261, 316] on span "Sponsorships 0" at bounding box center [250, 319] width 68 height 13
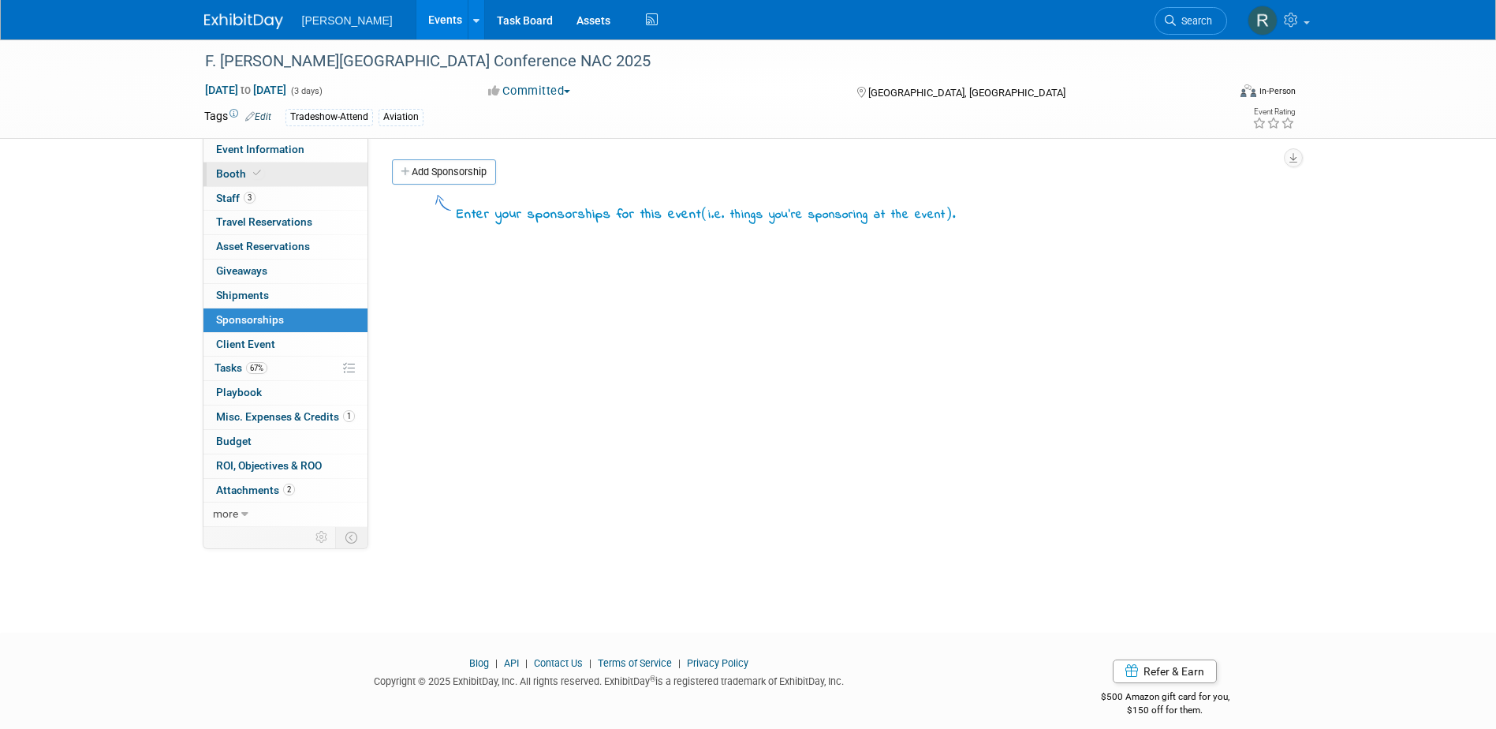
click at [245, 170] on span "Booth" at bounding box center [240, 173] width 48 height 13
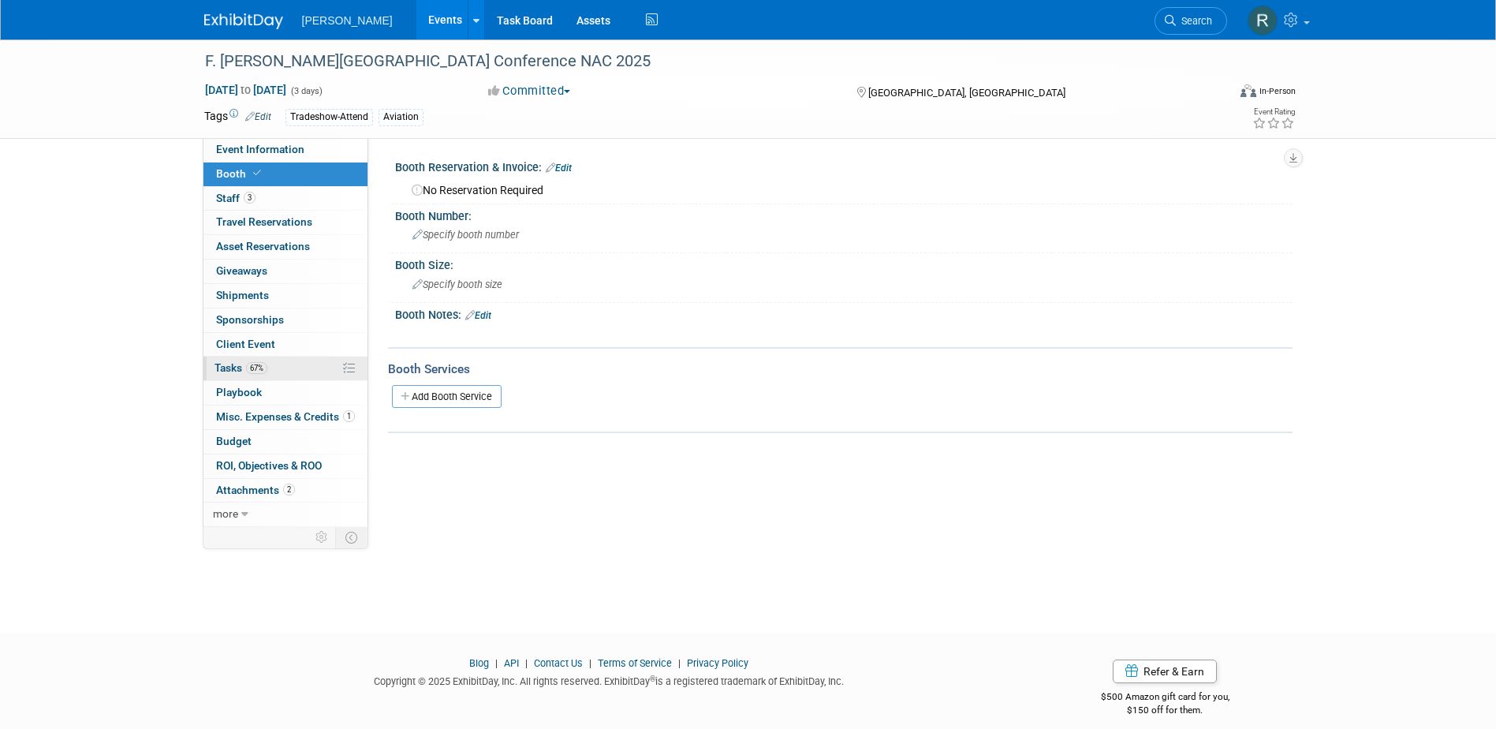
click at [237, 363] on span "Tasks 67%" at bounding box center [240, 367] width 53 height 13
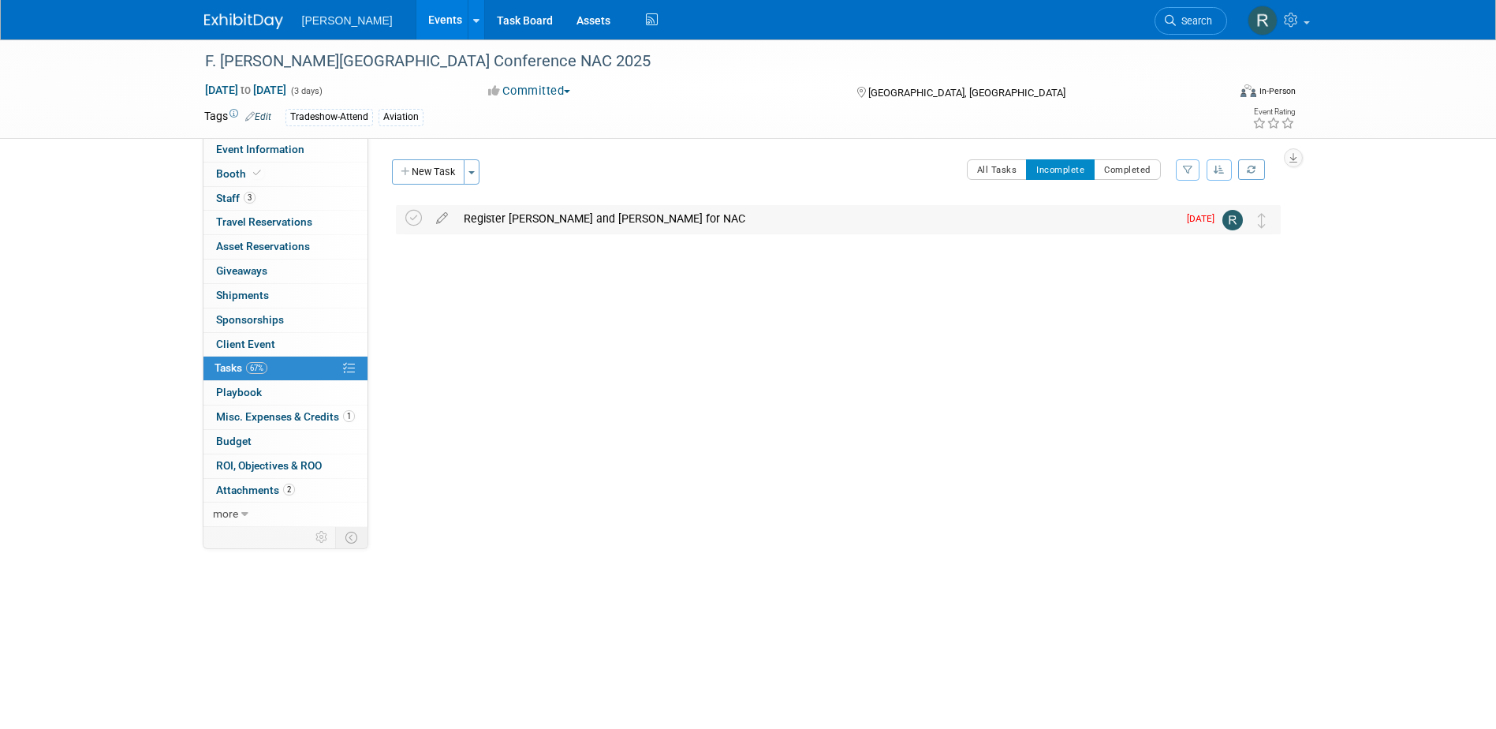
click at [504, 224] on div "Register [PERSON_NAME] and [PERSON_NAME] for NAC" at bounding box center [817, 218] width 722 height 27
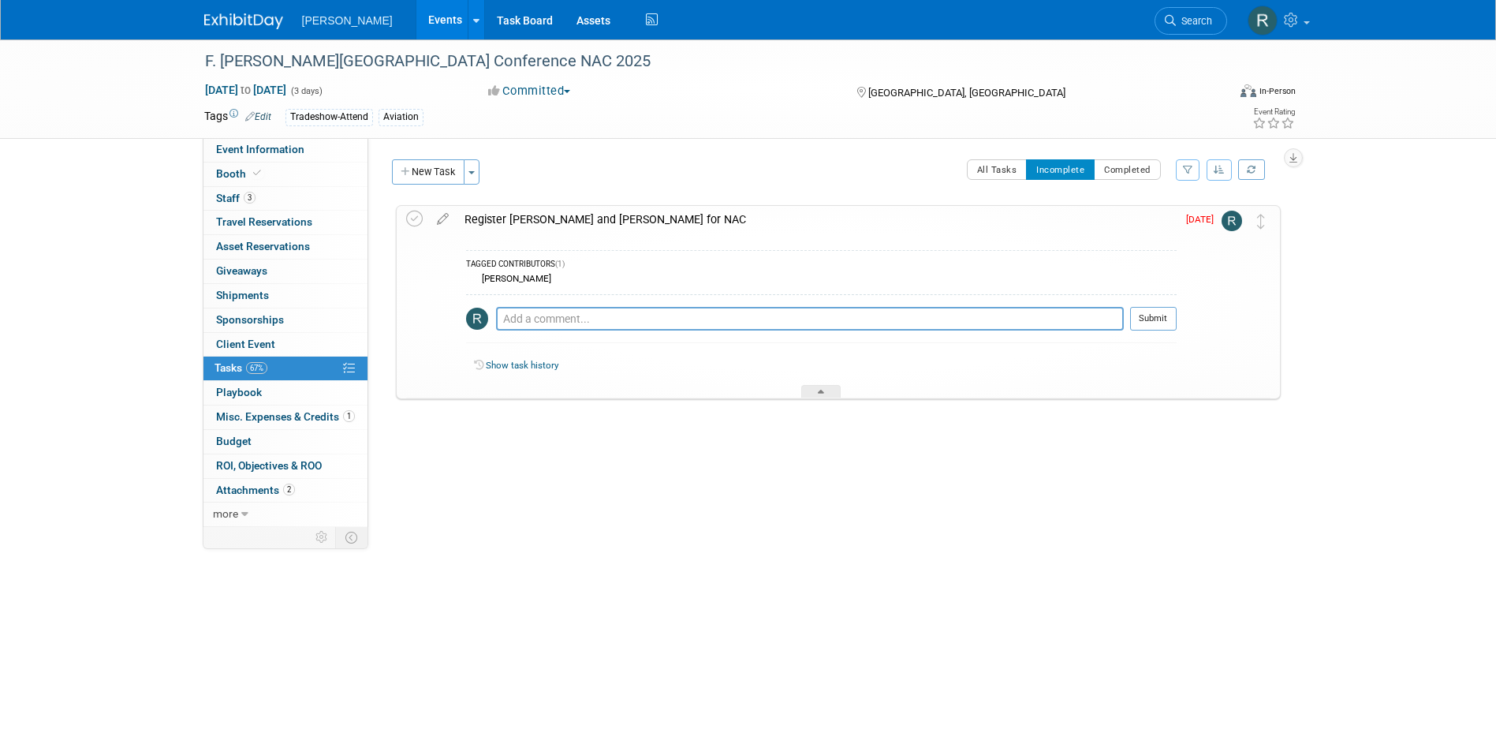
click at [492, 218] on div "Register [PERSON_NAME] and [PERSON_NAME] for NAC" at bounding box center [817, 219] width 720 height 27
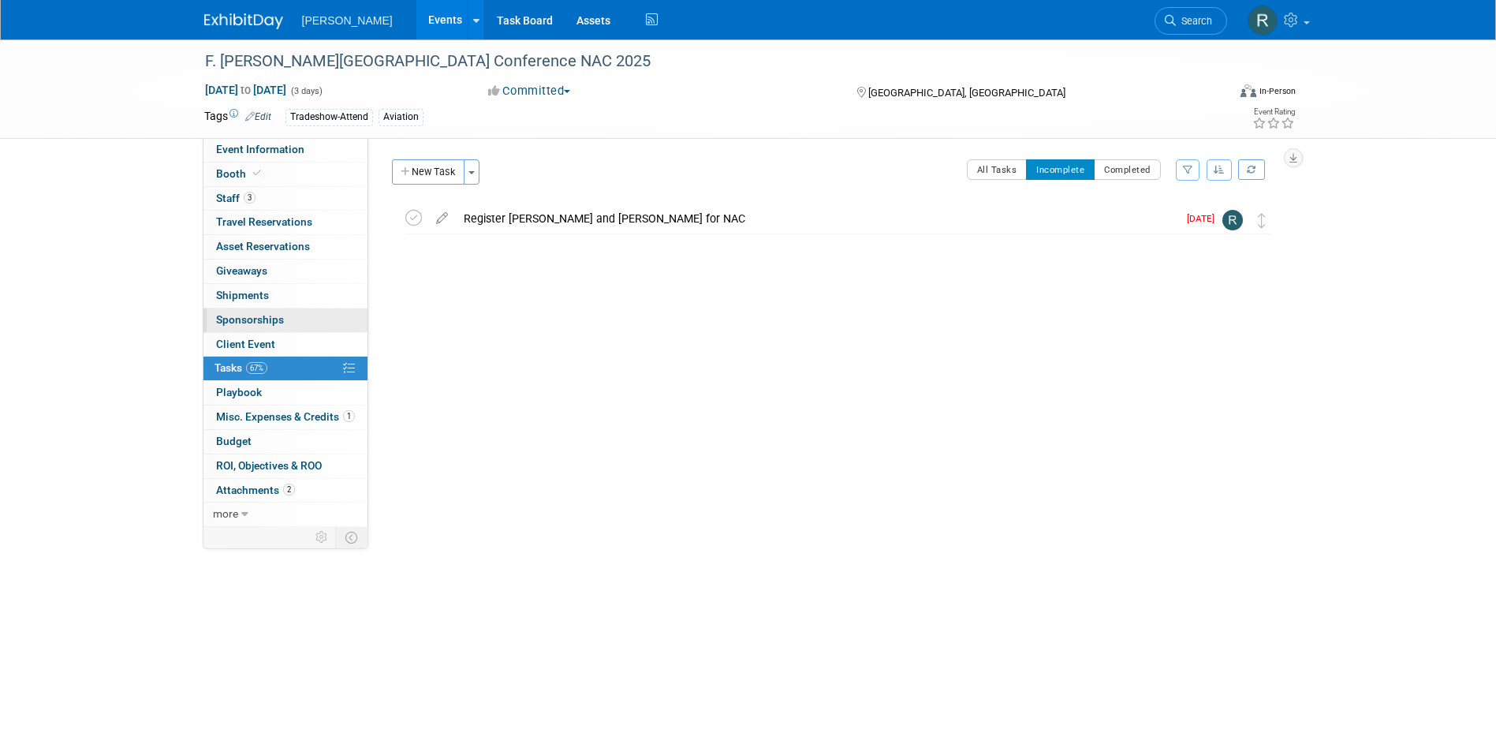
click at [244, 323] on span "Sponsorships 0" at bounding box center [250, 319] width 68 height 13
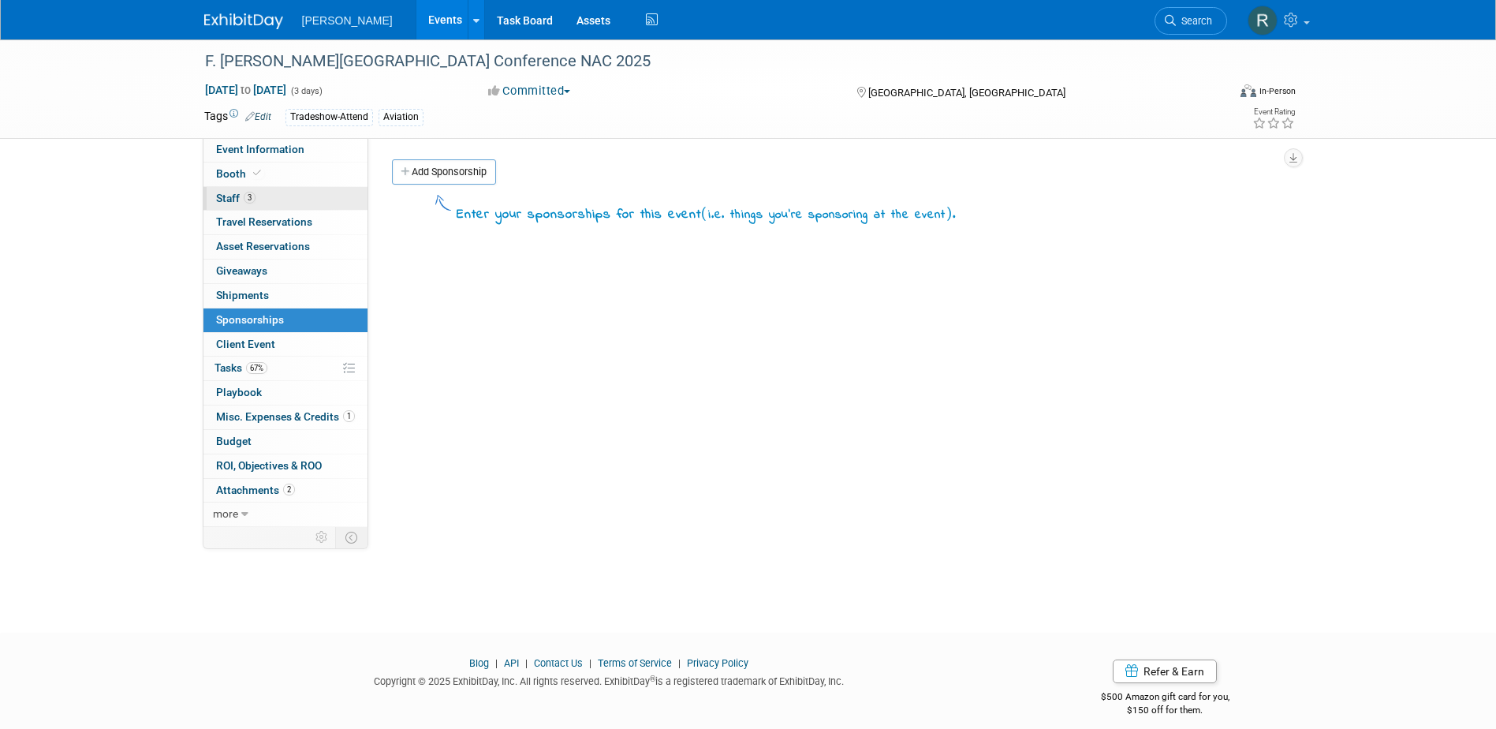
click at [246, 196] on span "3" at bounding box center [250, 198] width 12 height 12
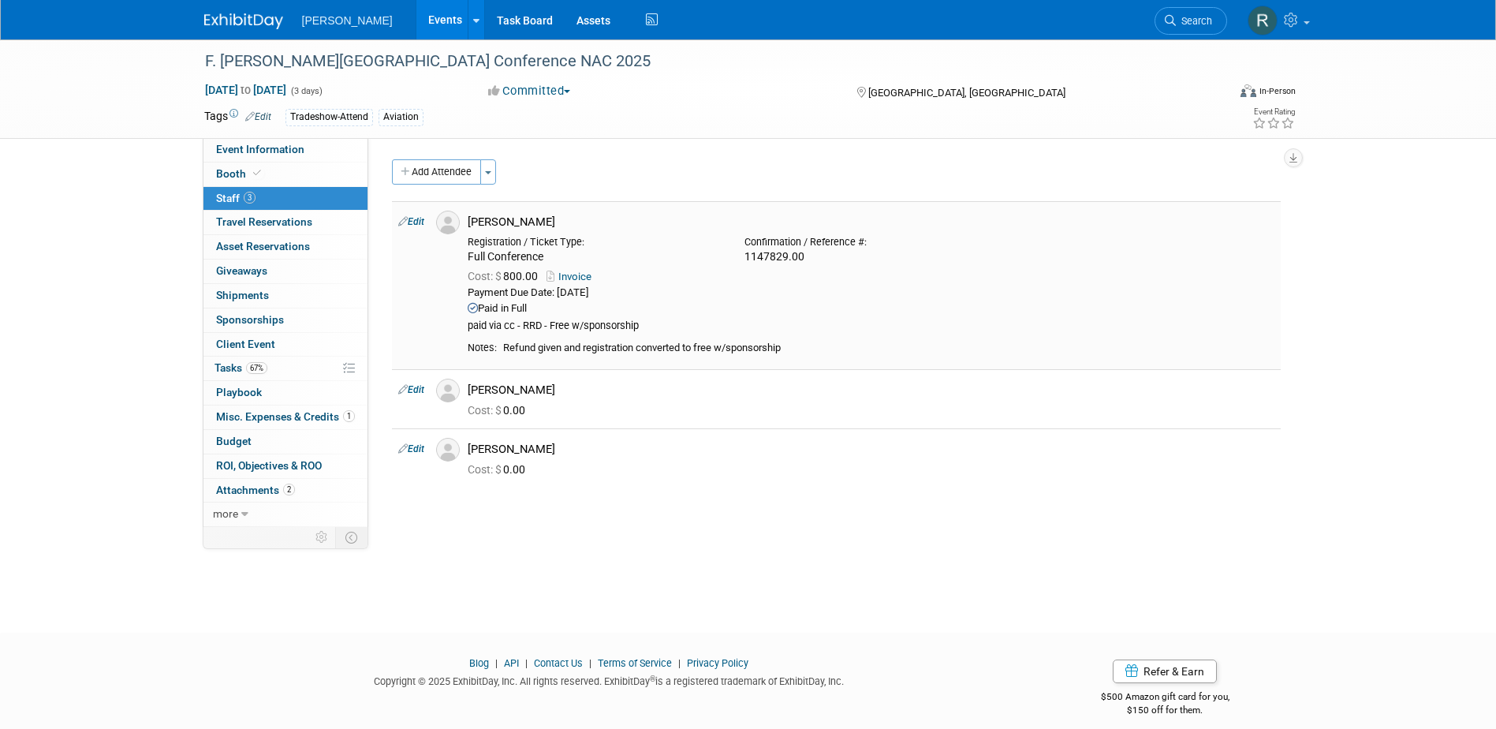
click at [576, 278] on link "Invoice" at bounding box center [572, 276] width 51 height 12
click at [420, 387] on link "Edit" at bounding box center [411, 389] width 26 height 11
select select "b9603013-97bf-46ac-867d-e1d7e80ddee9"
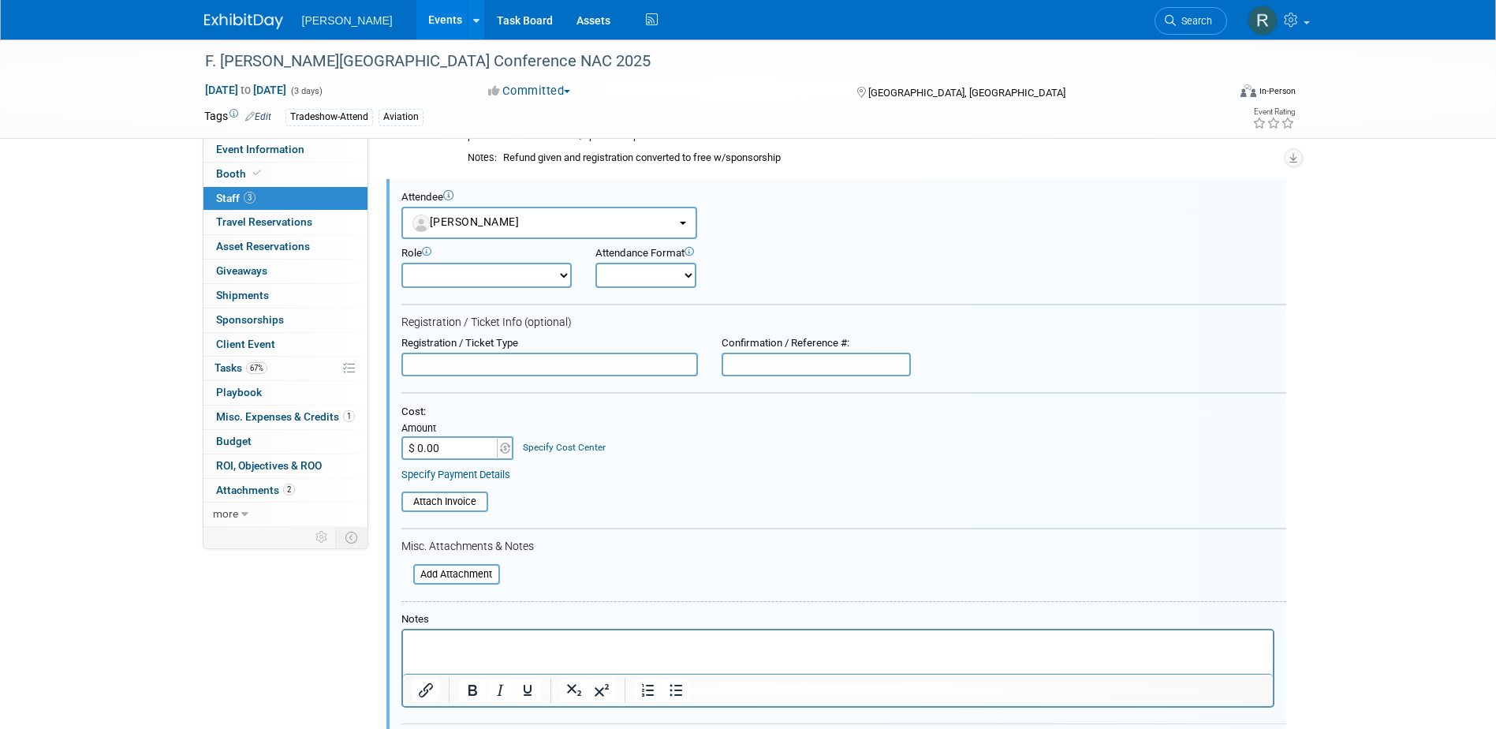
click at [518, 366] on input "text" at bounding box center [549, 365] width 297 height 24
type input "Full Conference"
type input "$ 900.00"
click at [558, 445] on link "Specify Cost Center" at bounding box center [564, 447] width 83 height 11
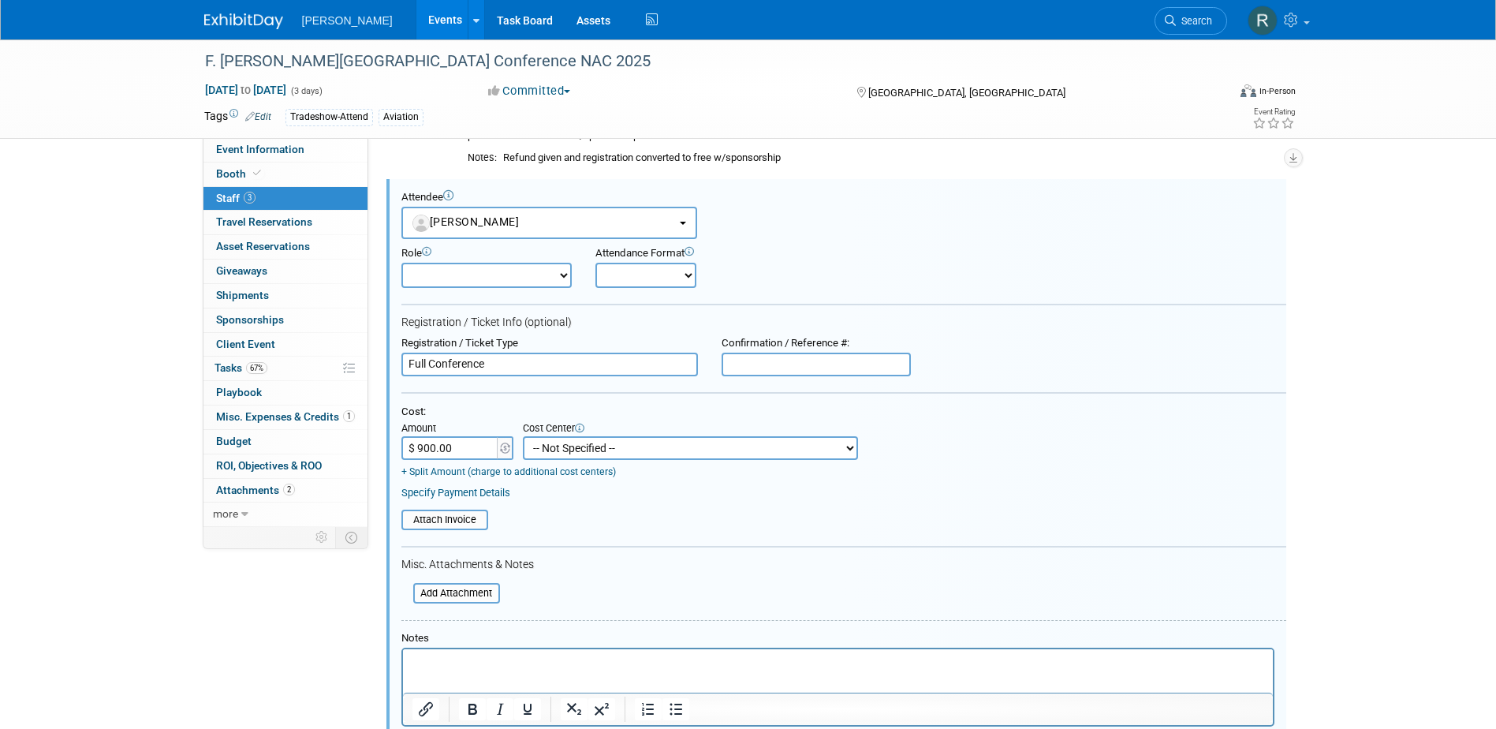
click at [558, 445] on select "-- Not Specified -- Advisory Services - Expenses_1001.502 Aerial Acquisition - …" at bounding box center [690, 448] width 335 height 24
select select "18966233"
click at [523, 436] on select "-- Not Specified -- Advisory Services - Expenses_1001.502 Aerial Acquisition - …" at bounding box center [690, 448] width 335 height 24
click at [460, 496] on link "Specify Payment Details" at bounding box center [455, 493] width 109 height 12
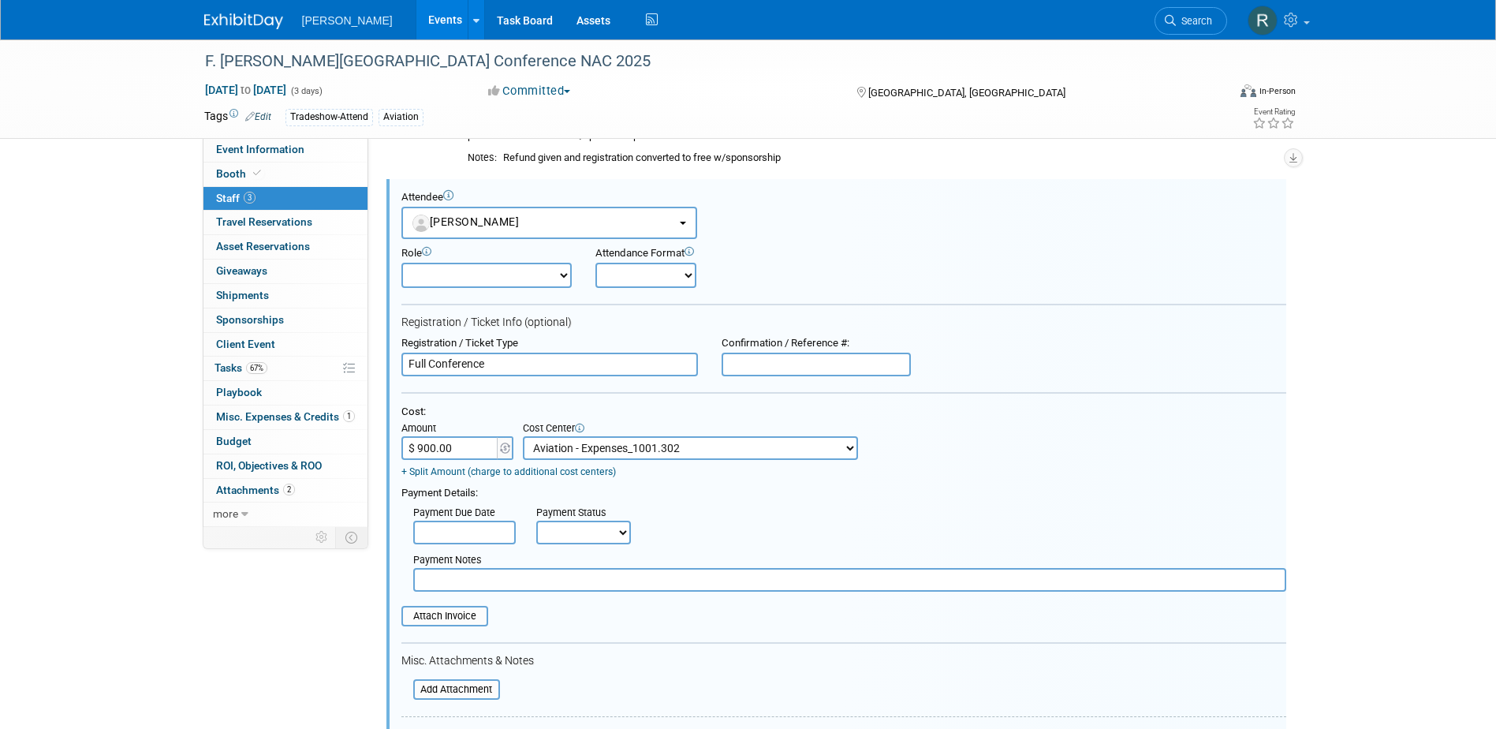
click at [471, 538] on input "text" at bounding box center [464, 532] width 103 height 24
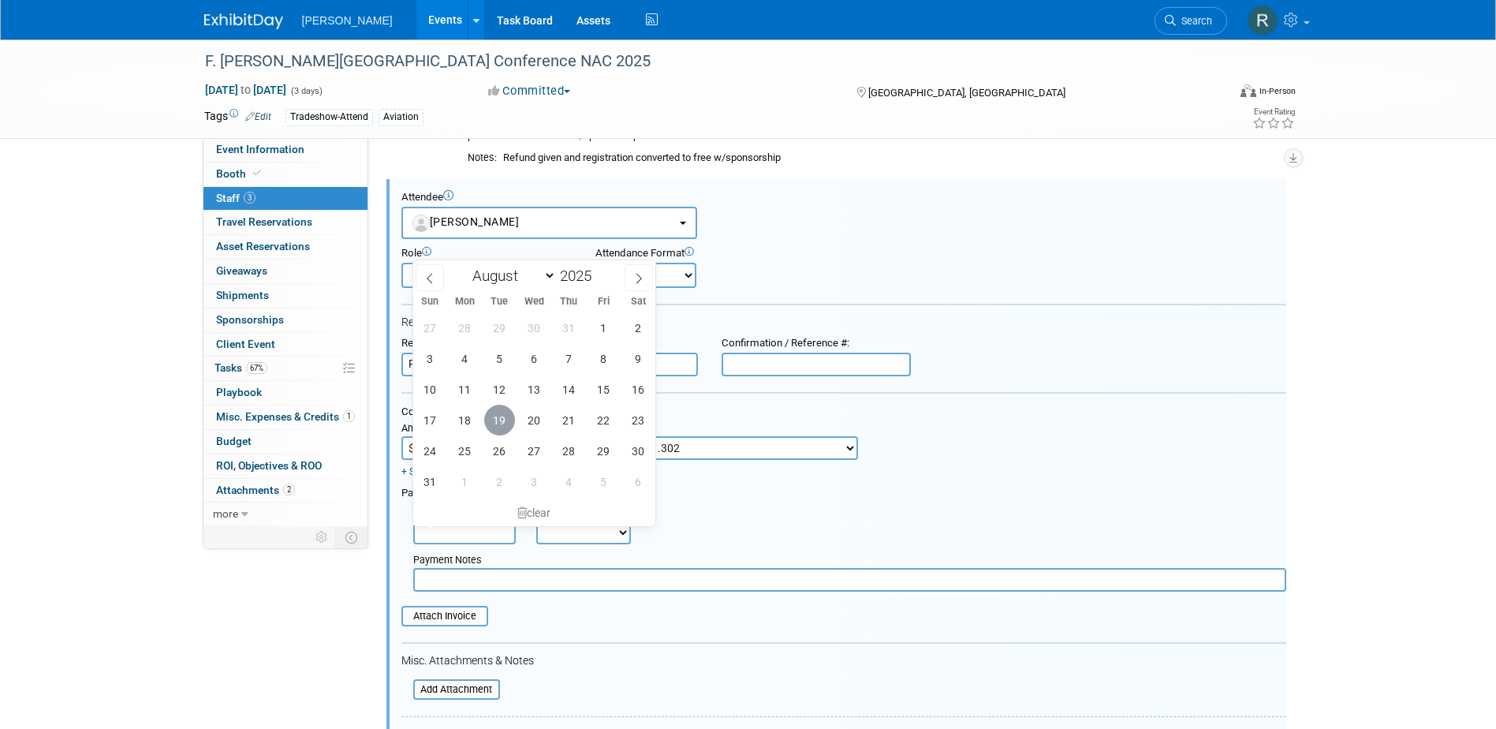
click at [507, 423] on span "19" at bounding box center [499, 420] width 31 height 31
type input "[DATE]"
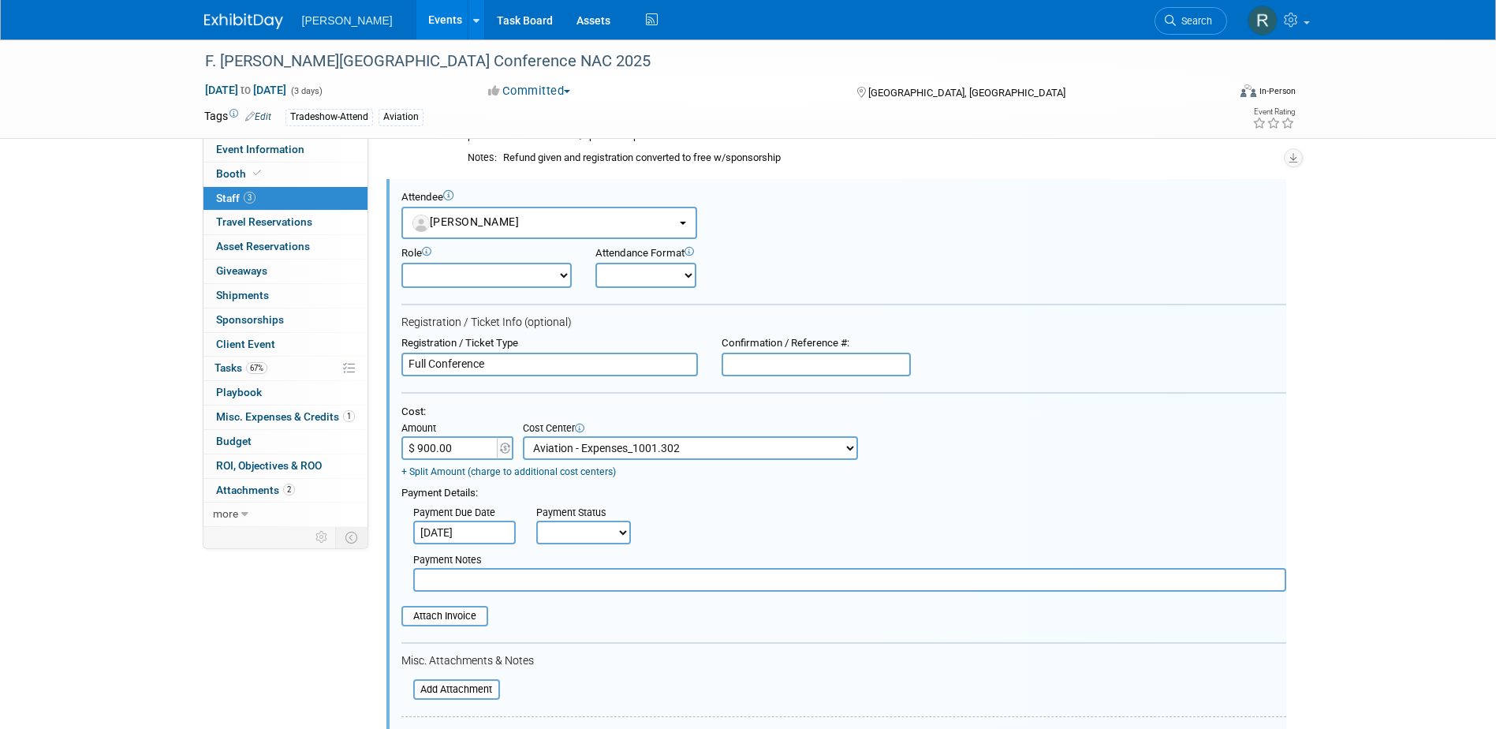
drag, startPoint x: 567, startPoint y: 529, endPoint x: 568, endPoint y: 547, distance: 18.2
click at [567, 529] on select "Not Paid Yet Partially Paid Paid in Full" at bounding box center [583, 532] width 95 height 24
select select "1"
click at [536, 522] on select "Not Paid Yet Partially Paid Paid in Full" at bounding box center [583, 532] width 95 height 24
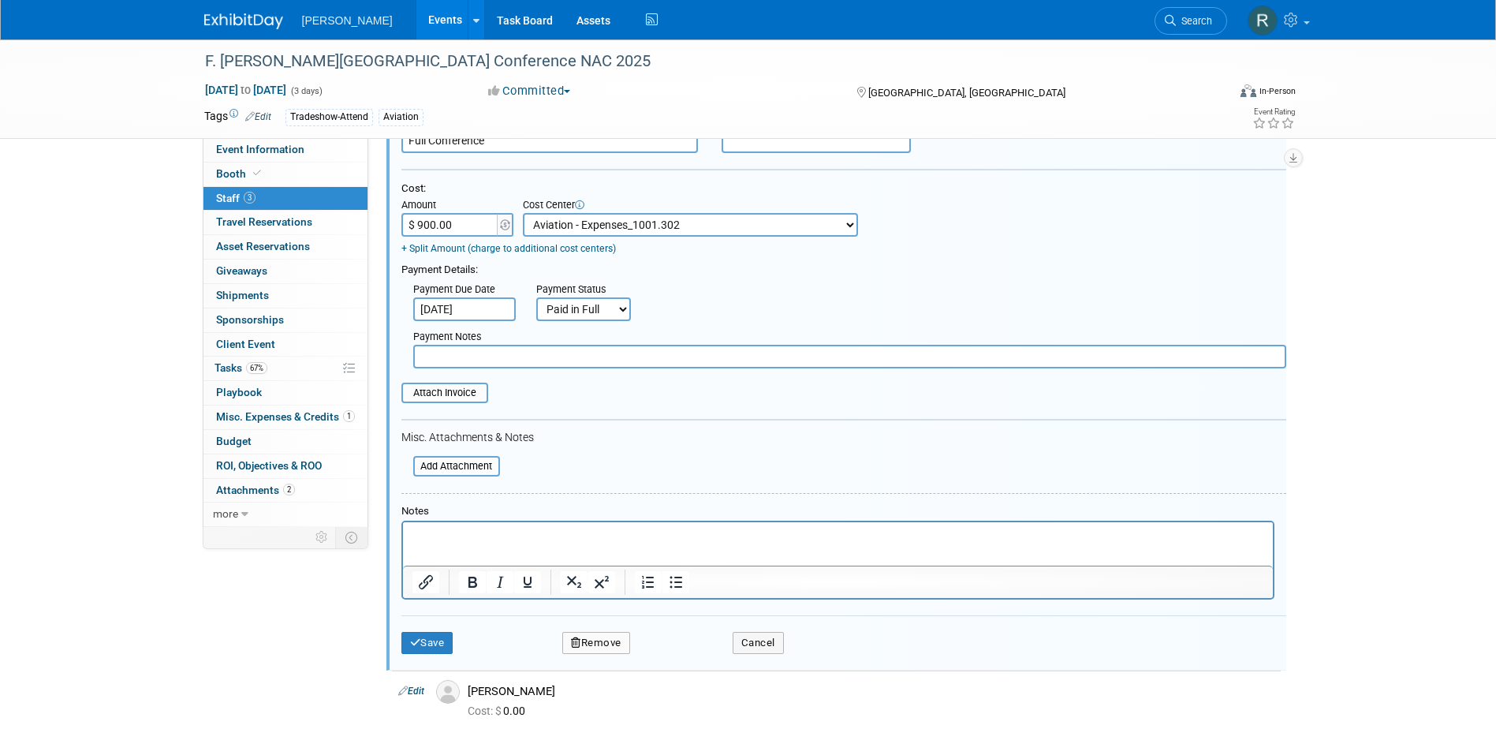
scroll to position [505, 0]
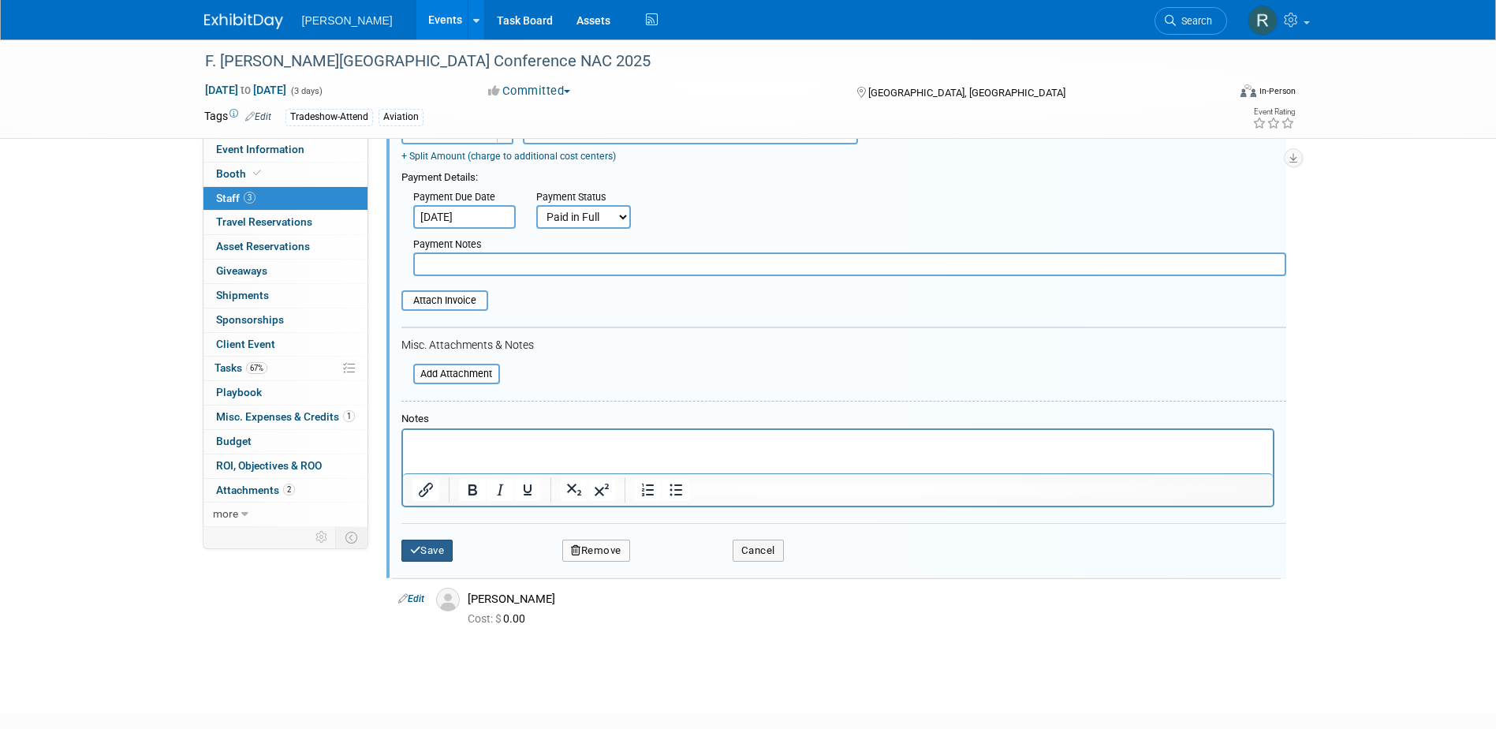
click at [437, 550] on button "Save" at bounding box center [427, 550] width 52 height 22
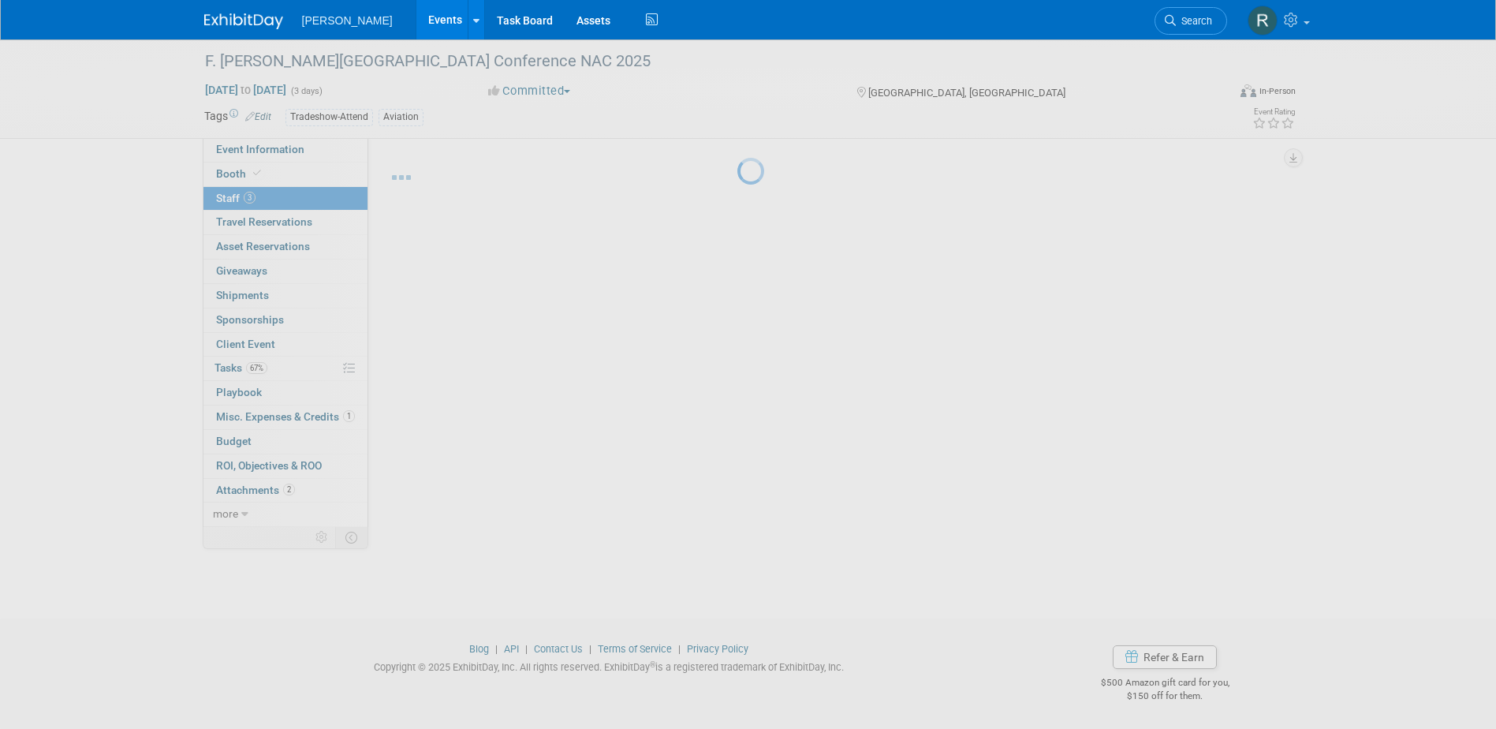
scroll to position [14, 0]
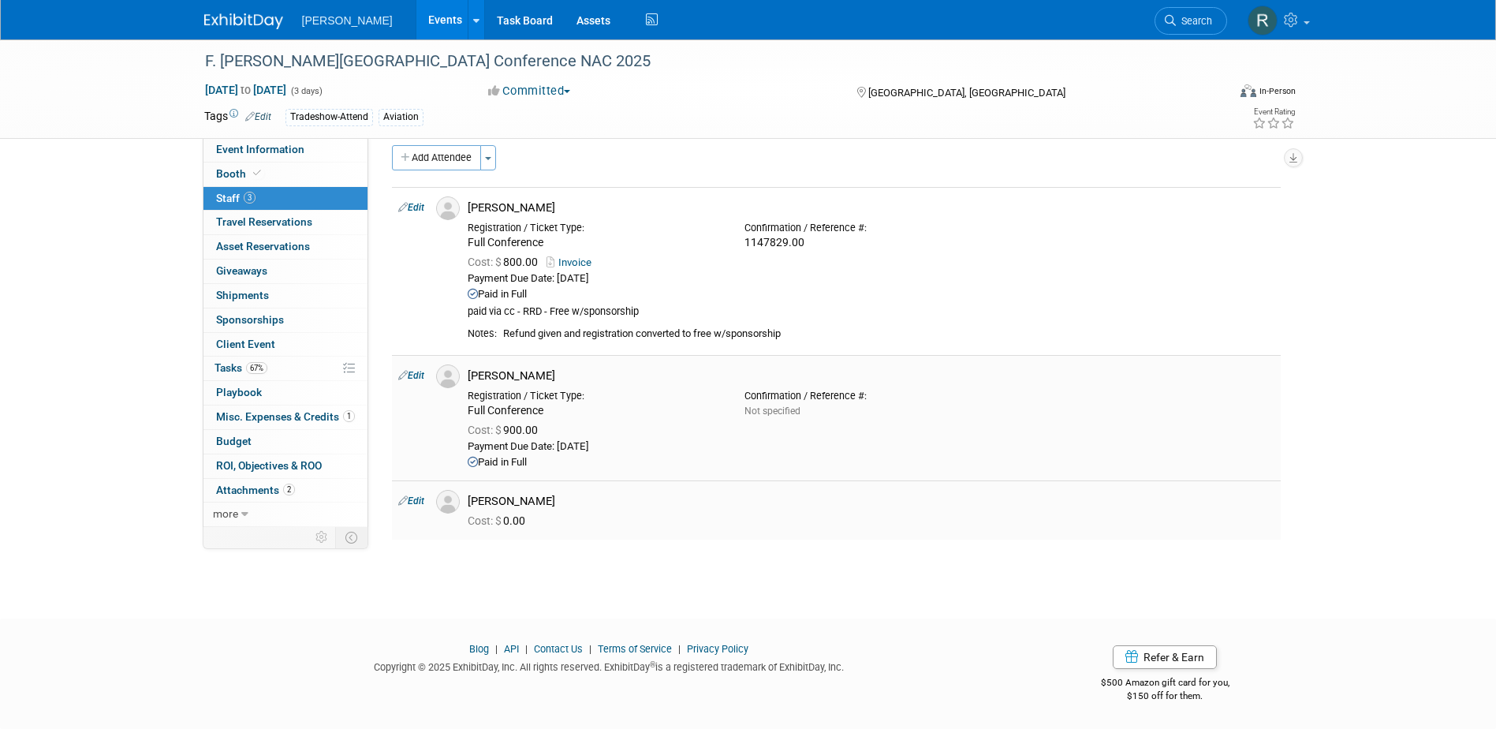
click at [422, 504] on link "Edit" at bounding box center [411, 500] width 26 height 11
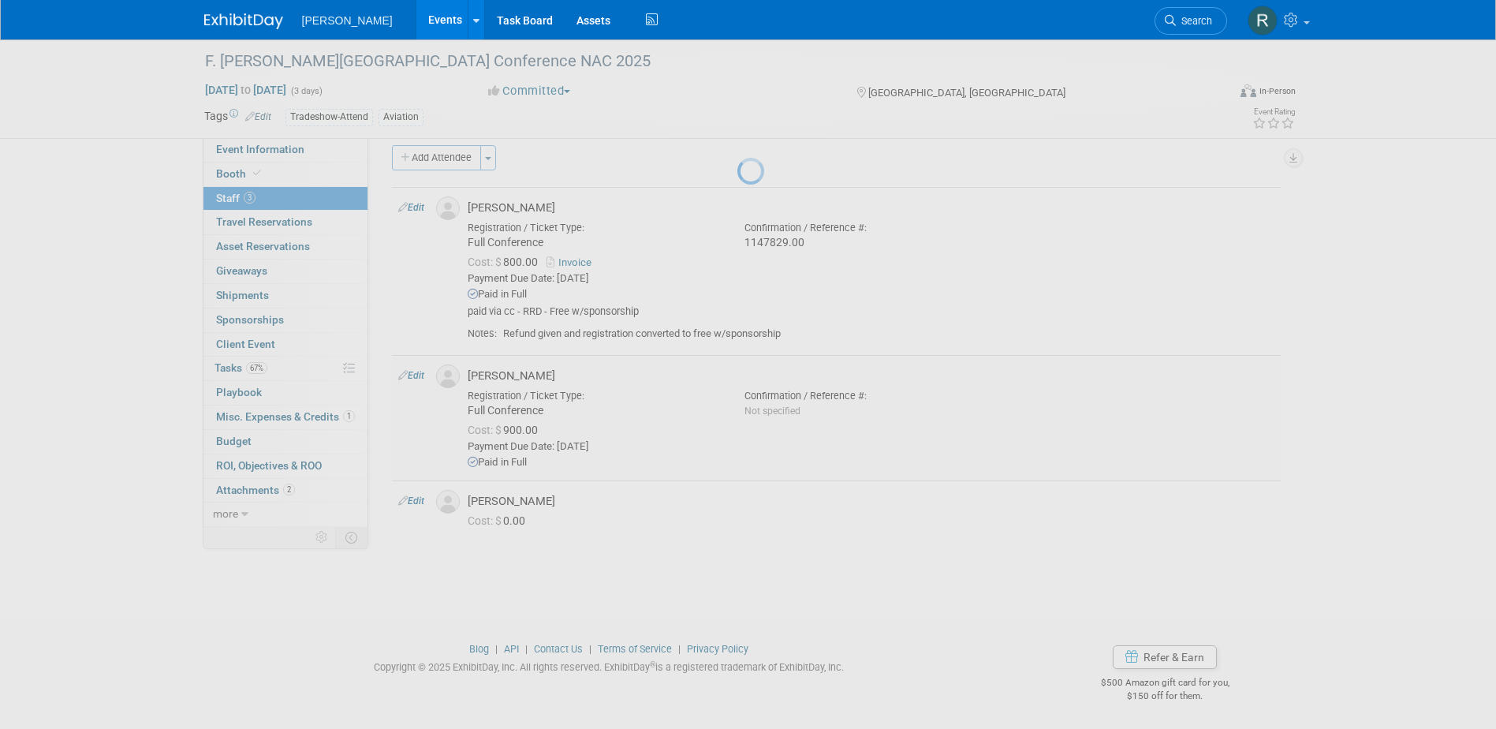
select select "2106e83c-0e6b-4e24-bb8c-b033d94a885c"
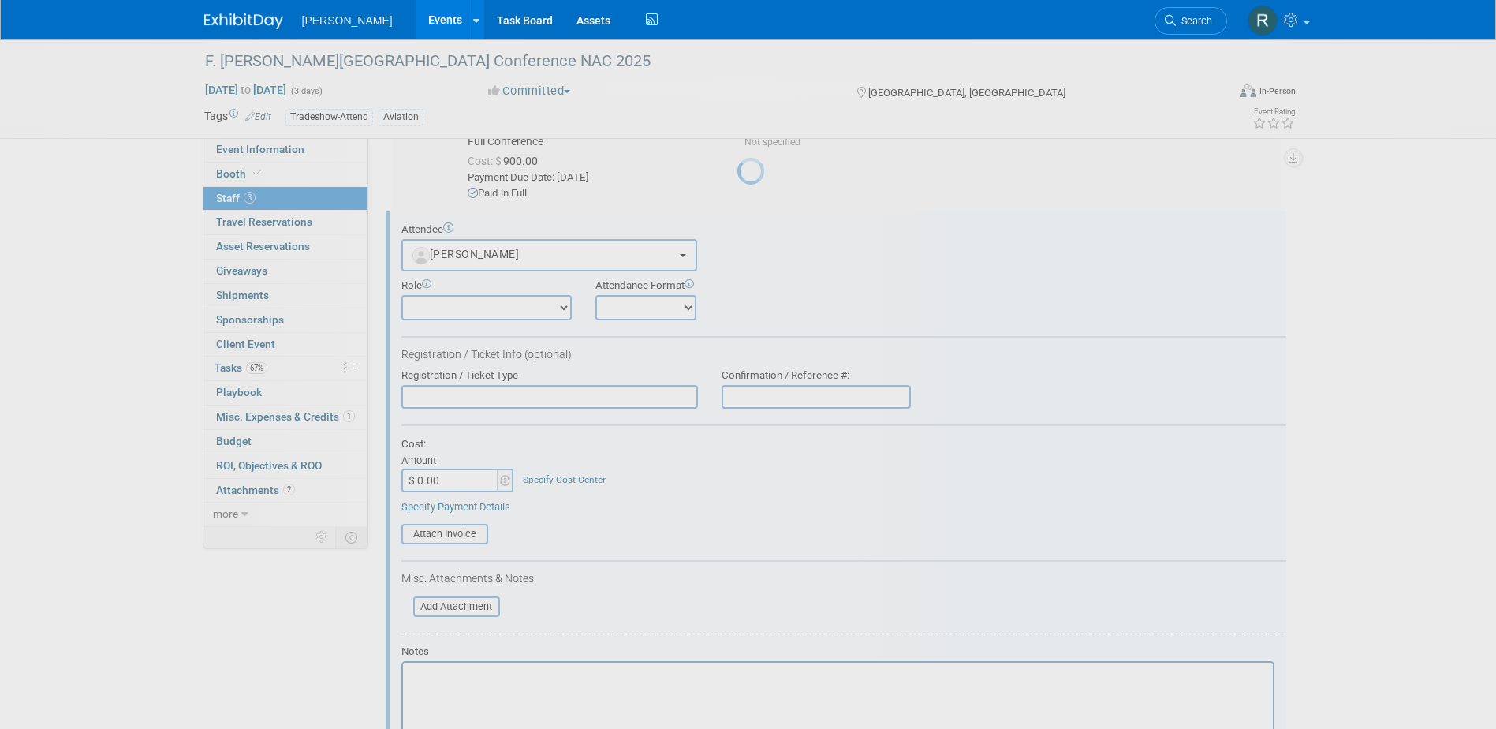
scroll to position [315, 0]
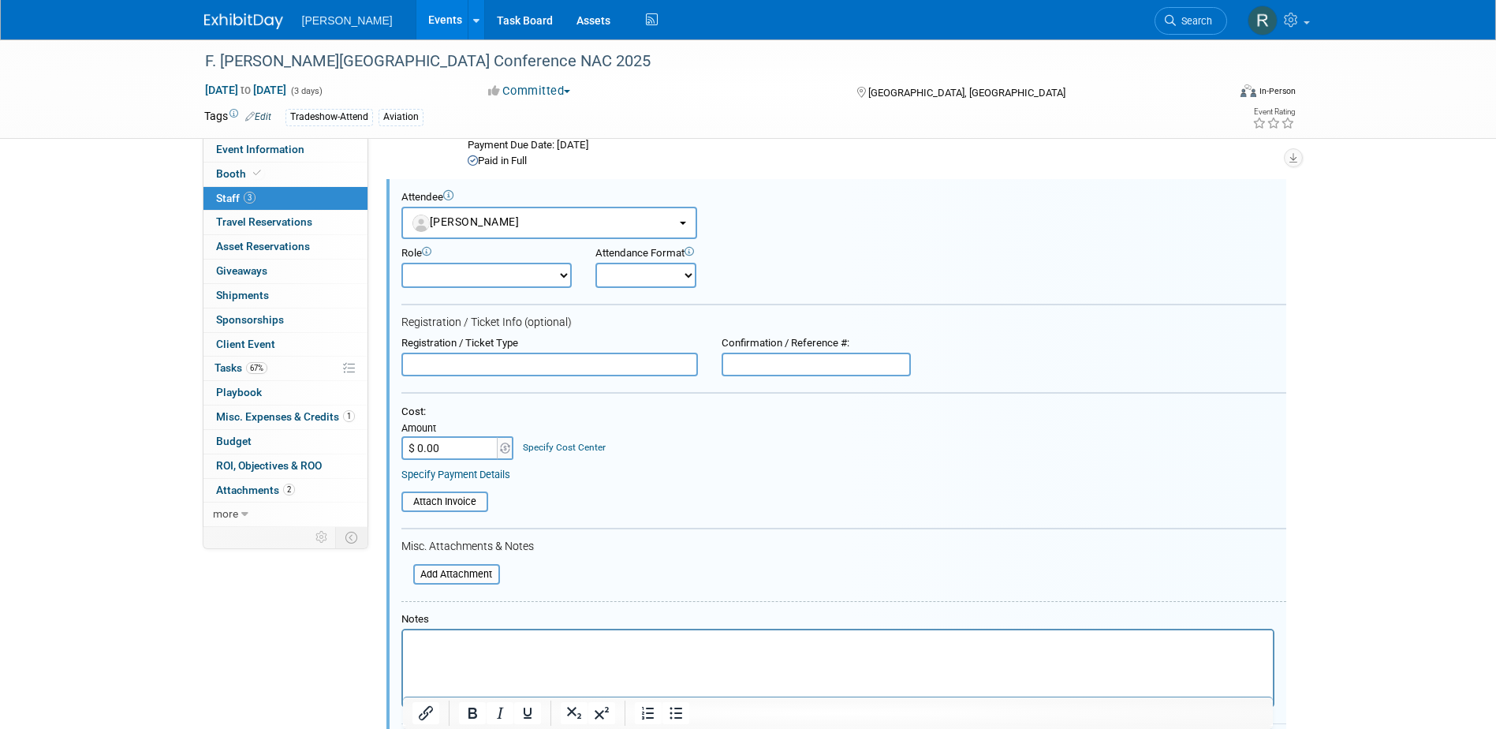
click at [547, 373] on input "text" at bounding box center [549, 365] width 297 height 24
type input "Full Conference"
click at [471, 453] on input "$ 0.00" at bounding box center [450, 448] width 99 height 24
type input "$ 900.00"
click at [527, 441] on div "Specify Cost Center" at bounding box center [564, 441] width 83 height 28
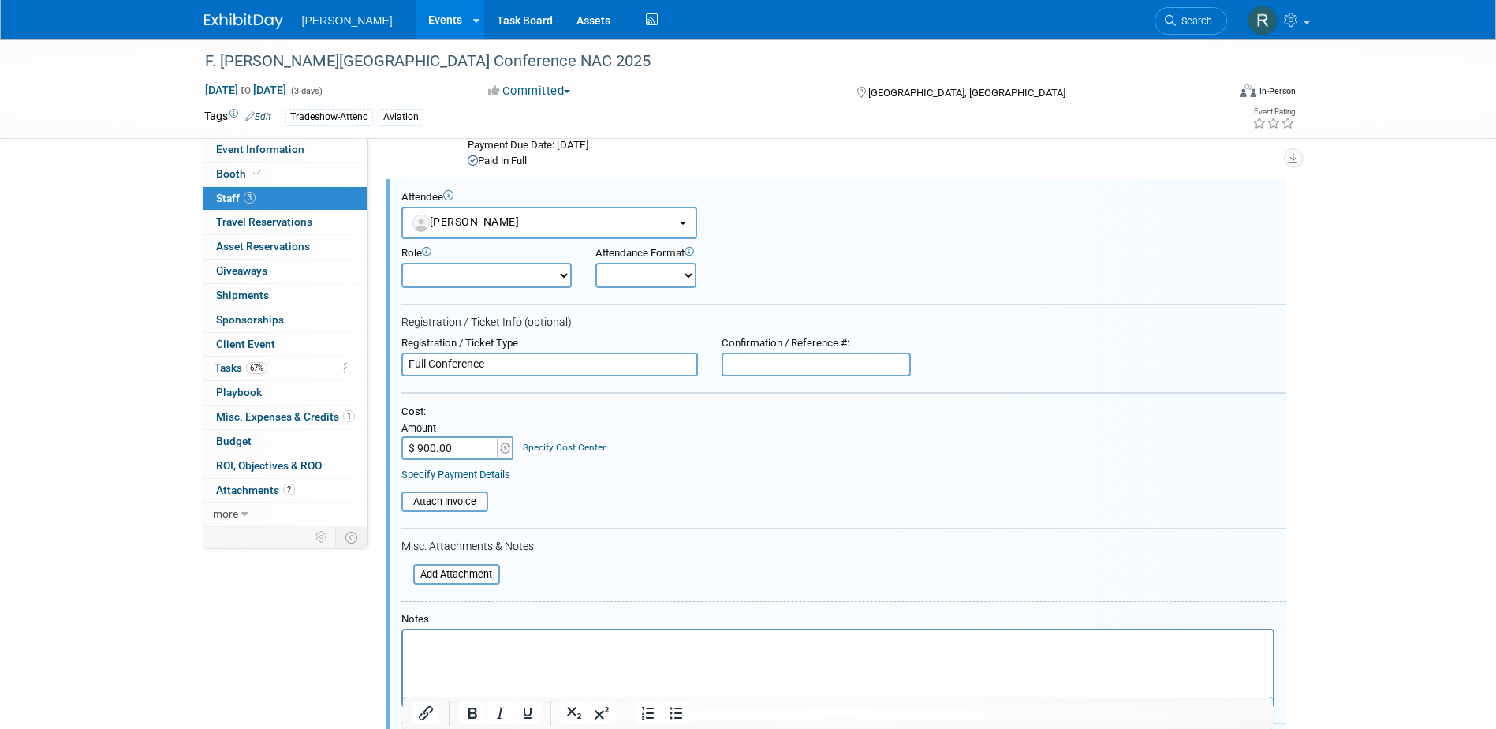
click at [540, 444] on link "Specify Cost Center" at bounding box center [564, 447] width 83 height 11
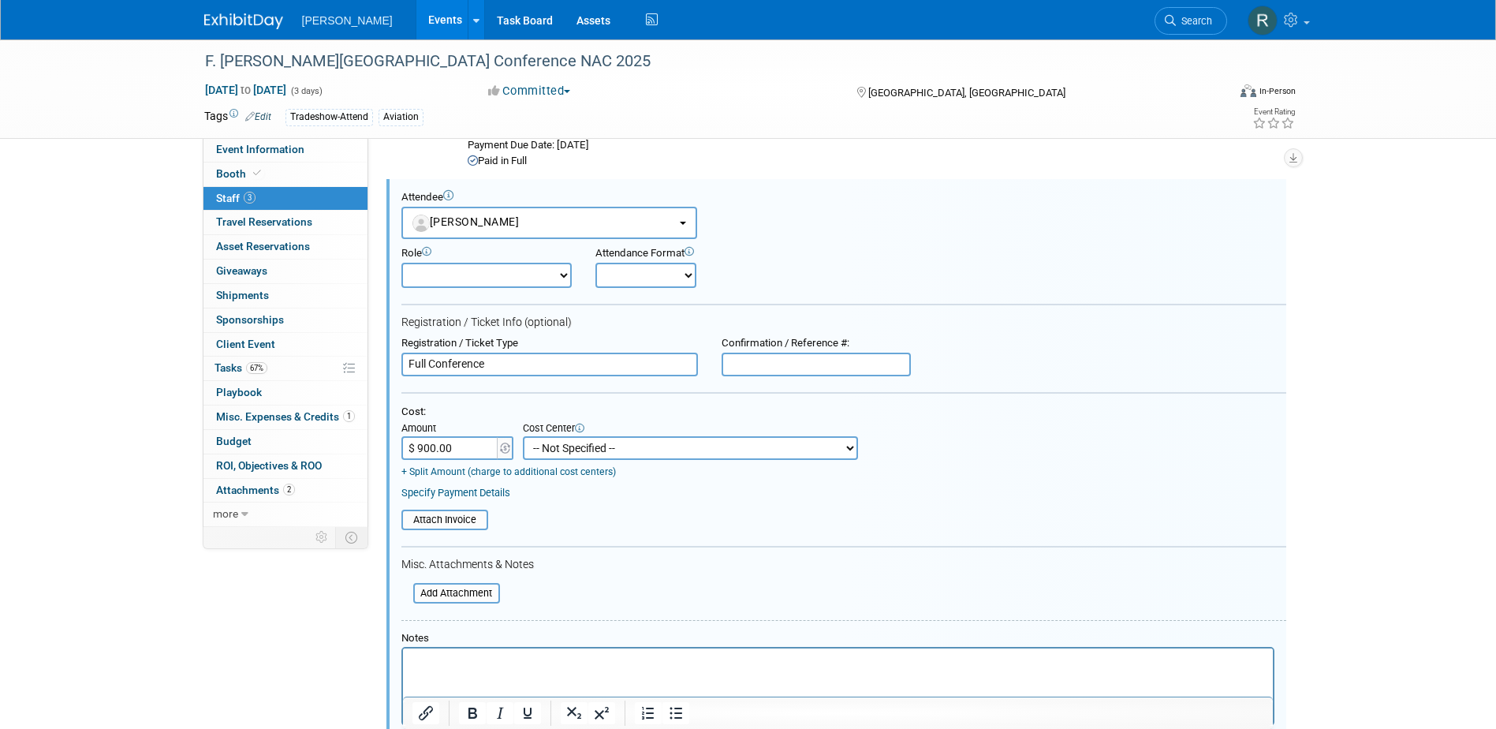
click at [555, 446] on select "-- Not Specified -- Advisory Services - Expenses_1001.502 Aerial Acquisition - …" at bounding box center [690, 448] width 335 height 24
select select "18966233"
click at [523, 436] on select "-- Not Specified -- Advisory Services - Expenses_1001.502 Aerial Acquisition - …" at bounding box center [690, 448] width 335 height 24
click at [473, 495] on link "Specify Payment Details" at bounding box center [455, 493] width 109 height 12
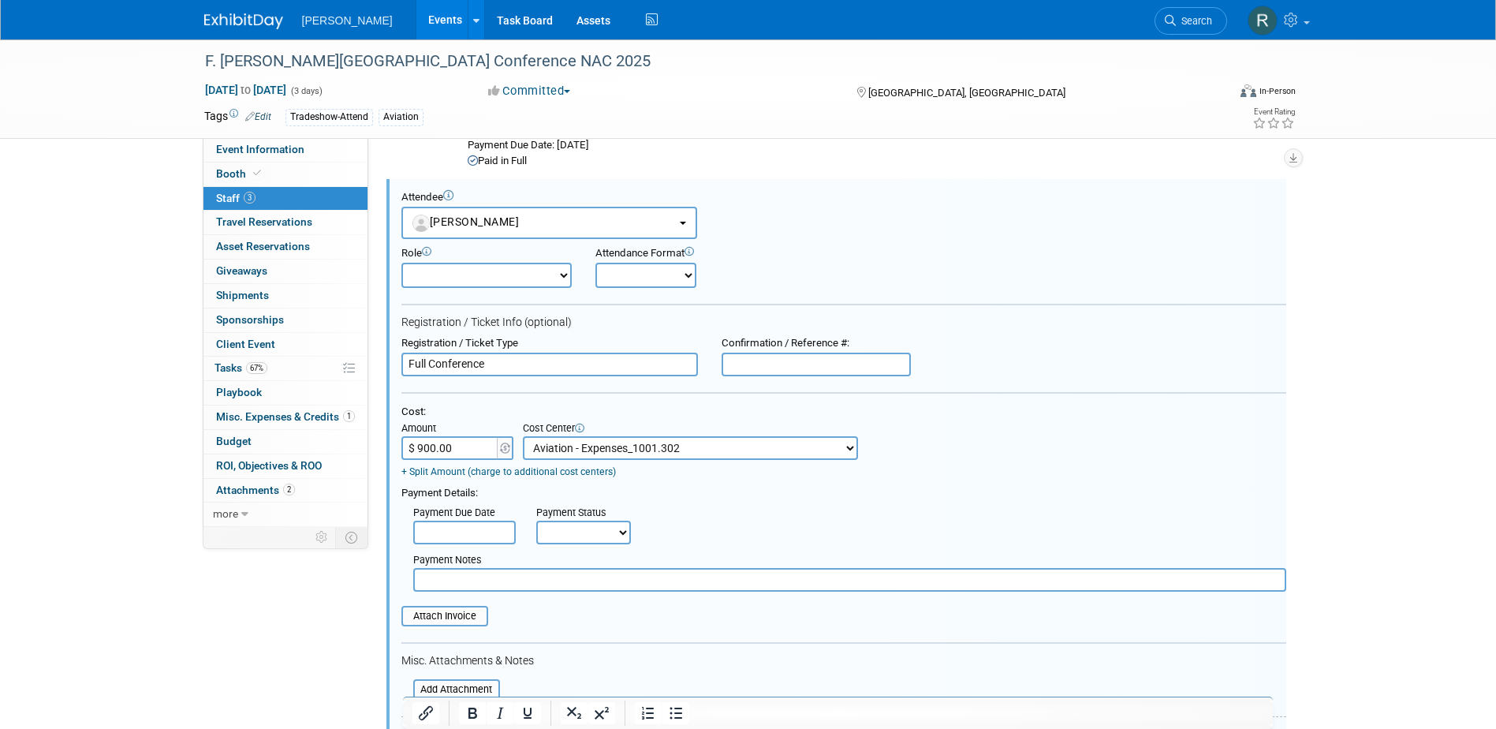
click at [489, 532] on input "text" at bounding box center [464, 532] width 103 height 24
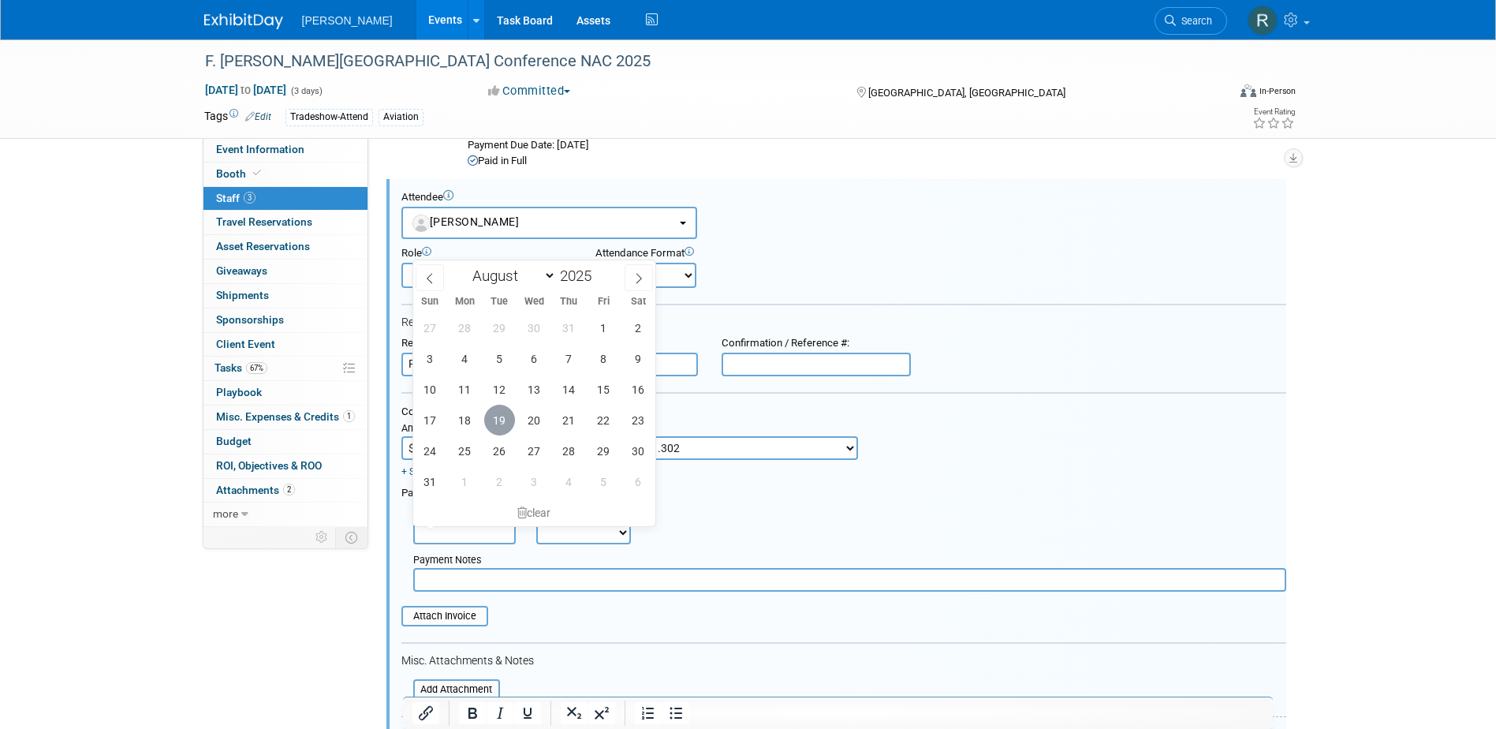
click at [500, 420] on span "19" at bounding box center [499, 420] width 31 height 31
type input "[DATE]"
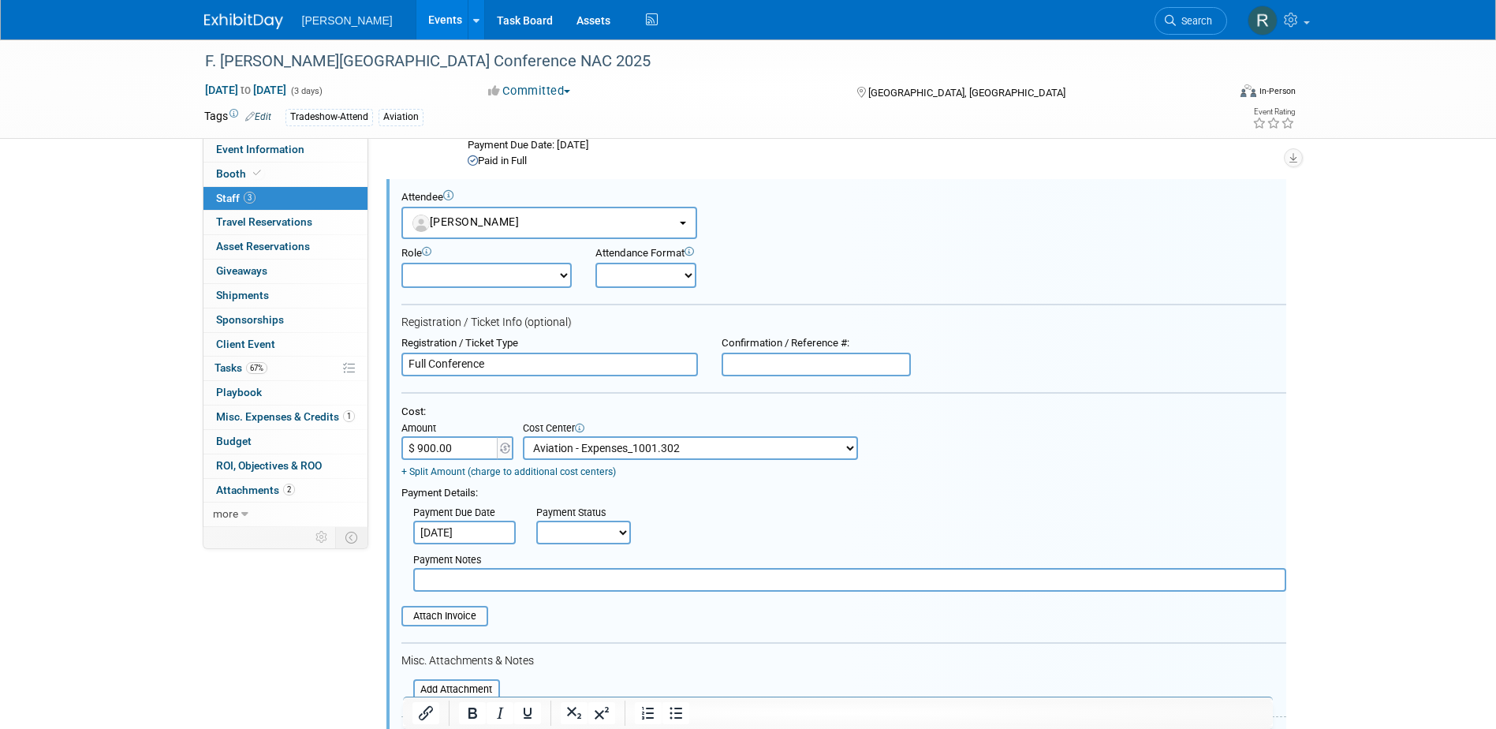
drag, startPoint x: 573, startPoint y: 526, endPoint x: 574, endPoint y: 548, distance: 22.1
click at [573, 527] on select "Not Paid Yet Partially Paid Paid in Full" at bounding box center [583, 532] width 95 height 24
select select "1"
click at [536, 522] on select "Not Paid Yet Partially Paid Paid in Full" at bounding box center [583, 532] width 95 height 24
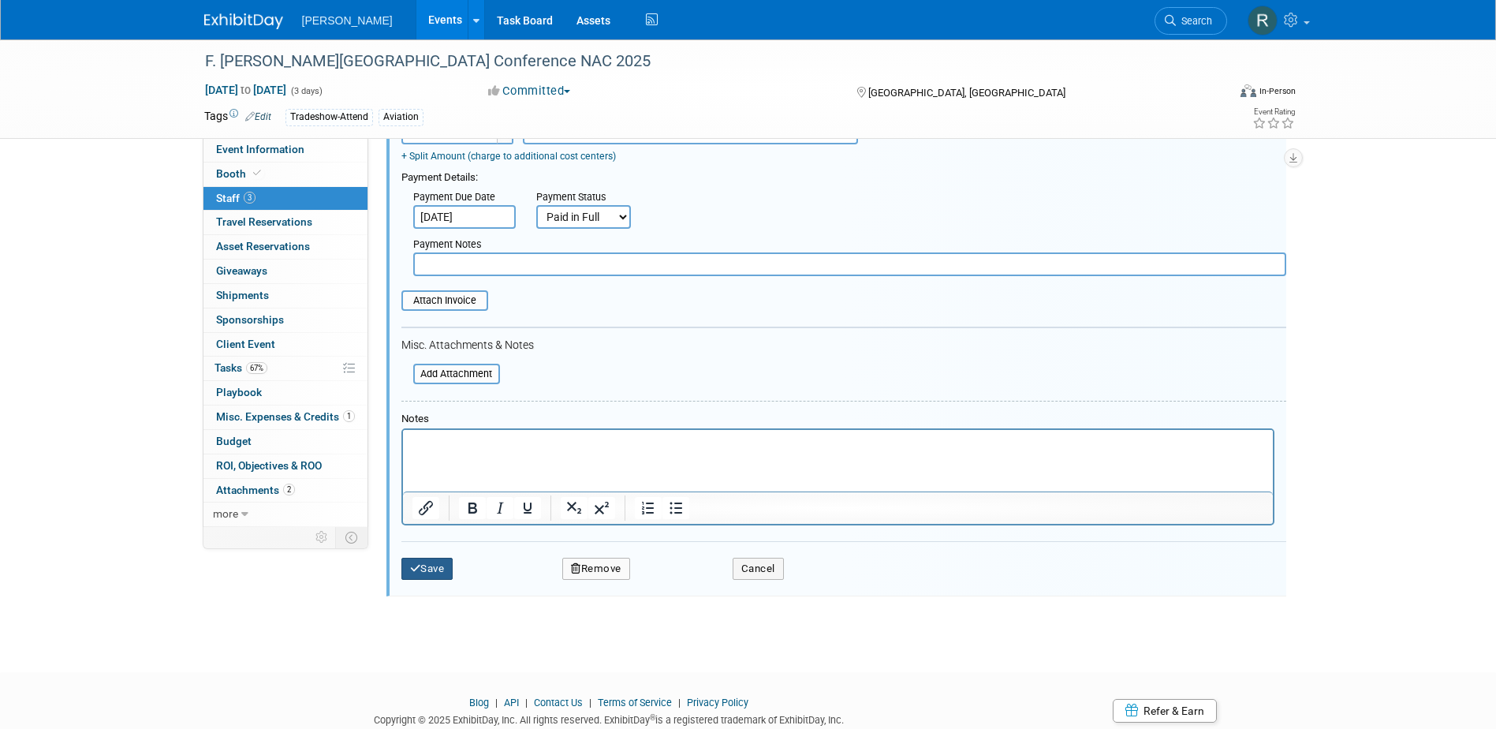
click at [431, 567] on button "Save" at bounding box center [427, 569] width 52 height 22
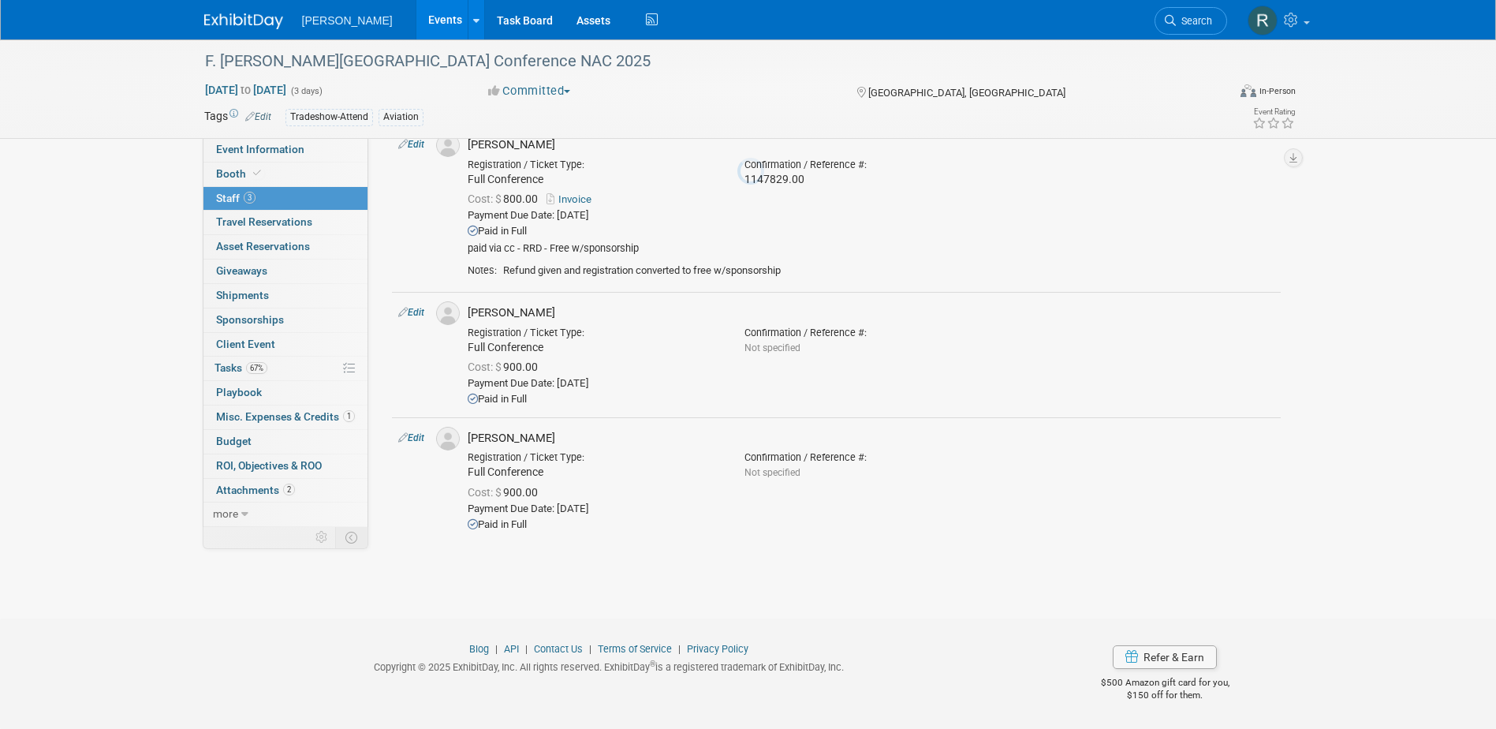
scroll to position [77, 0]
click at [254, 363] on span "67%" at bounding box center [256, 368] width 21 height 12
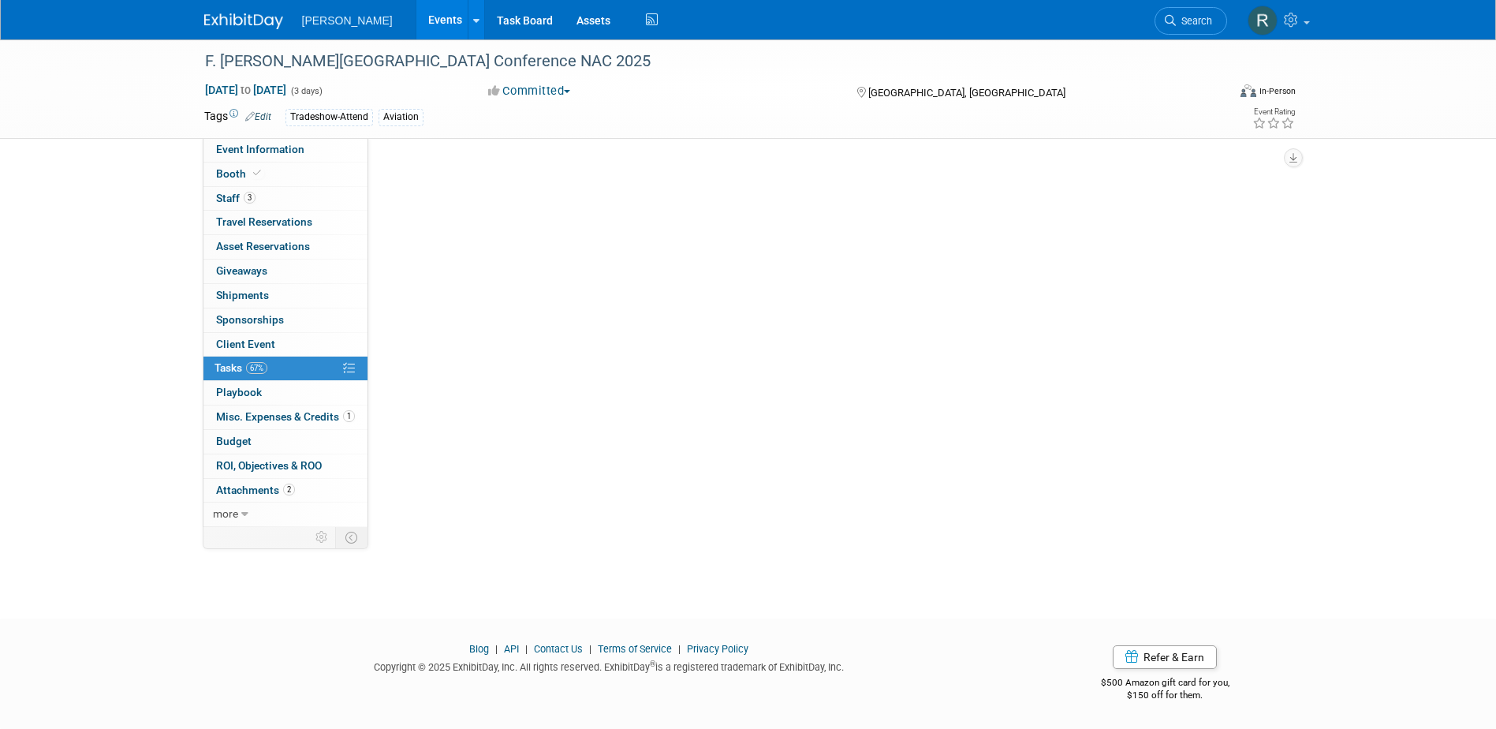
scroll to position [0, 0]
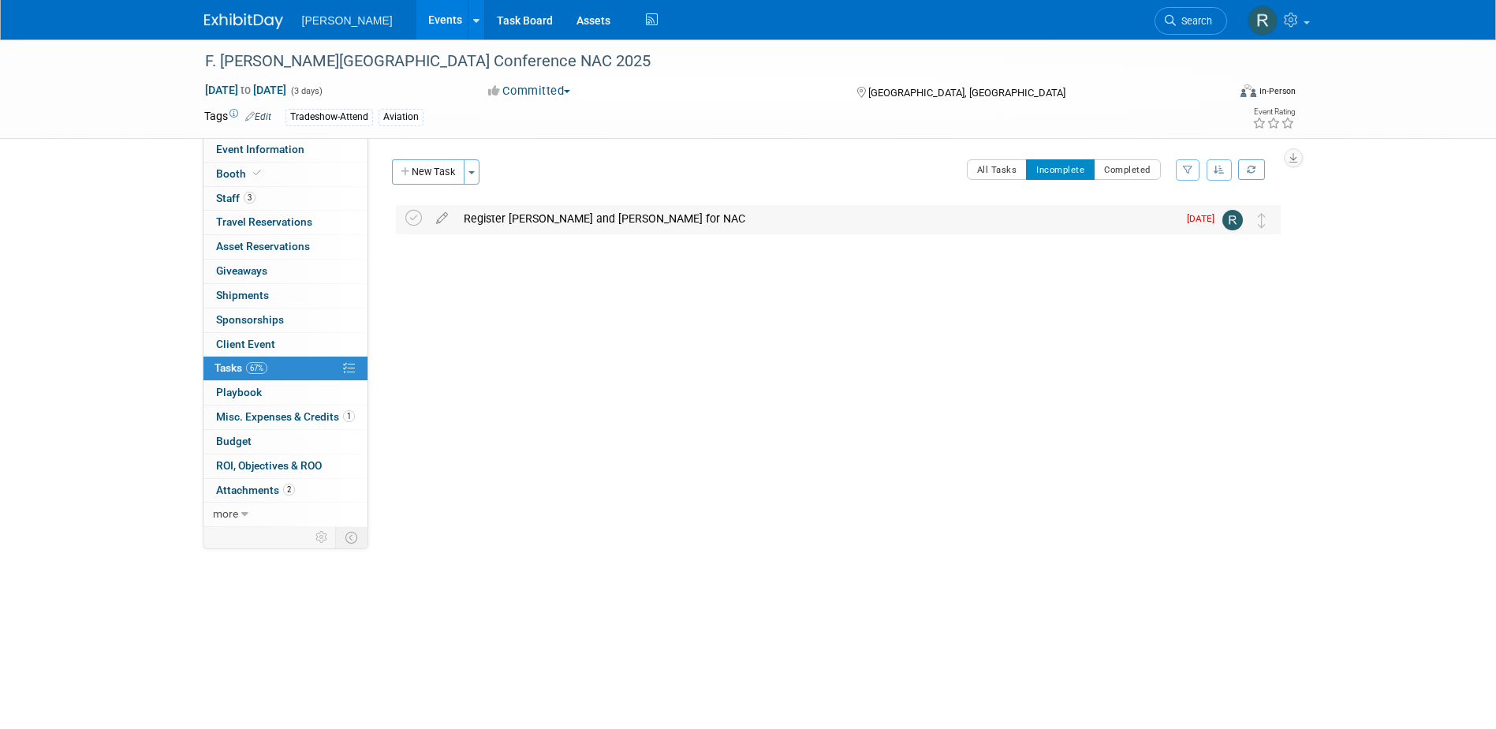
click at [593, 222] on div "Register [PERSON_NAME] and [PERSON_NAME] for NAC" at bounding box center [817, 218] width 722 height 27
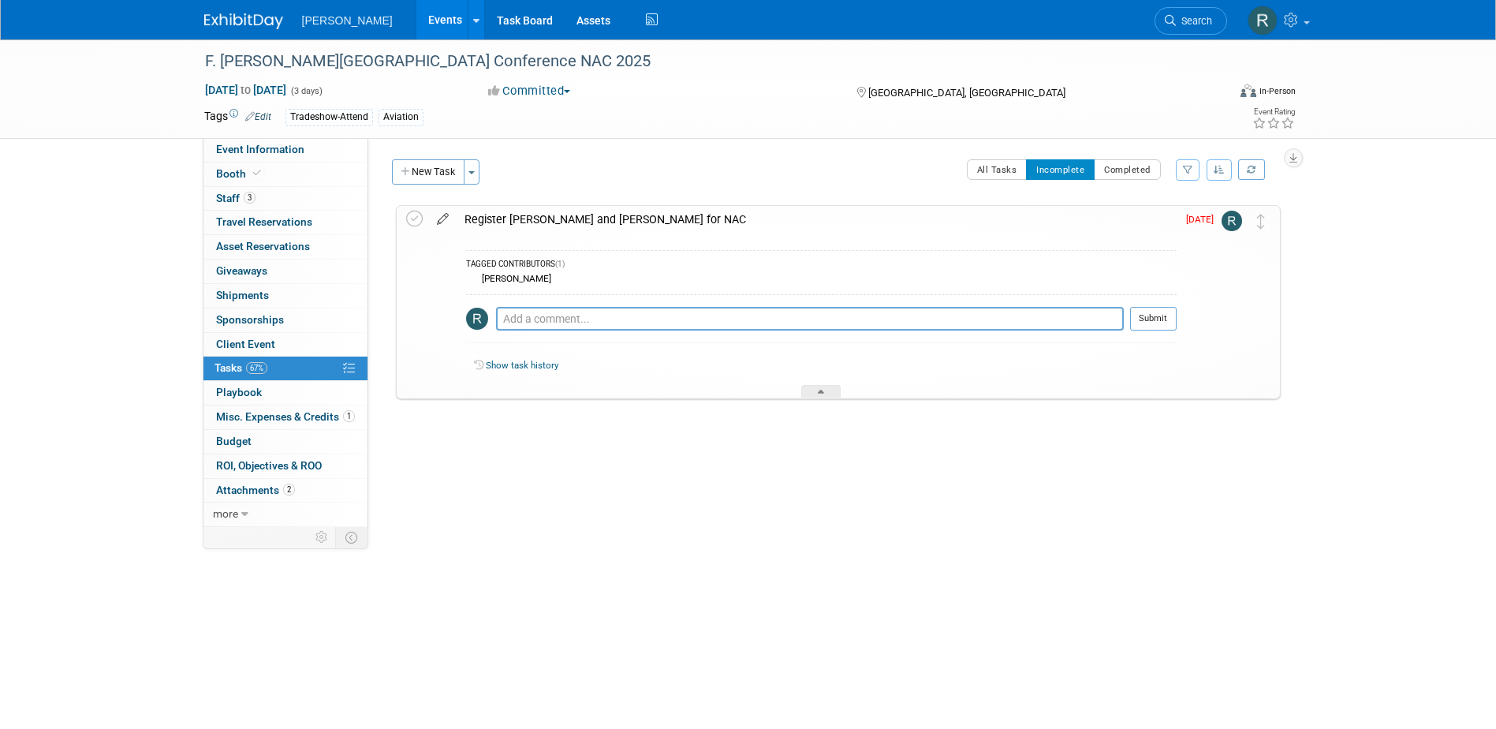
click at [446, 222] on icon at bounding box center [443, 216] width 28 height 20
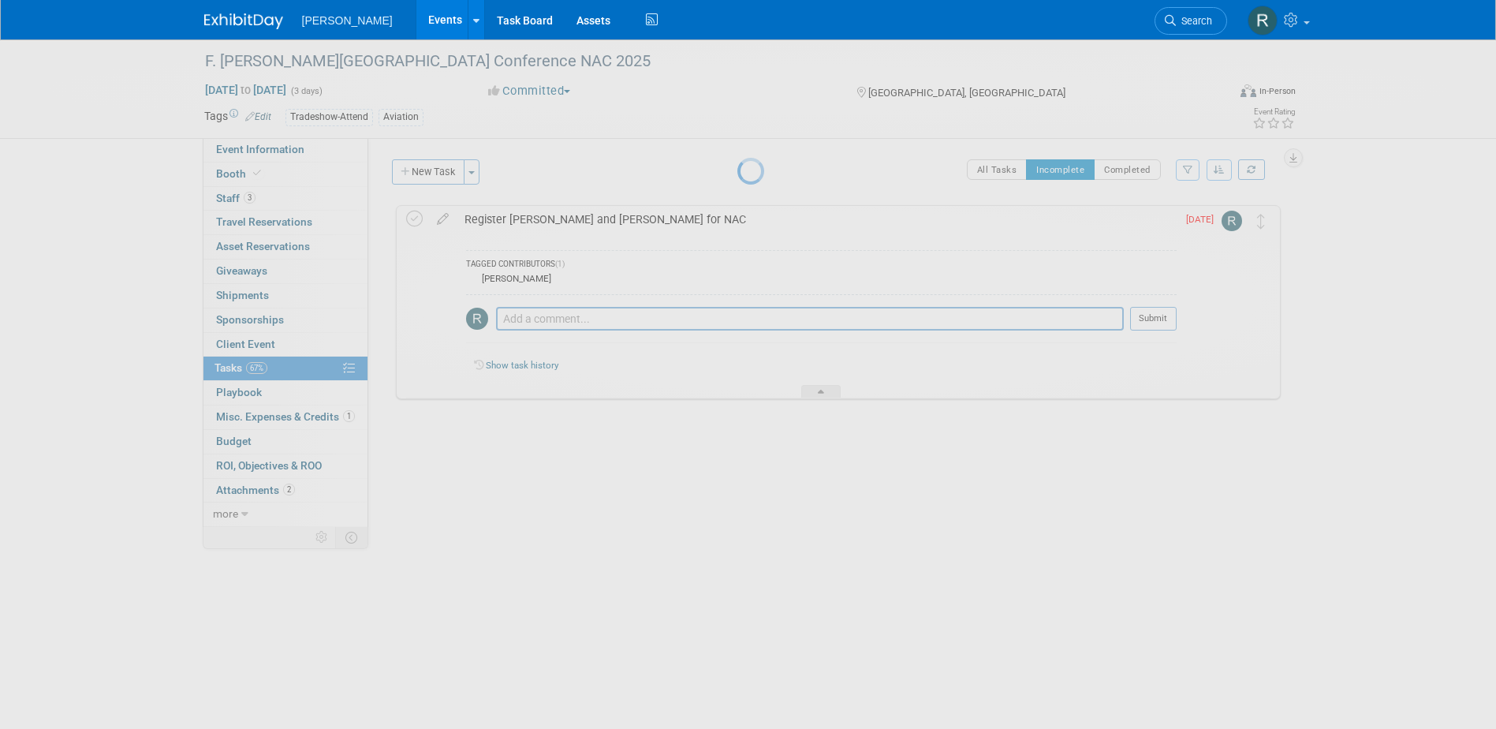
select select "7"
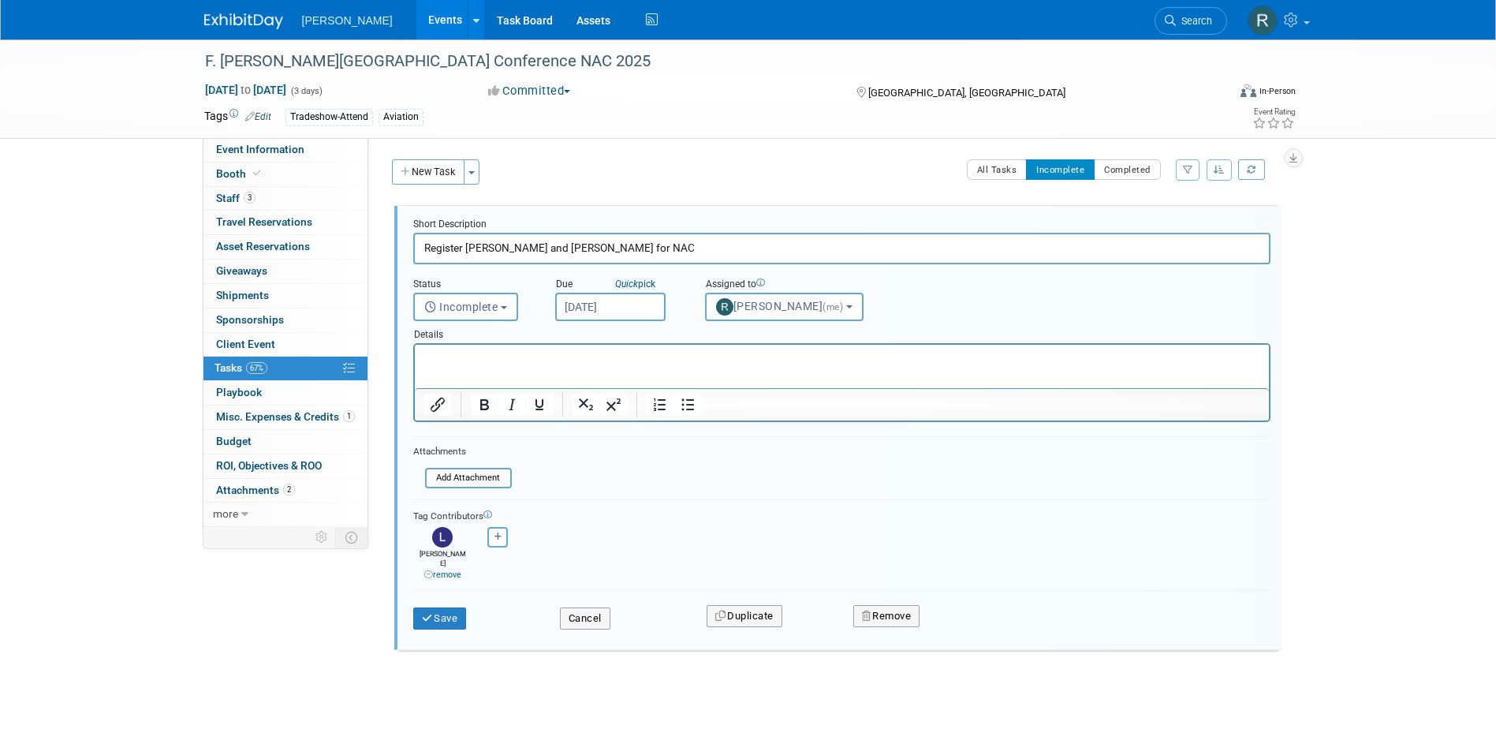
click at [643, 304] on input "[DATE]" at bounding box center [610, 307] width 110 height 28
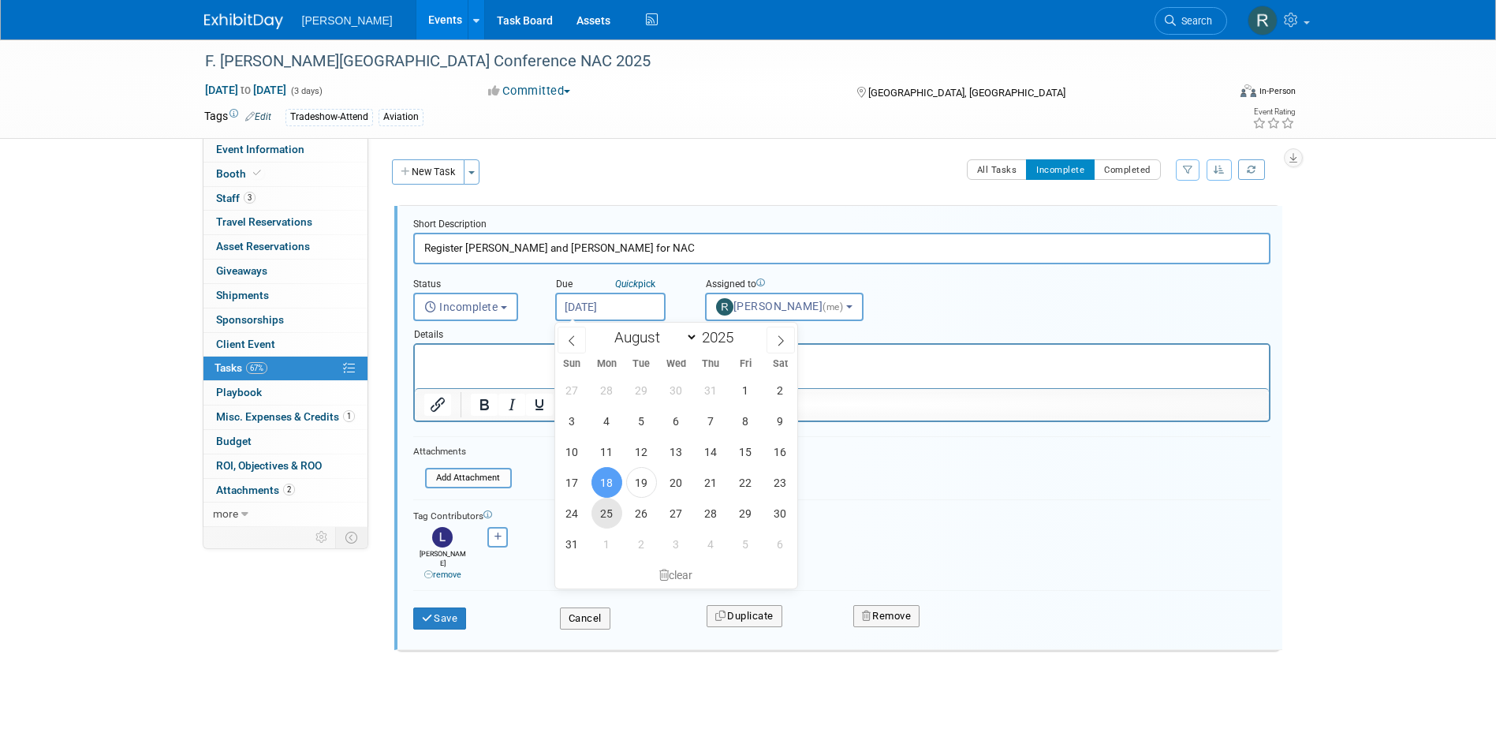
click at [612, 515] on span "25" at bounding box center [606, 513] width 31 height 31
type input "[DATE]"
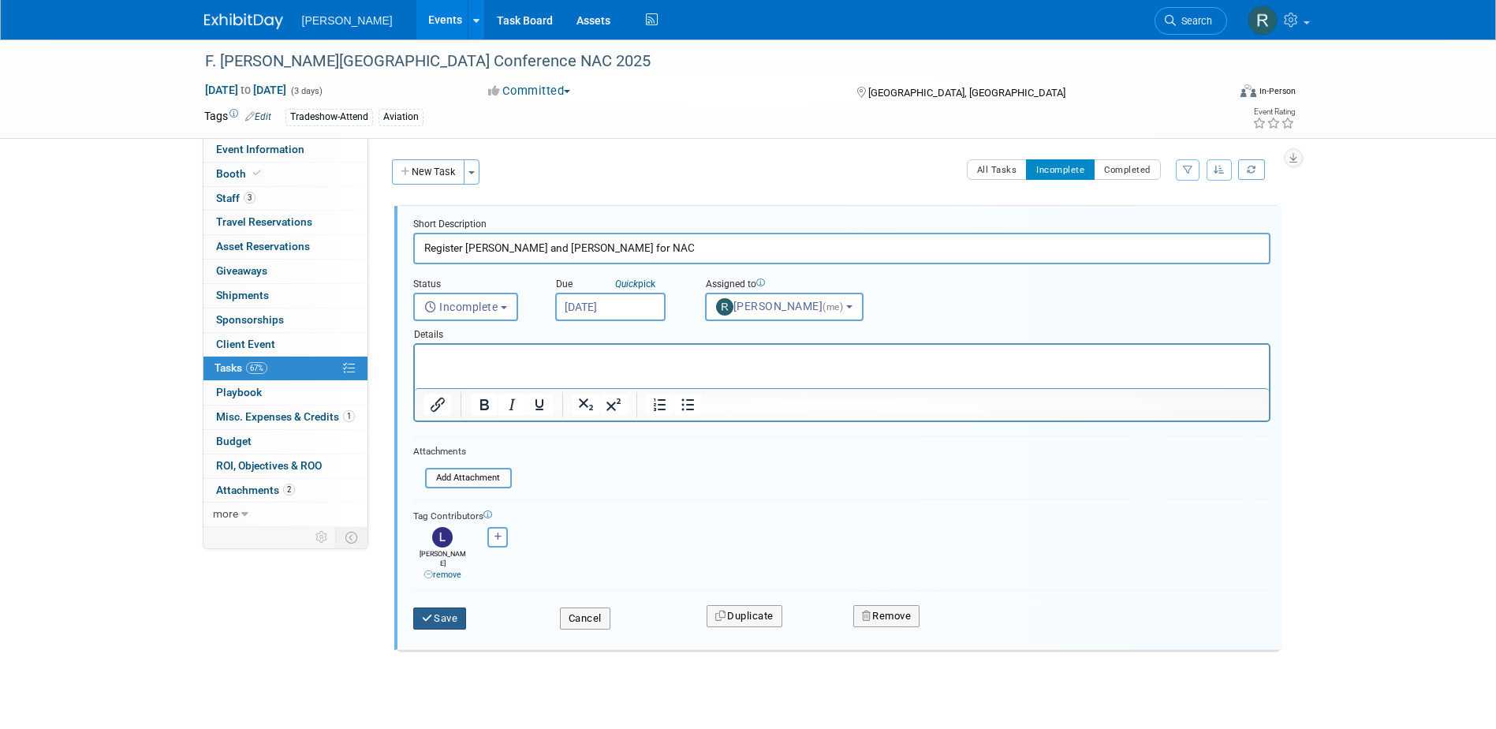
click at [425, 613] on icon "submit" at bounding box center [428, 618] width 13 height 10
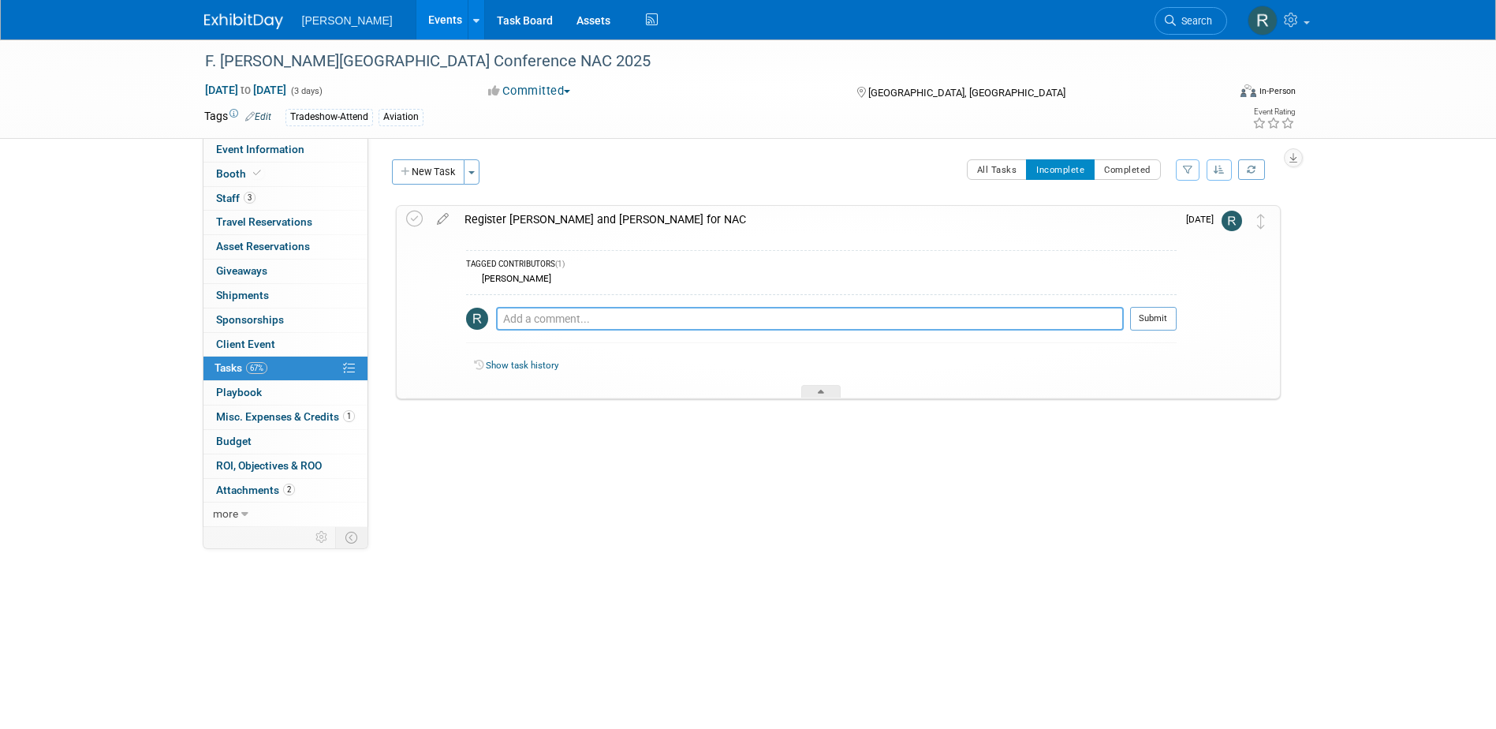
click at [561, 321] on textarea at bounding box center [810, 319] width 628 height 24
type textarea "Need to wait for my card to reset. Moved date out. [DATE] RRD"
click at [1137, 318] on button "Submit" at bounding box center [1153, 319] width 47 height 24
